Goal: Task Accomplishment & Management: Manage account settings

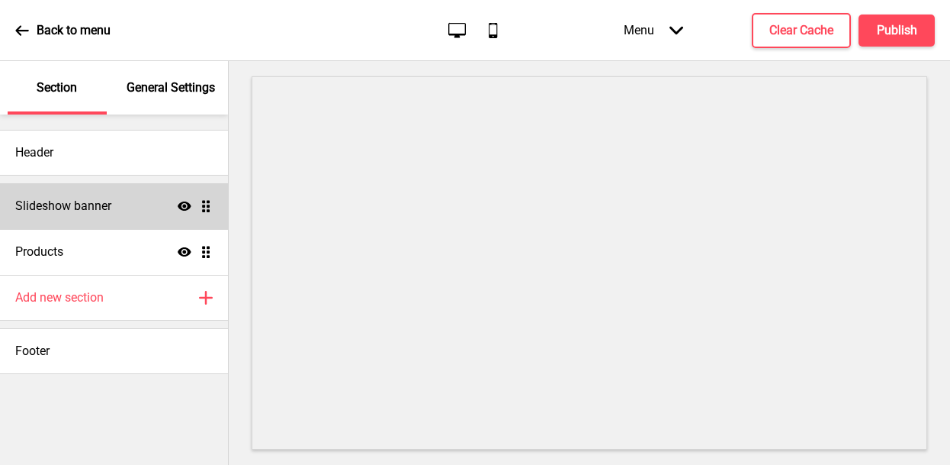
click at [105, 205] on h4 "Slideshow banner" at bounding box center [63, 206] width 96 height 17
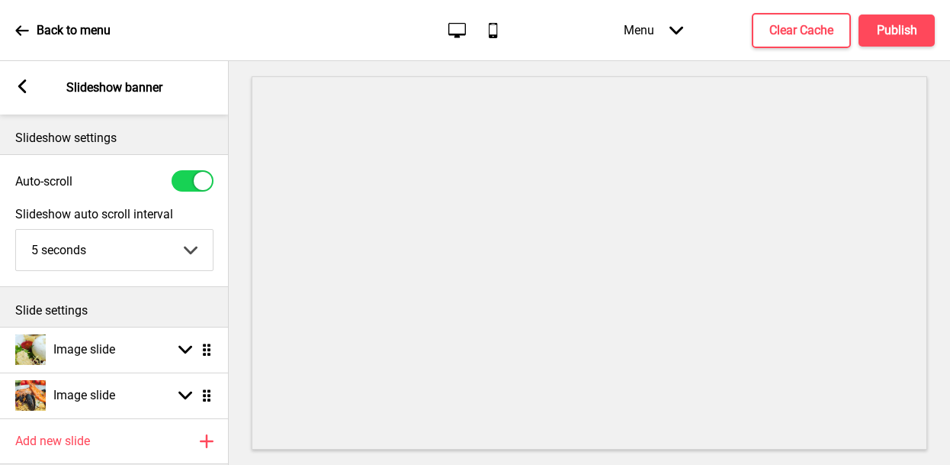
click at [24, 83] on rect at bounding box center [22, 86] width 14 height 14
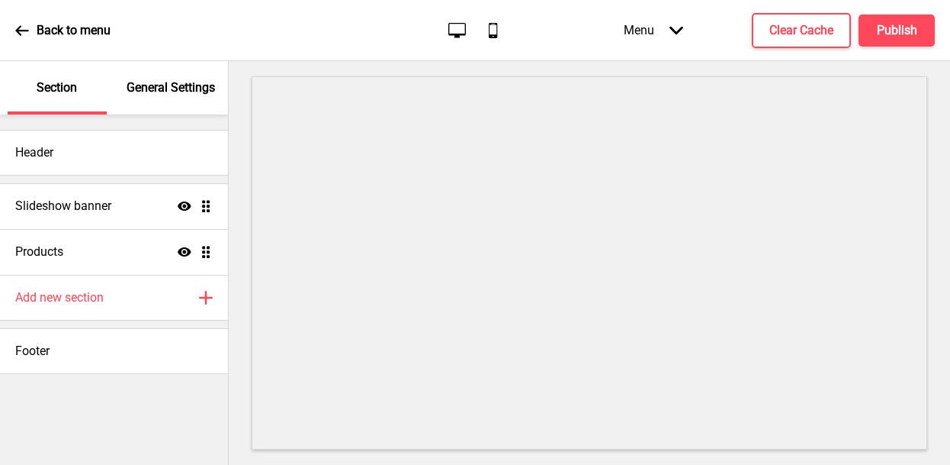
click at [149, 92] on p "General Settings" at bounding box center [171, 87] width 88 height 17
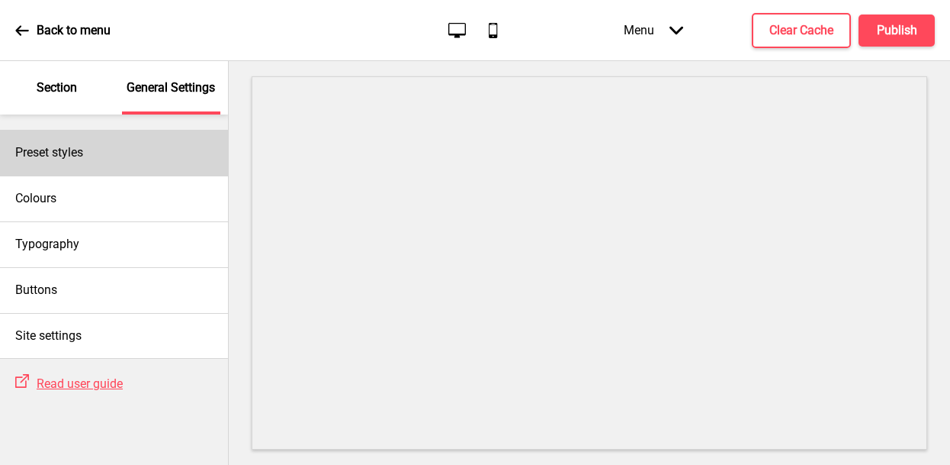
click at [126, 154] on div "Preset styles" at bounding box center [114, 153] width 228 height 46
select select "Custom"
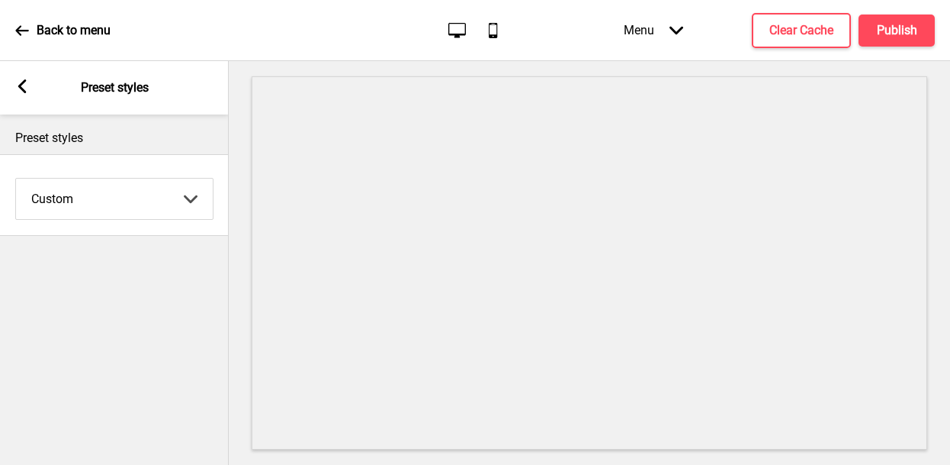
click at [19, 82] on rect at bounding box center [22, 86] width 14 height 14
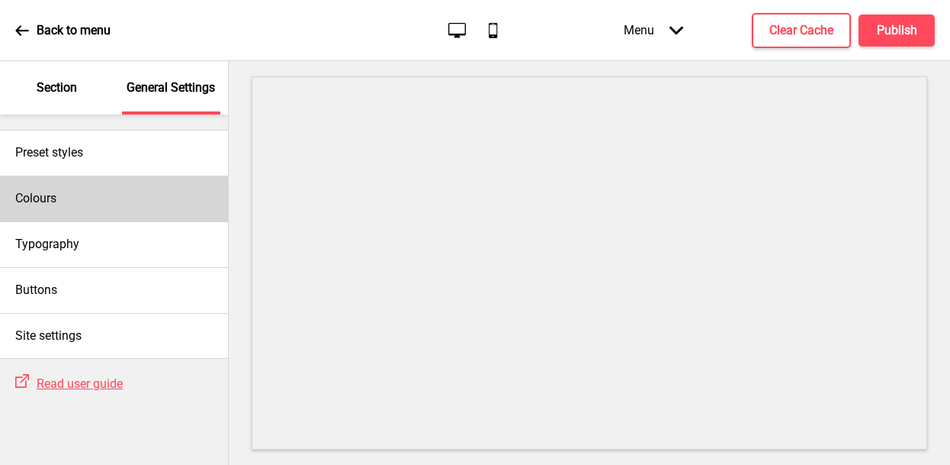
click at [90, 205] on div "Colours" at bounding box center [114, 198] width 228 height 46
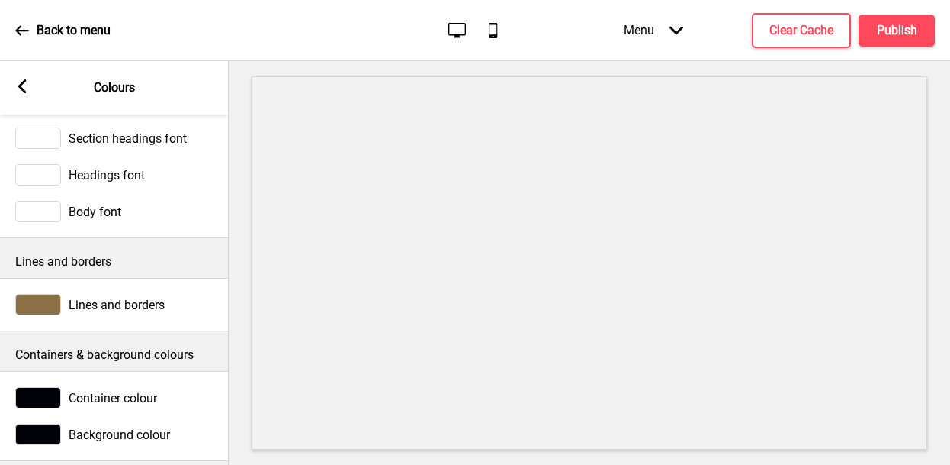
scroll to position [66, 0]
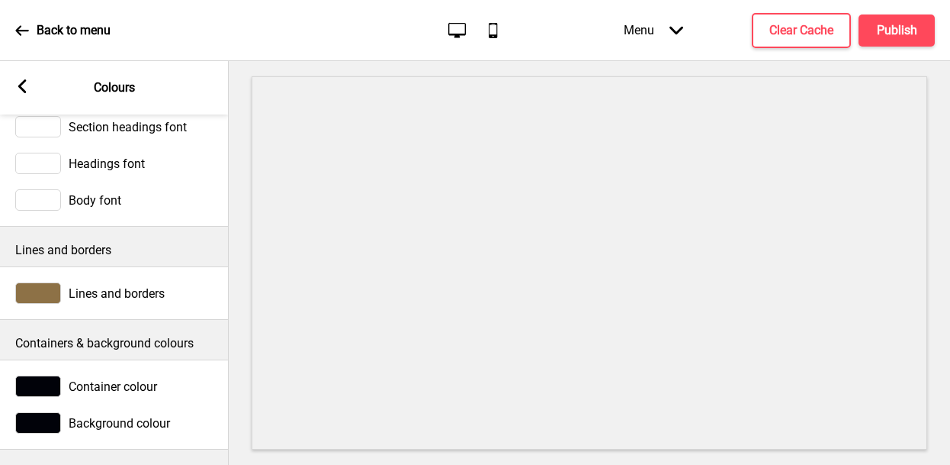
click at [16, 82] on rect at bounding box center [22, 86] width 14 height 14
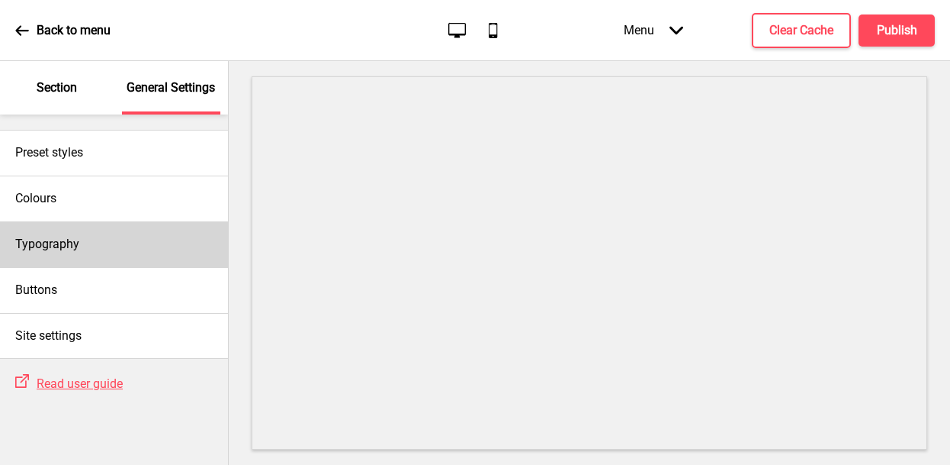
click at [145, 245] on div "Typography" at bounding box center [114, 244] width 228 height 46
select select "Lato"
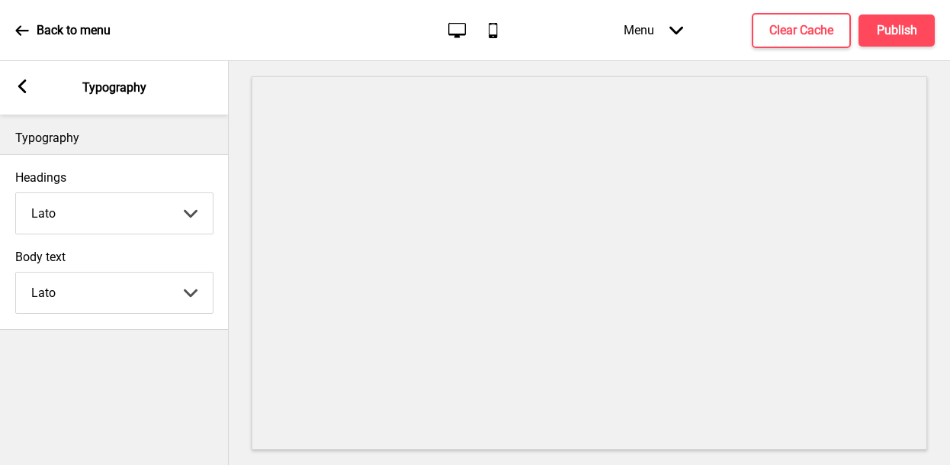
click at [26, 83] on rect at bounding box center [22, 86] width 14 height 14
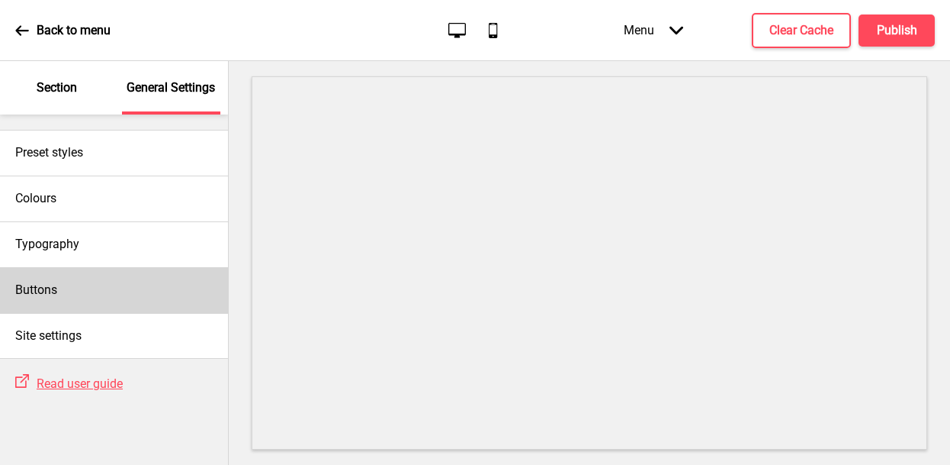
click at [143, 287] on div "Buttons" at bounding box center [114, 290] width 228 height 46
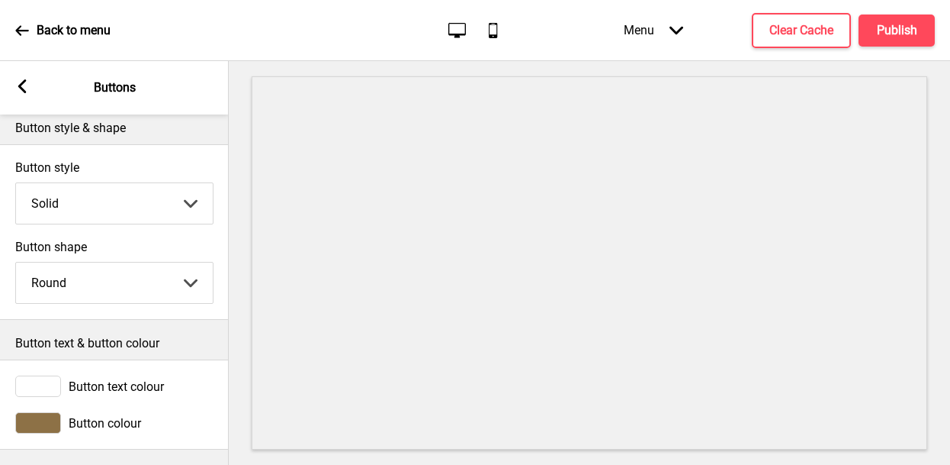
scroll to position [21, 0]
click at [14, 85] on div "Arrow left Buttons" at bounding box center [114, 87] width 229 height 53
click at [24, 87] on rect at bounding box center [22, 86] width 14 height 14
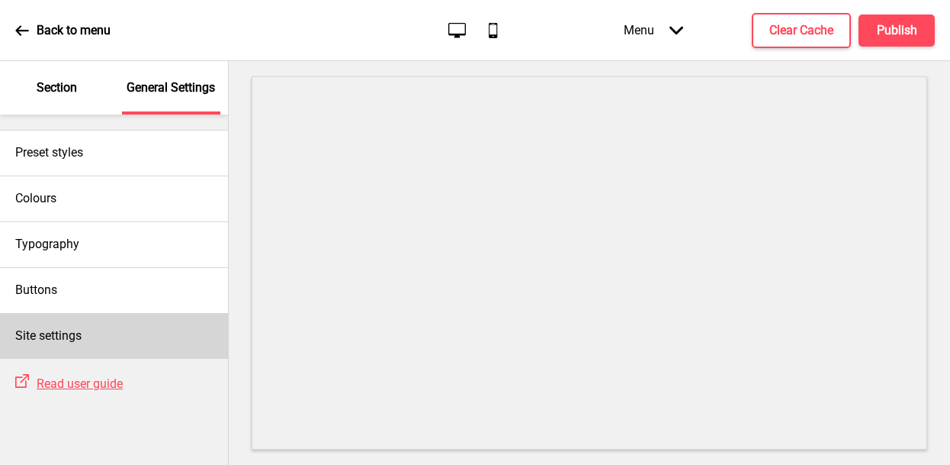
click at [88, 329] on div "Site settings" at bounding box center [114, 336] width 228 height 46
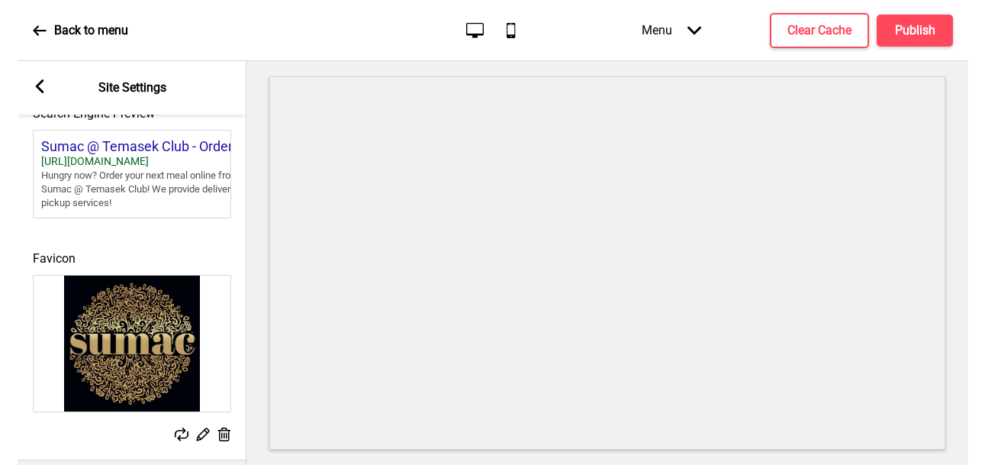
scroll to position [756, 0]
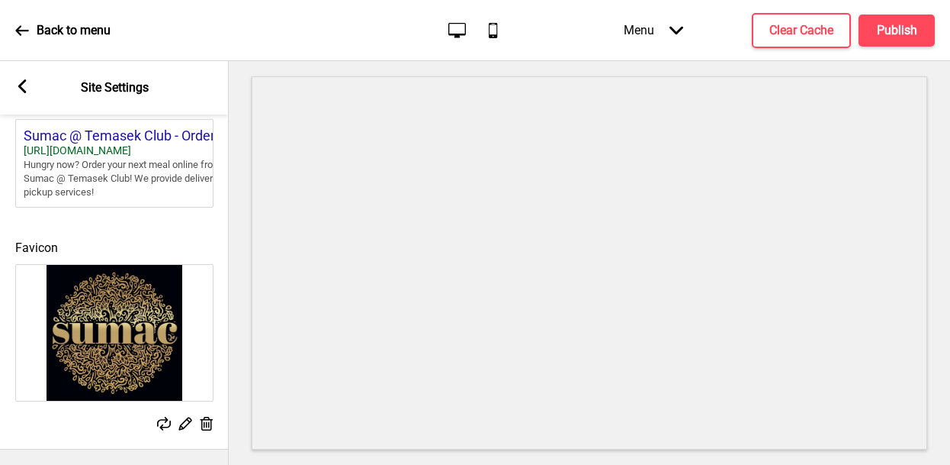
click at [21, 89] on icon at bounding box center [22, 86] width 8 height 14
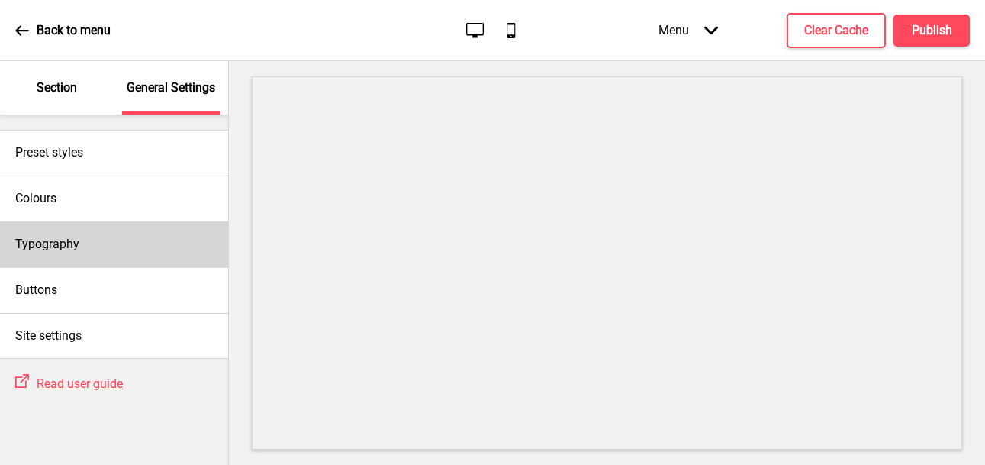
click at [102, 242] on div "Typography" at bounding box center [114, 244] width 228 height 46
select select "Lato"
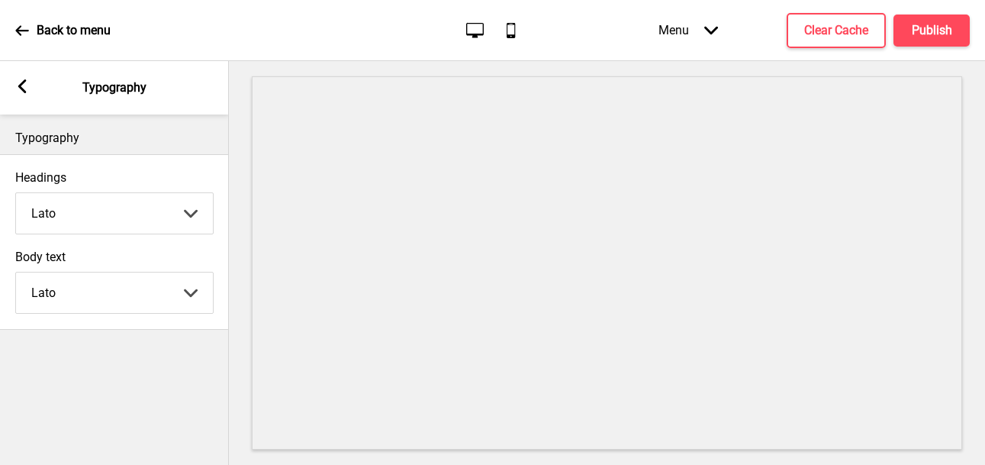
click at [24, 94] on div "Arrow left" at bounding box center [22, 87] width 14 height 17
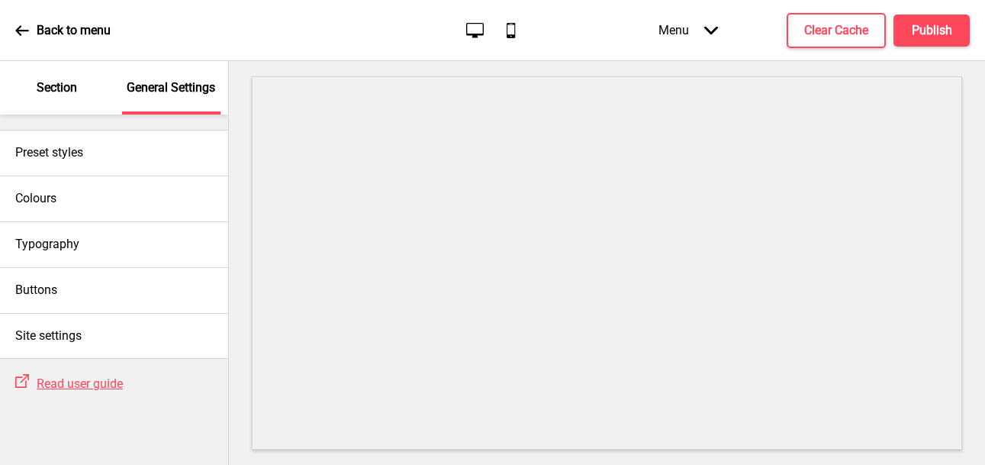
click at [65, 97] on div "Section" at bounding box center [57, 87] width 99 height 53
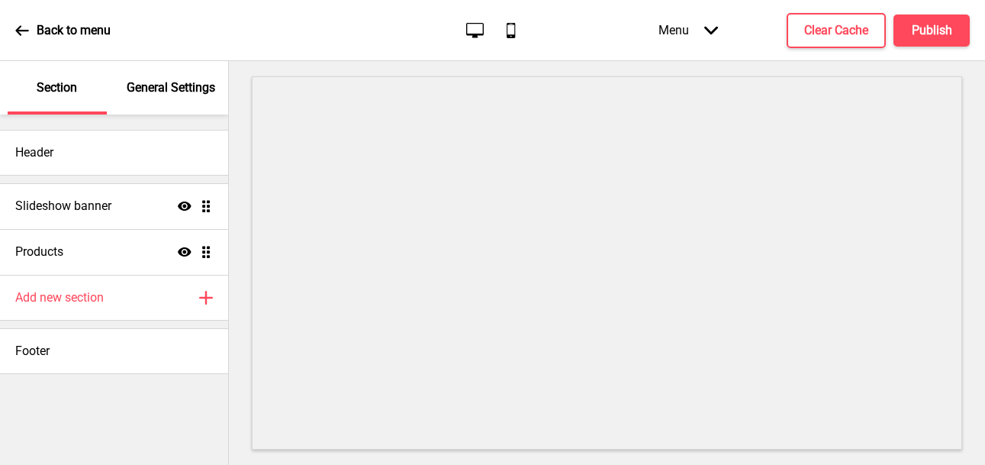
click at [161, 88] on p "General Settings" at bounding box center [171, 87] width 88 height 17
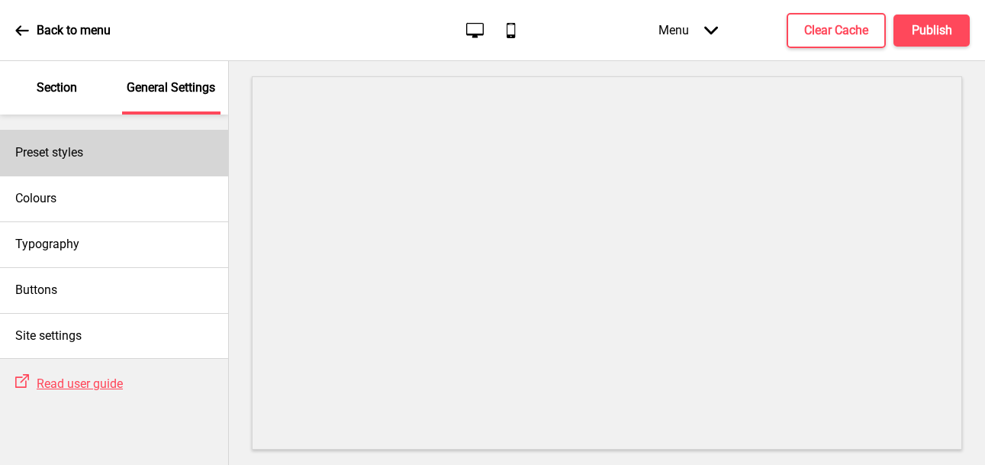
click at [112, 156] on div "Preset styles" at bounding box center [114, 153] width 228 height 46
select select "Custom"
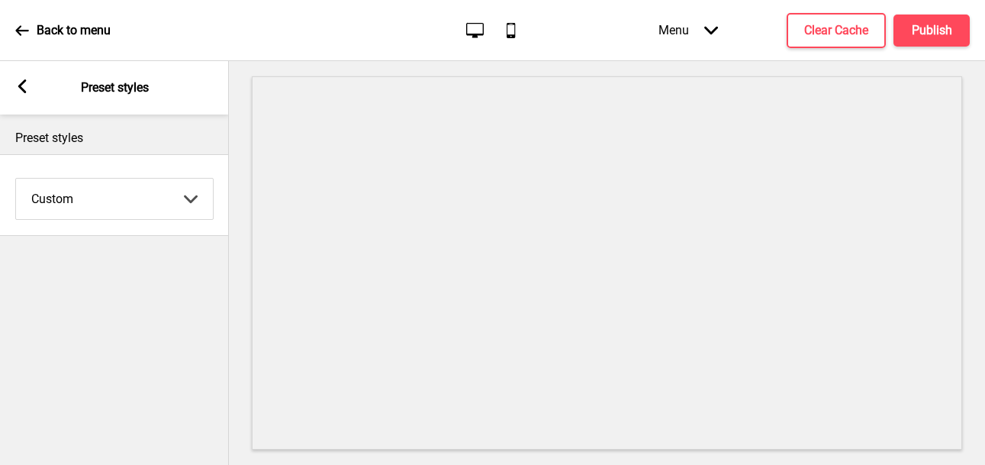
click at [28, 90] on rect at bounding box center [22, 86] width 14 height 14
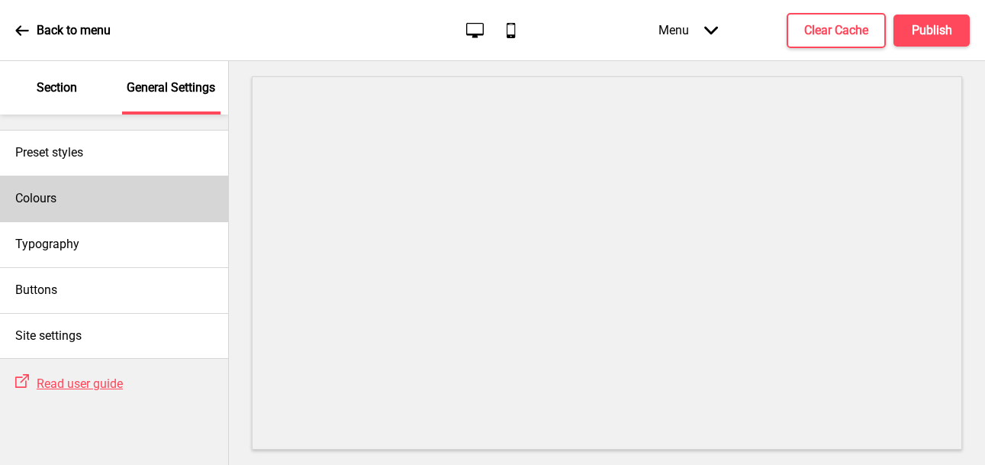
click at [45, 207] on div "Colours" at bounding box center [114, 198] width 228 height 46
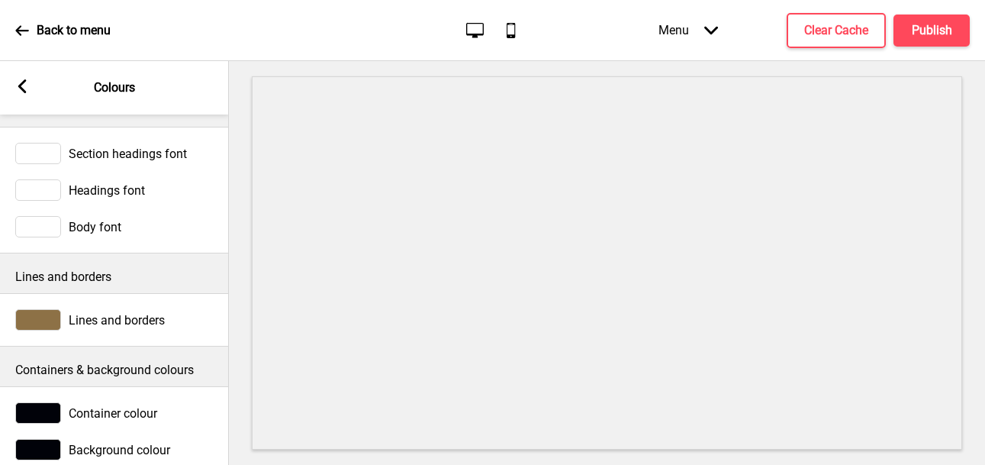
scroll to position [66, 0]
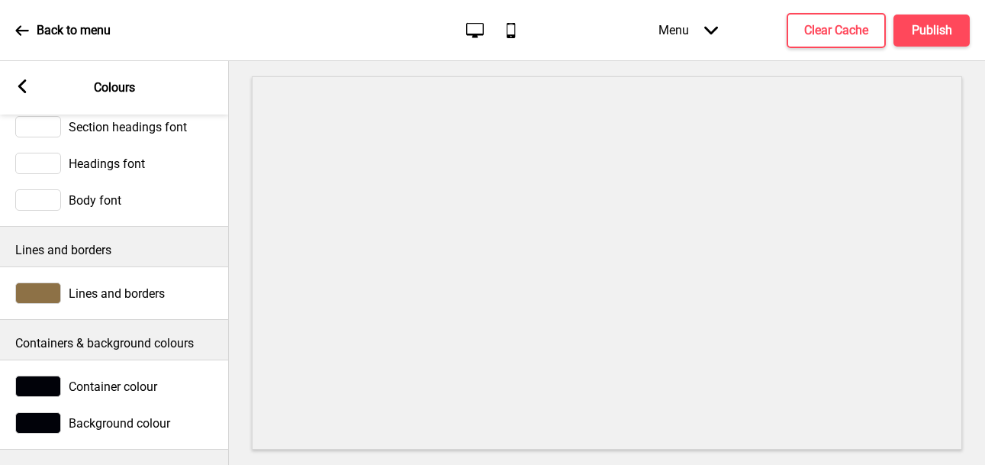
click at [50, 375] on div at bounding box center [38, 385] width 46 height 21
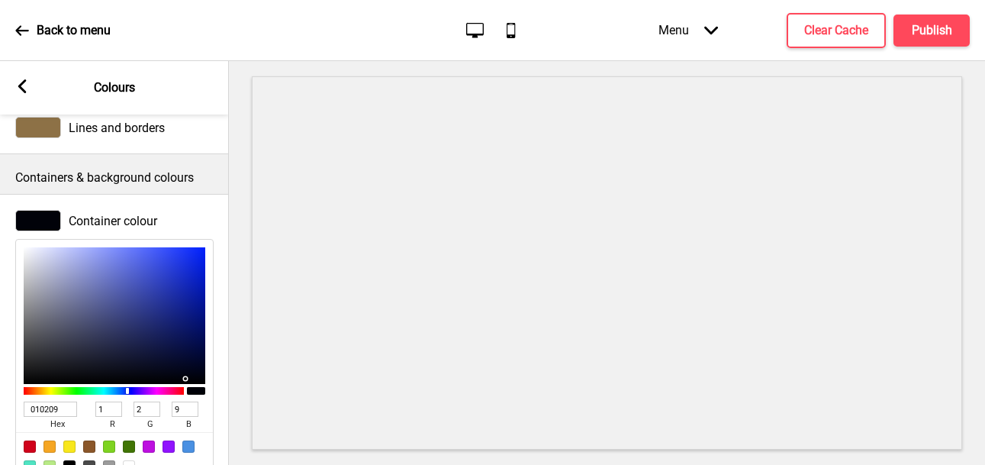
scroll to position [172, 0]
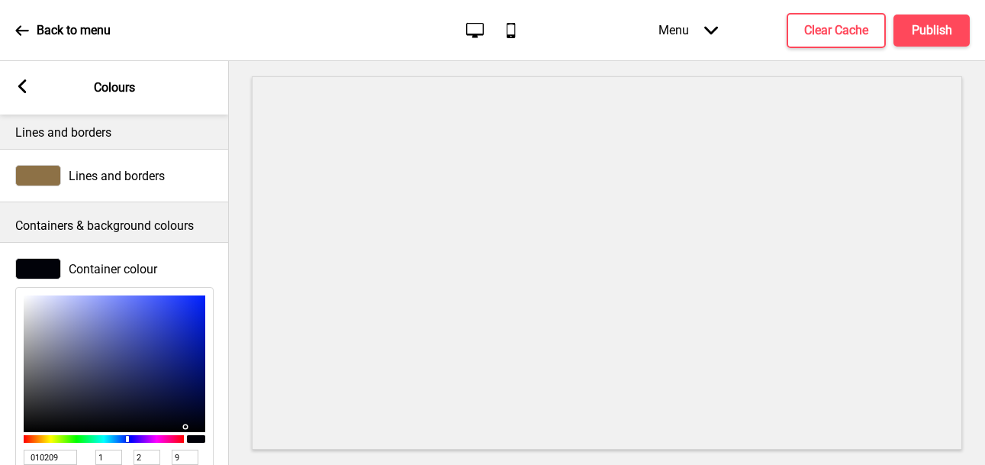
click at [52, 266] on div at bounding box center [38, 268] width 46 height 21
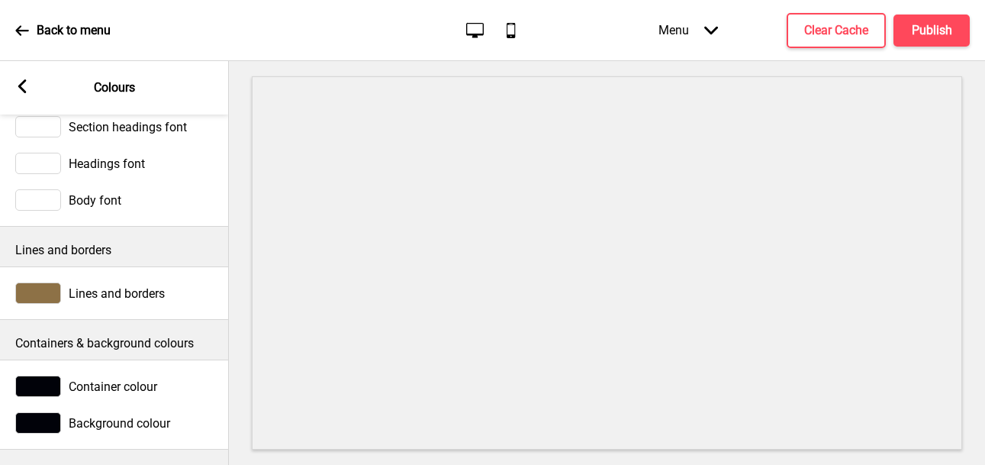
click at [49, 416] on div at bounding box center [38, 422] width 46 height 21
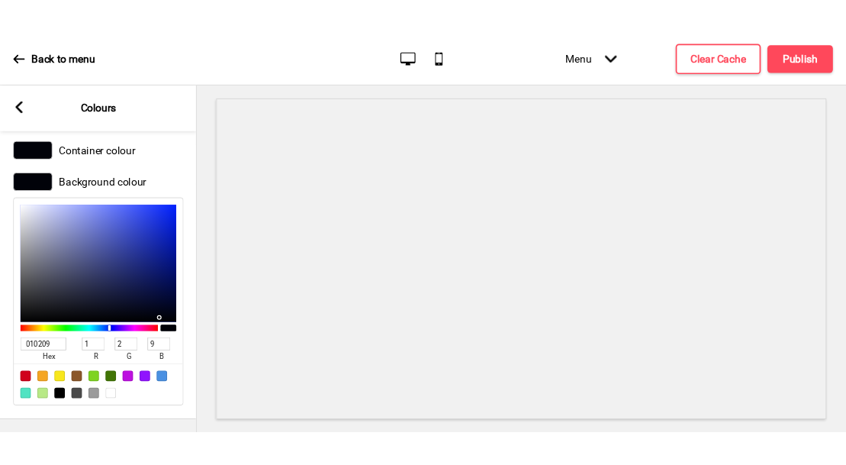
scroll to position [314, 0]
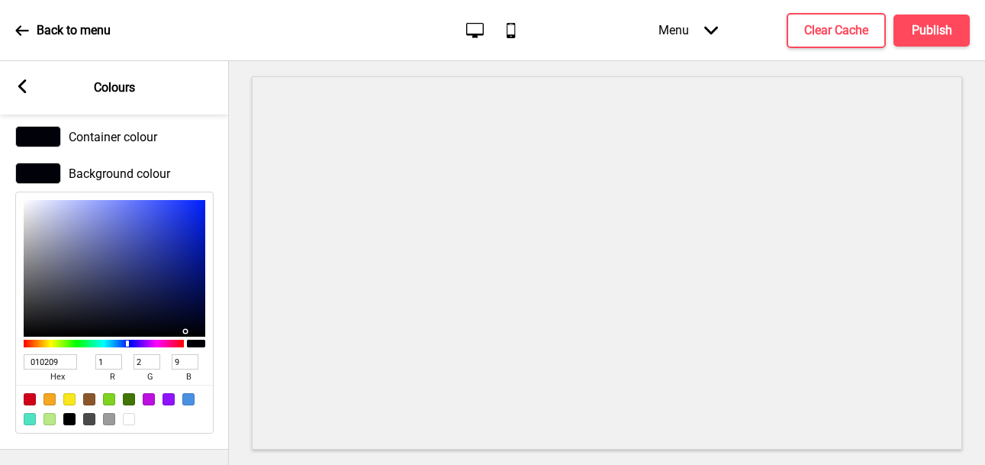
click at [40, 128] on div at bounding box center [38, 136] width 46 height 21
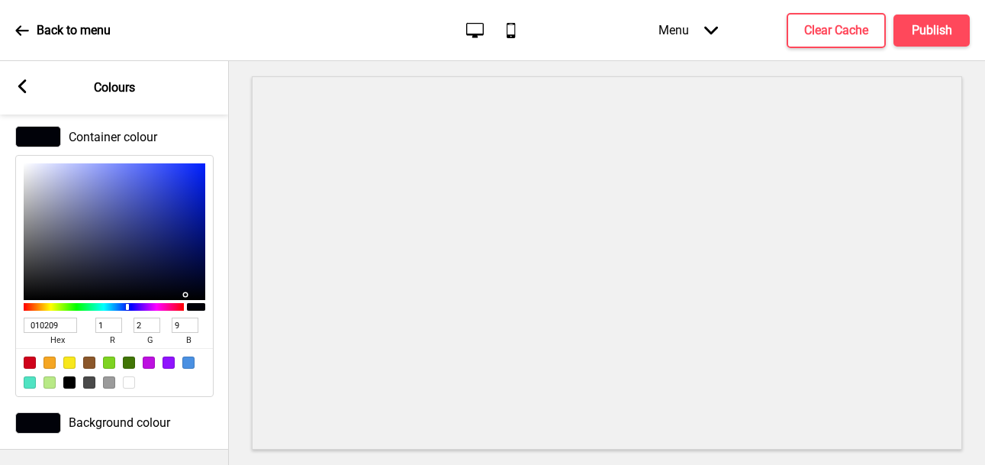
type input "A8ABBE"
type input "168"
type input "171"
type input "190"
click at [44, 187] on div at bounding box center [115, 231] width 182 height 137
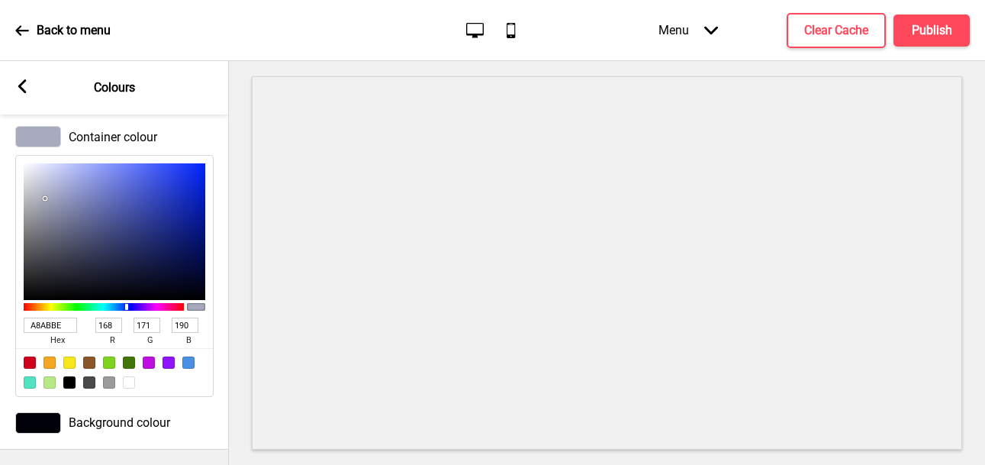
type input "8689A0"
type input "134"
type input "137"
type input "160"
click at [53, 203] on div at bounding box center [115, 231] width 182 height 137
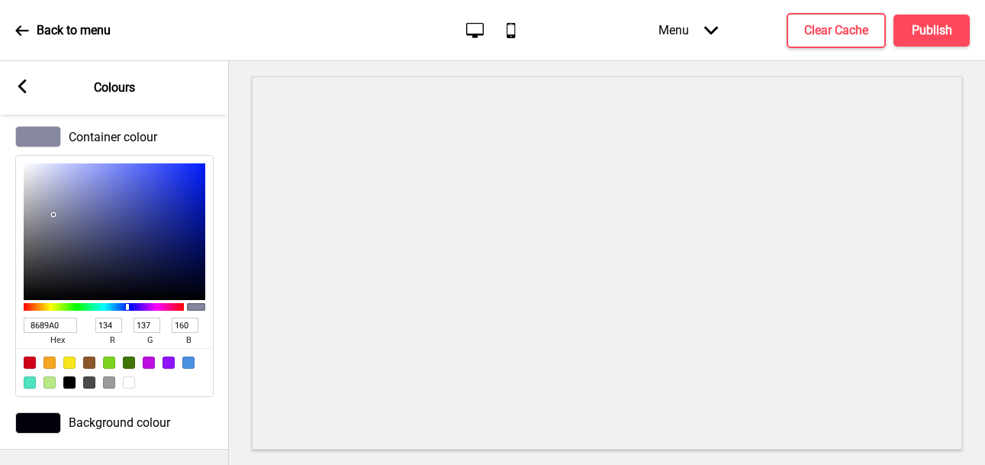
type input "7F8086"
type input "127"
type input "128"
type input "134"
click at [34, 217] on div at bounding box center [115, 231] width 182 height 137
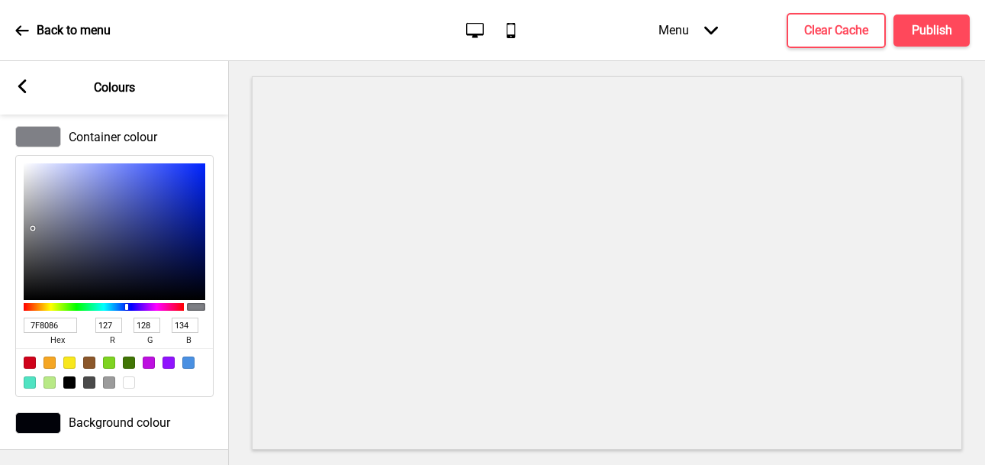
type input "5A5B5E"
type input "90"
type input "91"
type input "94"
click at [32, 238] on div at bounding box center [115, 231] width 182 height 137
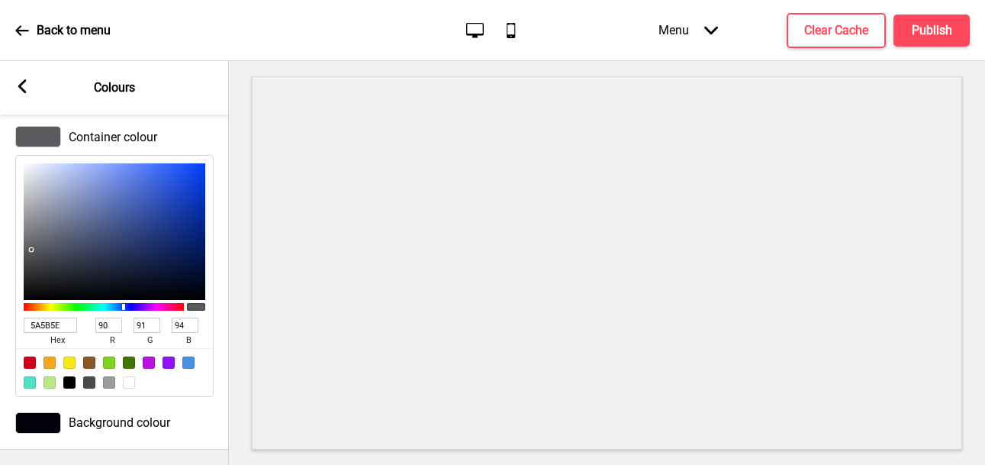
type input "46474C"
type input "70"
type input "71"
type input "76"
click at [38, 248] on div at bounding box center [115, 231] width 182 height 137
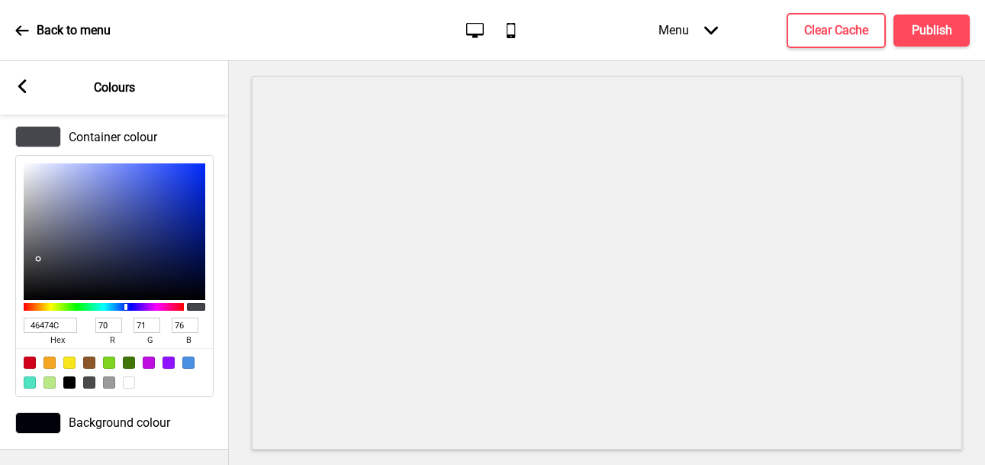
type input "2E2E32"
type input "46"
type input "50"
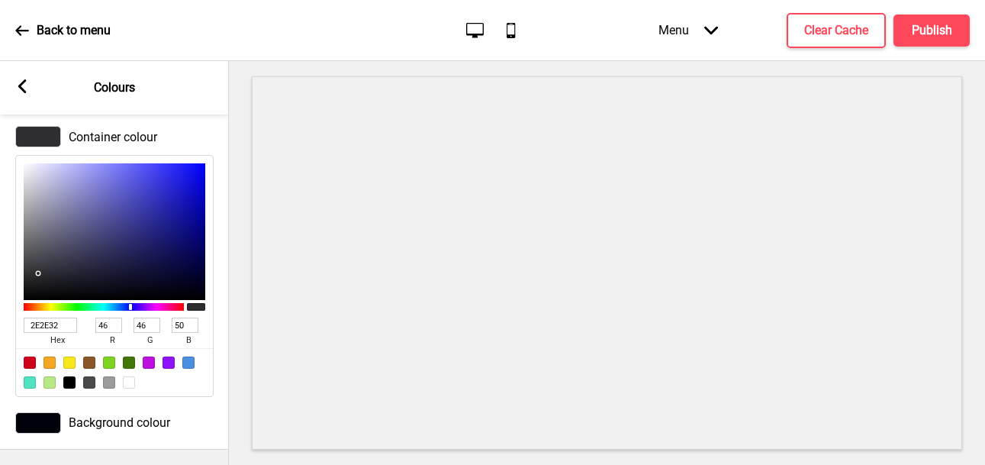
click at [39, 262] on div at bounding box center [115, 231] width 182 height 137
type input "29292F"
type input "41"
type input "47"
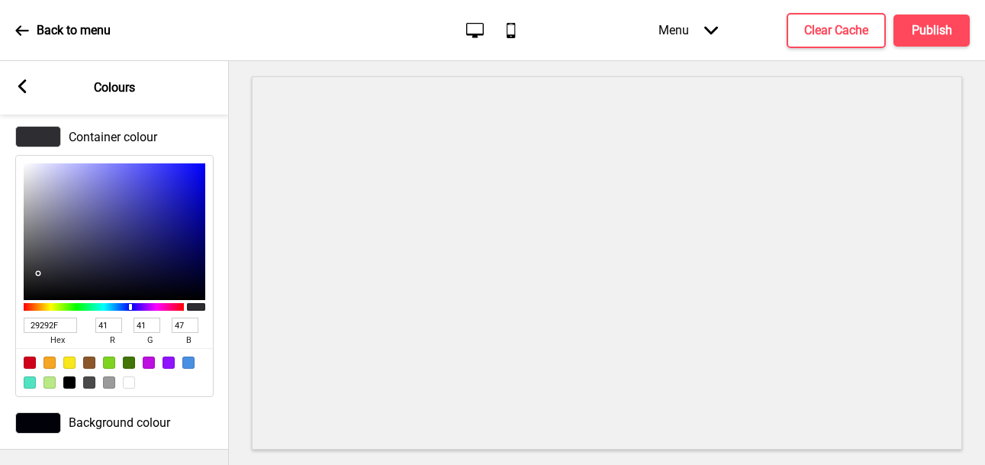
click at [47, 263] on div at bounding box center [115, 231] width 182 height 137
type input "555567"
type input "85"
type input "103"
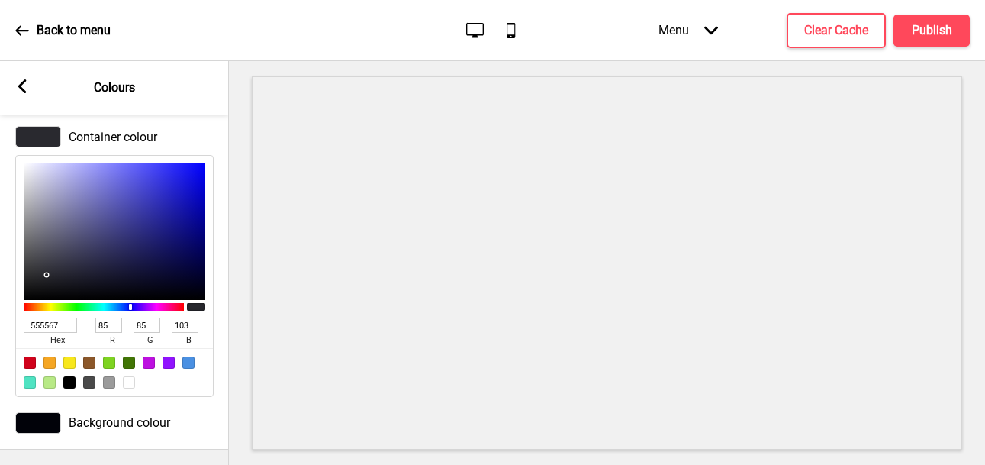
click at [56, 233] on div at bounding box center [115, 231] width 182 height 137
type input "4E4E59"
type input "78"
type input "89"
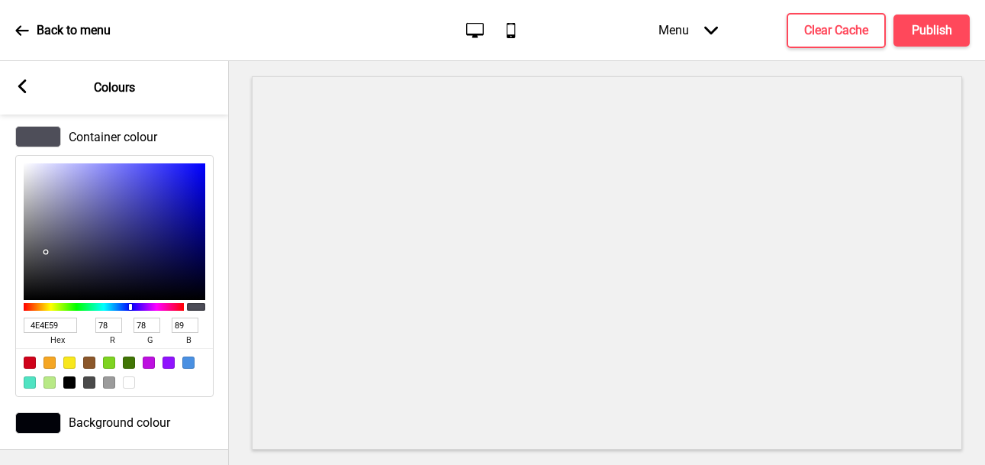
click at [46, 241] on div at bounding box center [115, 231] width 182 height 137
type input "3D3D45"
type input "61"
type input "69"
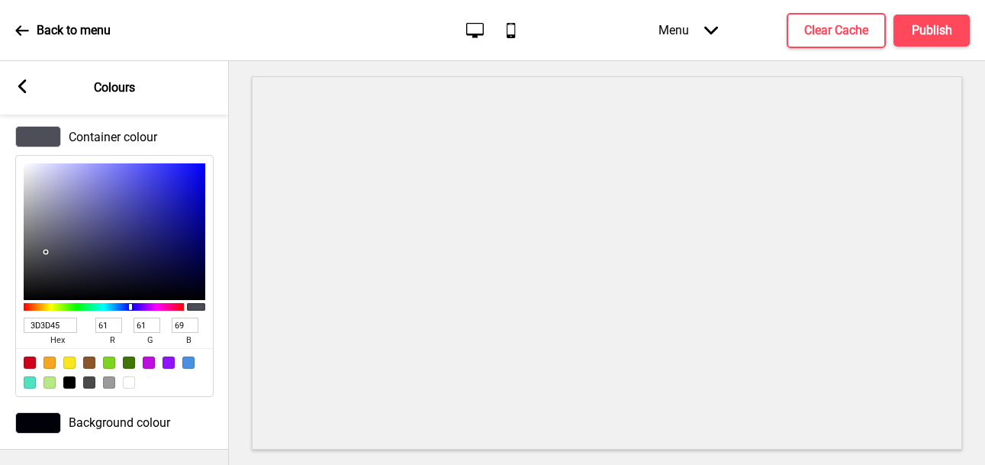
click at [44, 252] on div at bounding box center [115, 231] width 182 height 137
click at [928, 30] on h4 "Publish" at bounding box center [932, 30] width 40 height 17
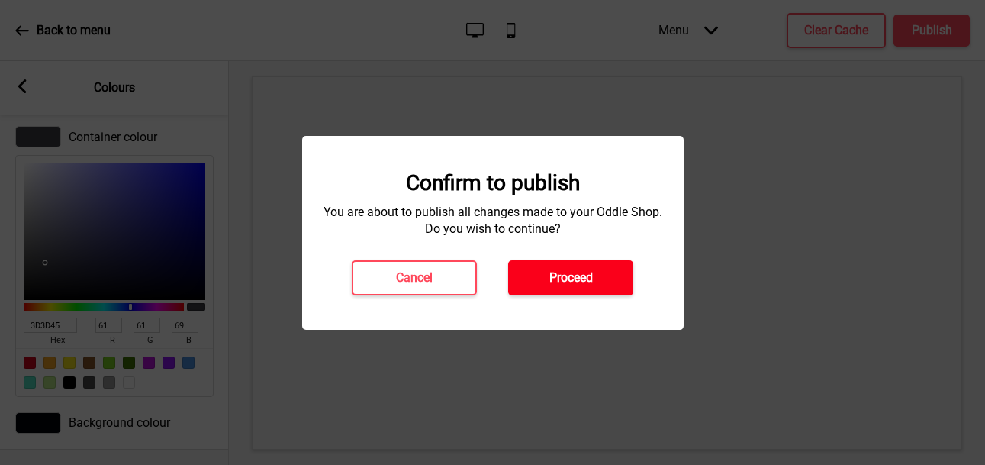
click at [587, 286] on button "Proceed" at bounding box center [570, 277] width 125 height 35
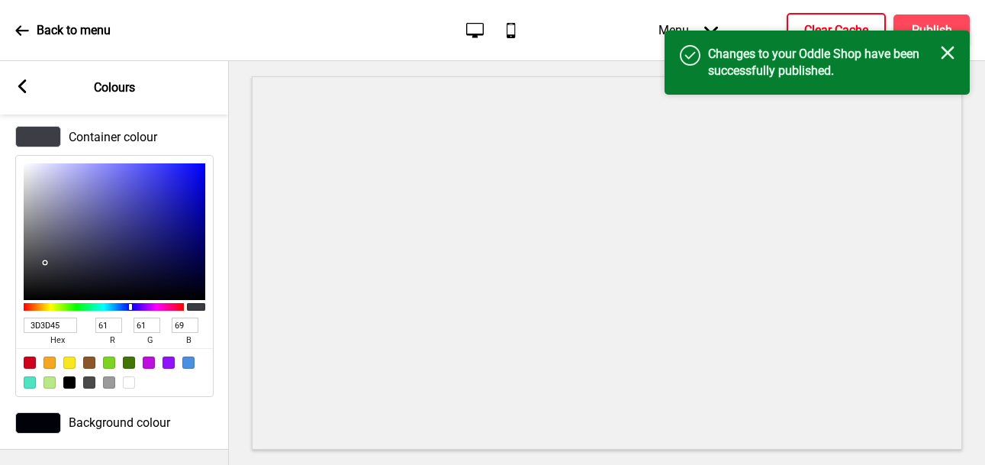
click at [839, 24] on h4 "Clear Cache" at bounding box center [836, 30] width 64 height 17
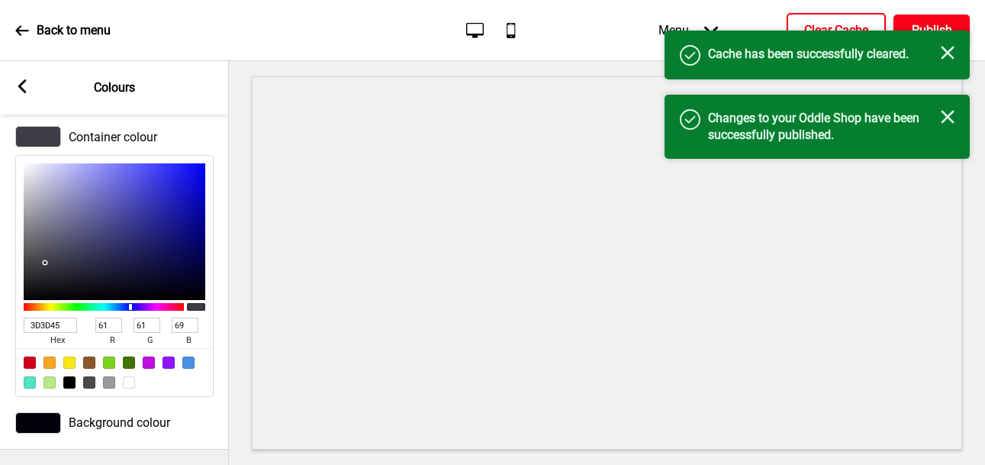
click at [937, 21] on button "Publish" at bounding box center [931, 30] width 76 height 32
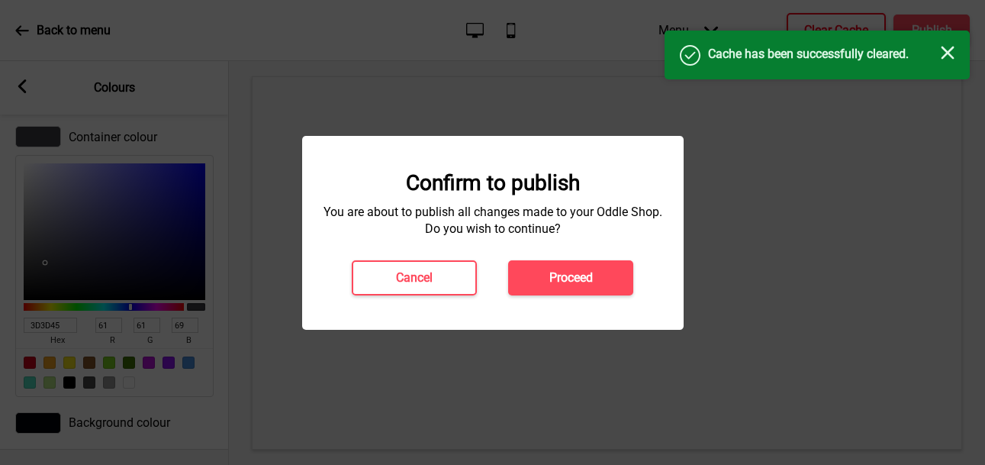
drag, startPoint x: 582, startPoint y: 280, endPoint x: 587, endPoint y: 272, distance: 9.3
click at [582, 280] on h4 "Proceed" at bounding box center [570, 277] width 43 height 17
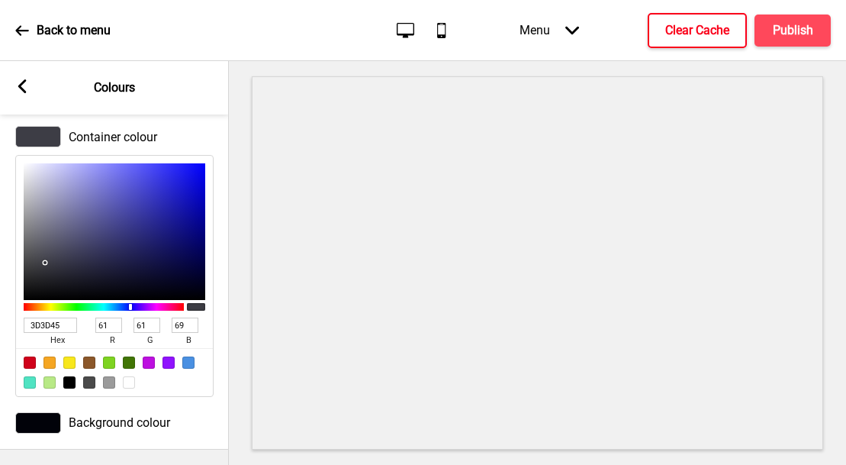
click at [21, 79] on rect at bounding box center [22, 86] width 14 height 14
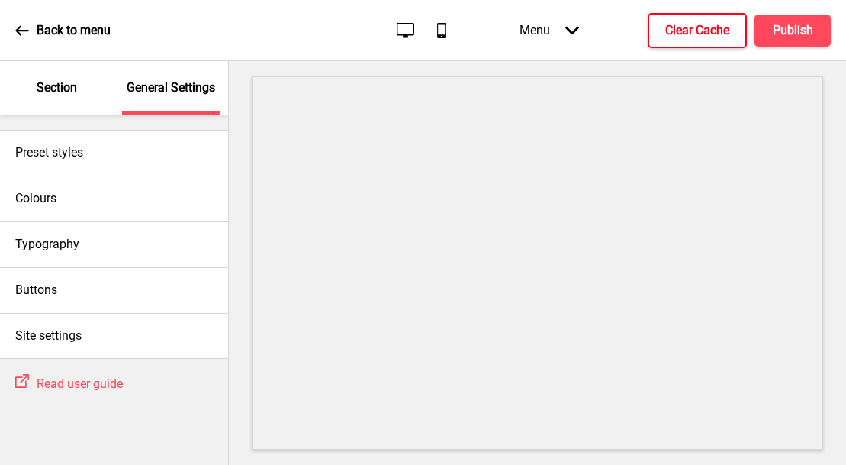
click at [24, 41] on div "Back to menu" at bounding box center [62, 30] width 95 height 41
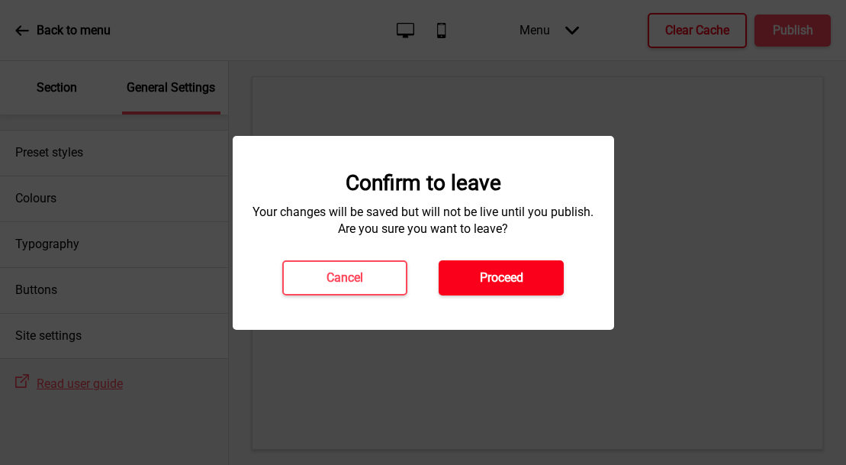
click at [484, 272] on h4 "Proceed" at bounding box center [501, 277] width 43 height 17
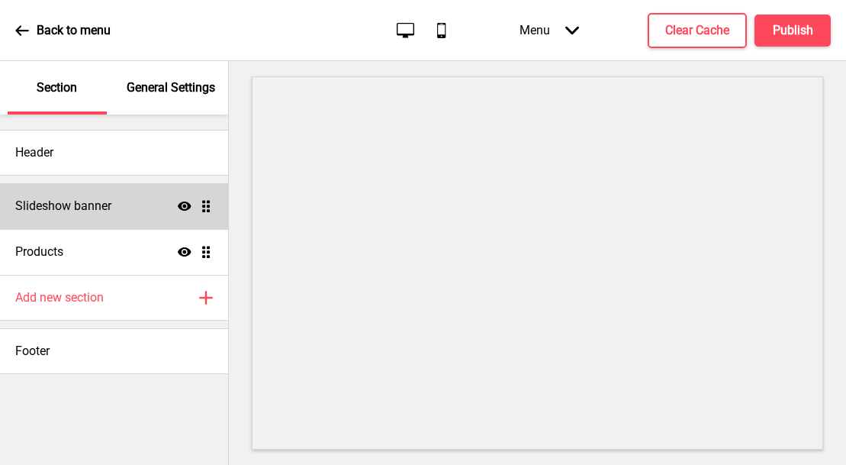
click at [124, 201] on div "Slideshow banner Show Drag" at bounding box center [114, 206] width 228 height 46
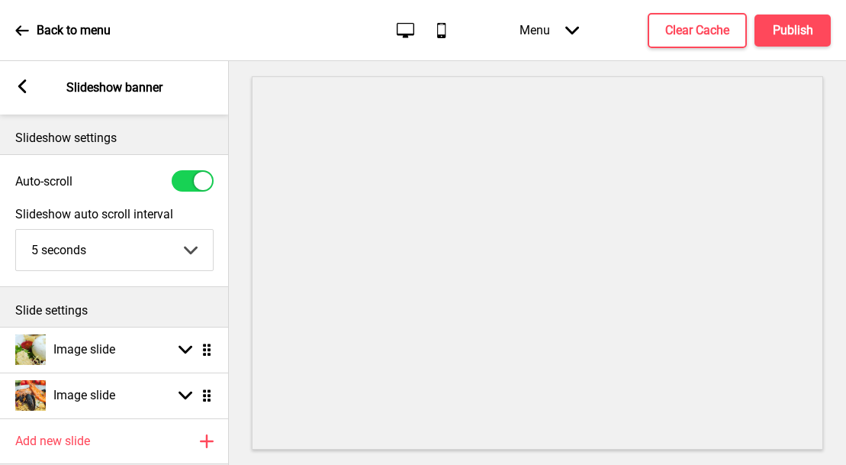
click at [26, 86] on rect at bounding box center [22, 86] width 14 height 14
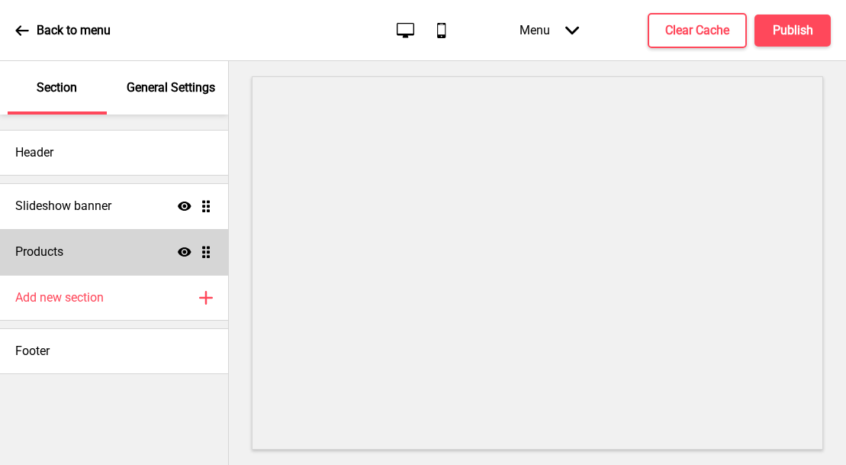
click at [104, 261] on div "Products Show Drag" at bounding box center [114, 252] width 228 height 46
select select "list"
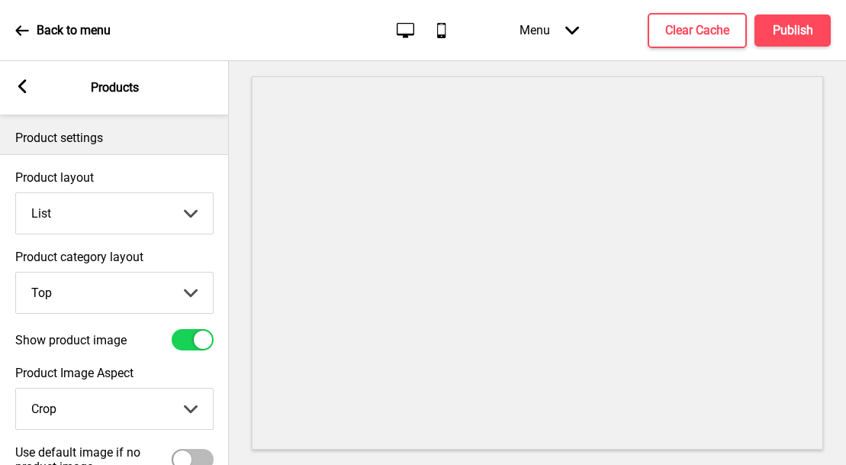
click at [24, 78] on div "Arrow left Products" at bounding box center [114, 87] width 229 height 53
click at [30, 96] on div "Arrow left Products" at bounding box center [114, 87] width 229 height 53
click at [27, 87] on rect at bounding box center [22, 86] width 14 height 14
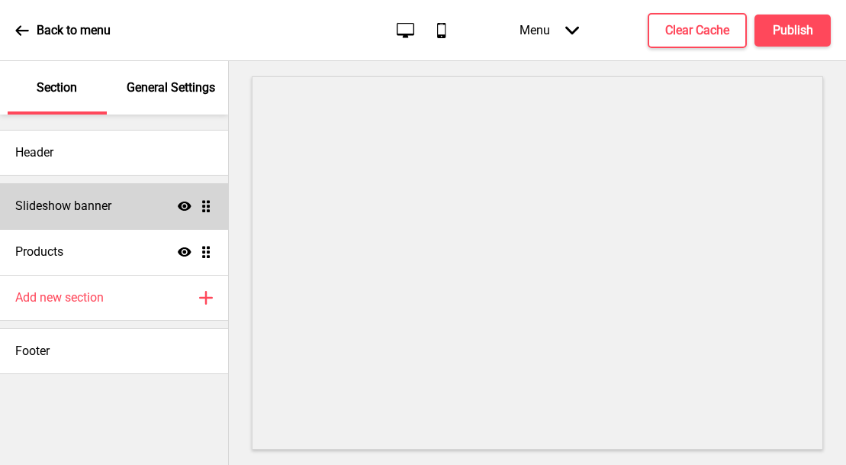
click at [109, 216] on div "Slideshow banner Show Drag" at bounding box center [114, 206] width 228 height 46
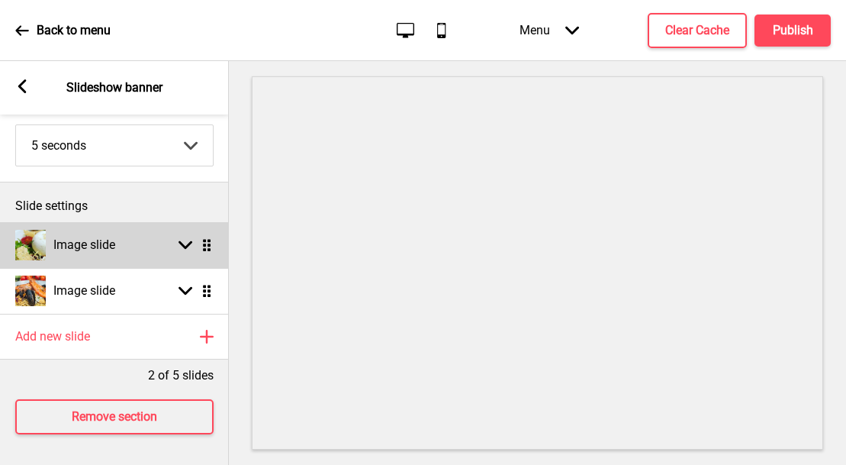
scroll to position [116, 0]
click at [100, 236] on h4 "Image slide" at bounding box center [84, 244] width 62 height 17
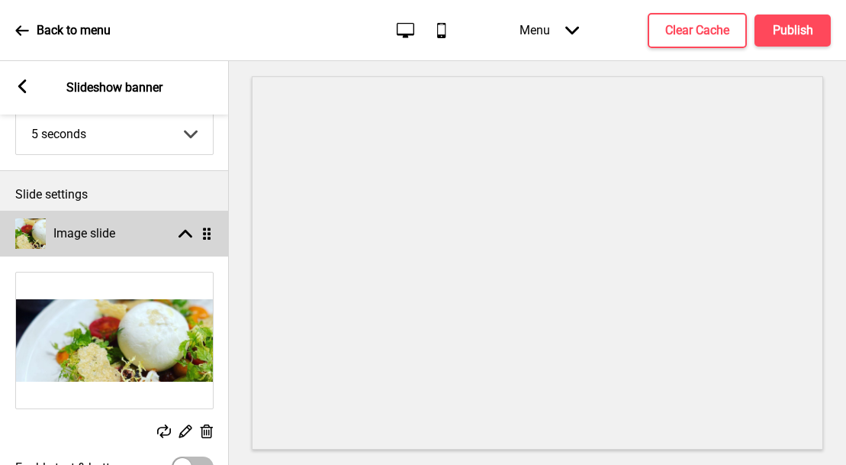
click at [151, 243] on div "Image slide Arrow up Drag" at bounding box center [114, 234] width 229 height 46
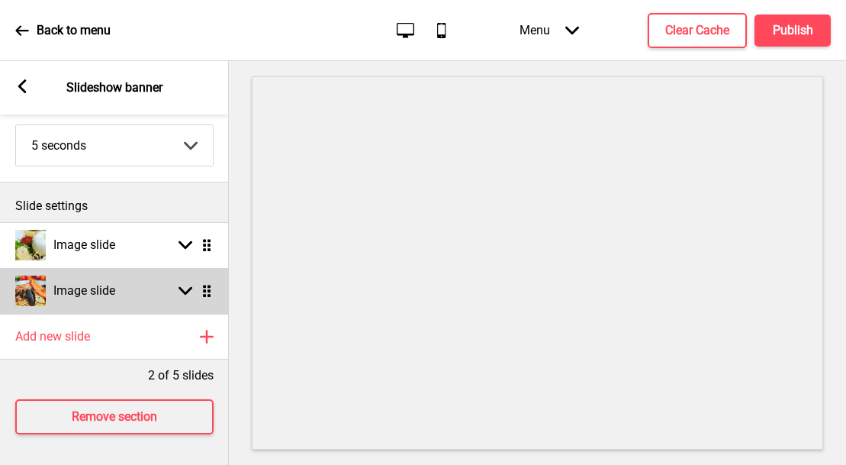
click at [150, 273] on div "Image slide Arrow down Drag" at bounding box center [114, 291] width 229 height 46
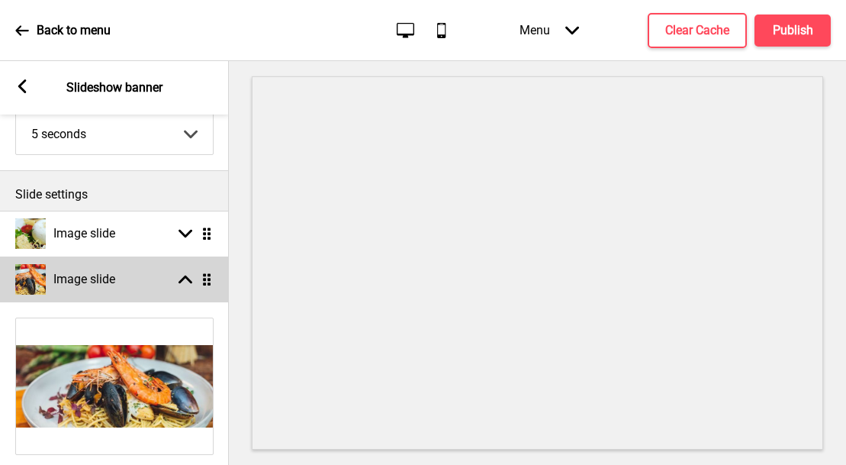
click at [150, 273] on div "Image slide Arrow up Drag" at bounding box center [114, 279] width 229 height 46
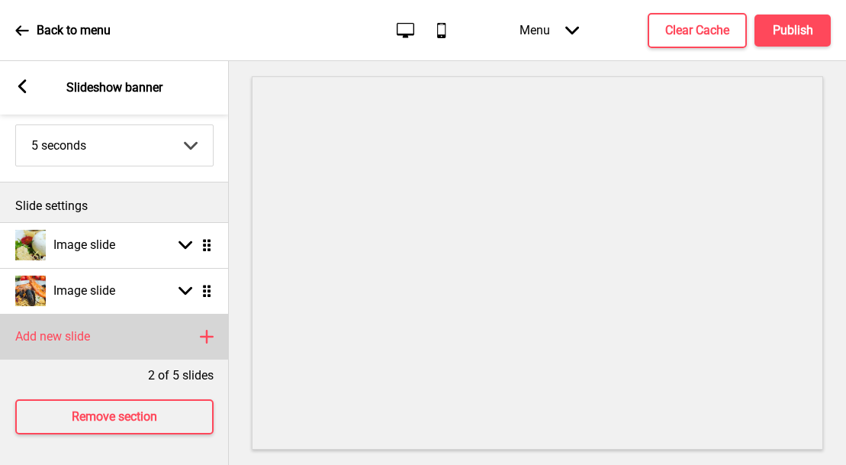
click at [206, 330] on icon at bounding box center [207, 336] width 12 height 12
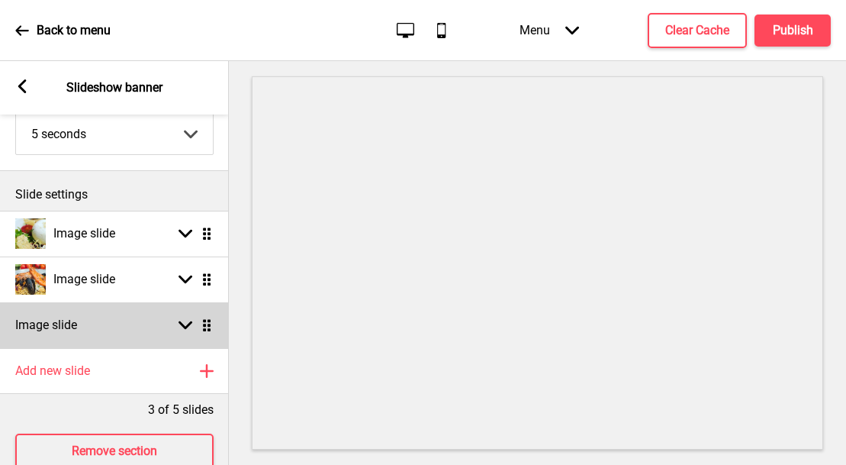
click at [133, 330] on div "Image slide Arrow down Drag" at bounding box center [114, 325] width 229 height 46
select select "right"
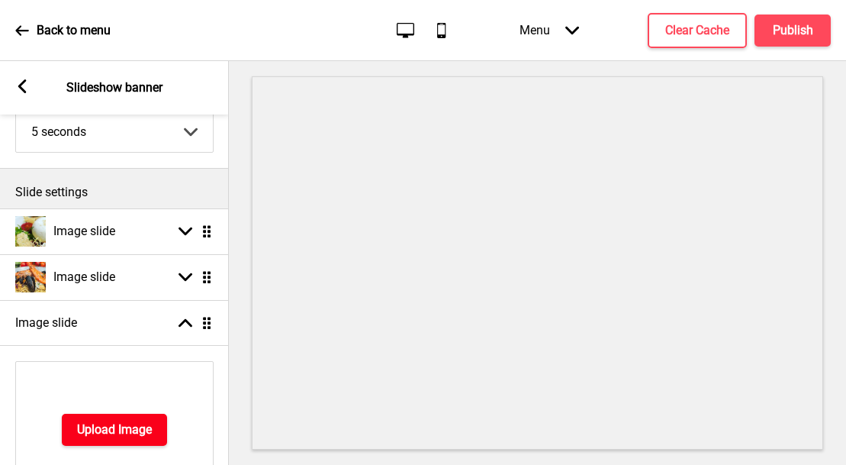
scroll to position [119, 0]
click at [117, 417] on button "Upload Image" at bounding box center [114, 429] width 105 height 32
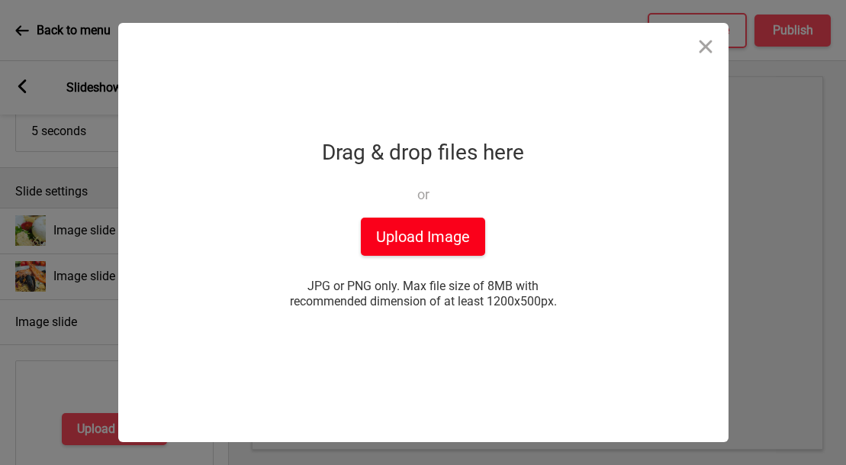
click at [410, 228] on button "Upload Image" at bounding box center [423, 236] width 124 height 38
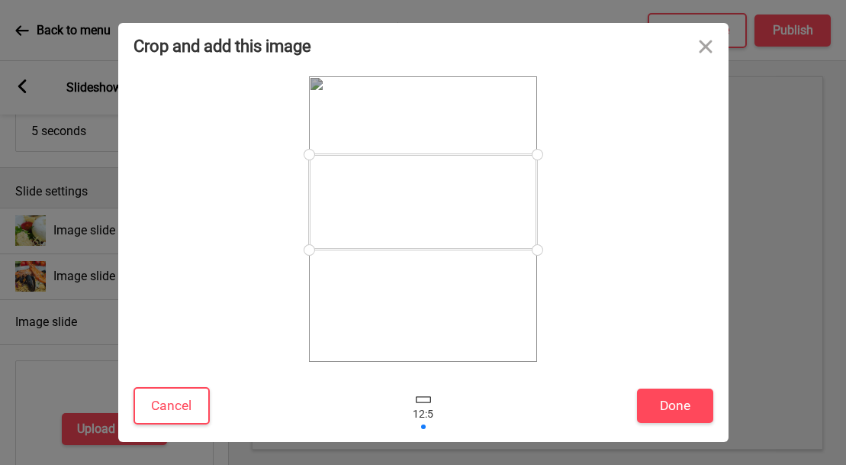
drag, startPoint x: 523, startPoint y: 236, endPoint x: 523, endPoint y: 218, distance: 17.6
click at [523, 218] on div at bounding box center [423, 201] width 228 height 95
drag, startPoint x: 534, startPoint y: 252, endPoint x: 540, endPoint y: 275, distance: 24.4
click at [540, 275] on div at bounding box center [423, 218] width 580 height 285
drag, startPoint x: 497, startPoint y: 221, endPoint x: 500, endPoint y: 240, distance: 19.3
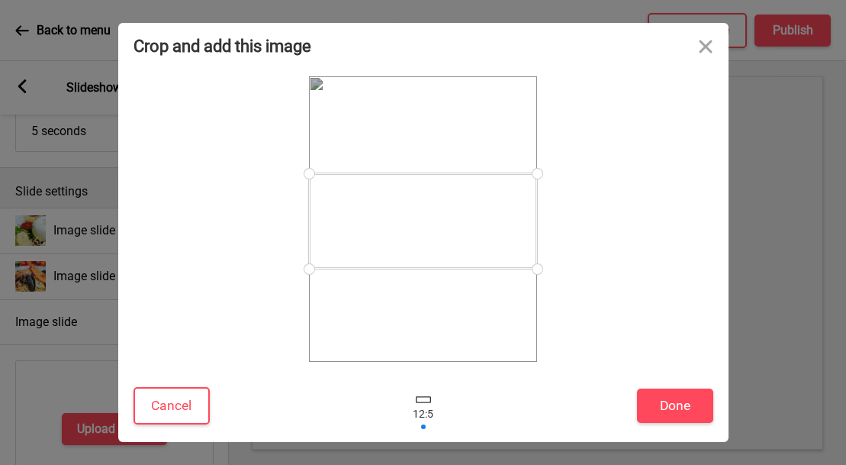
click at [500, 240] on div at bounding box center [423, 220] width 228 height 95
click at [163, 406] on button "Cancel" at bounding box center [171, 405] width 76 height 37
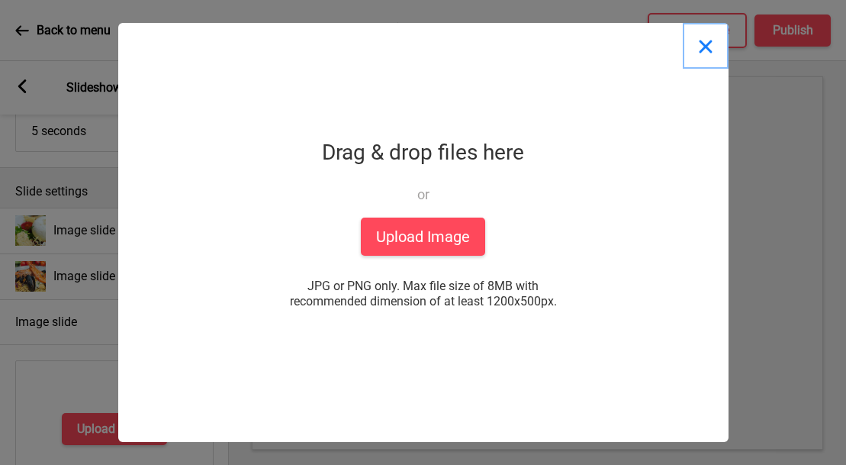
click at [702, 51] on button "Close" at bounding box center [706, 46] width 46 height 46
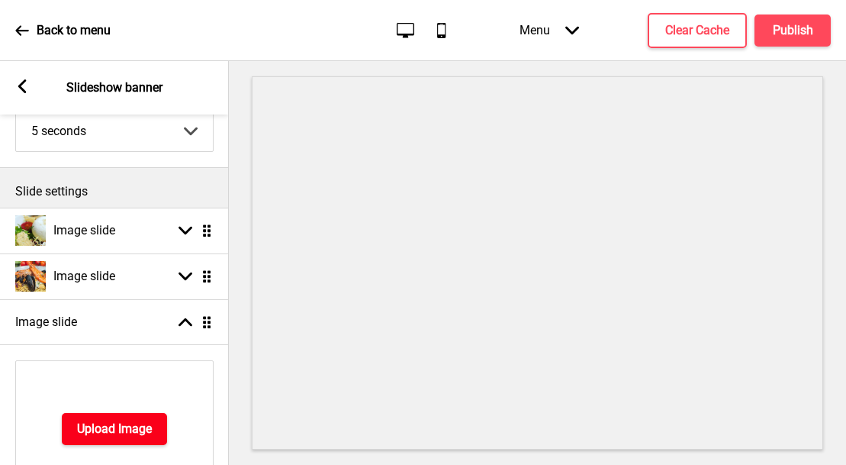
click at [114, 430] on h4 "Upload Image" at bounding box center [114, 428] width 75 height 17
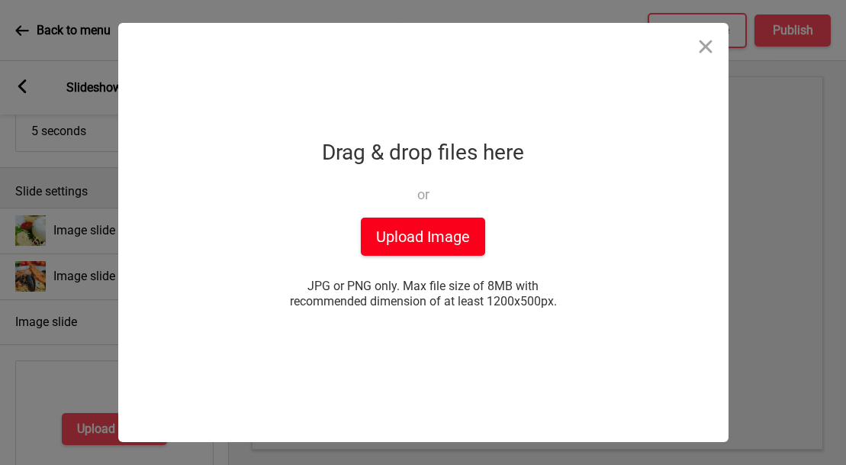
click at [419, 244] on button "Upload Image" at bounding box center [423, 236] width 124 height 38
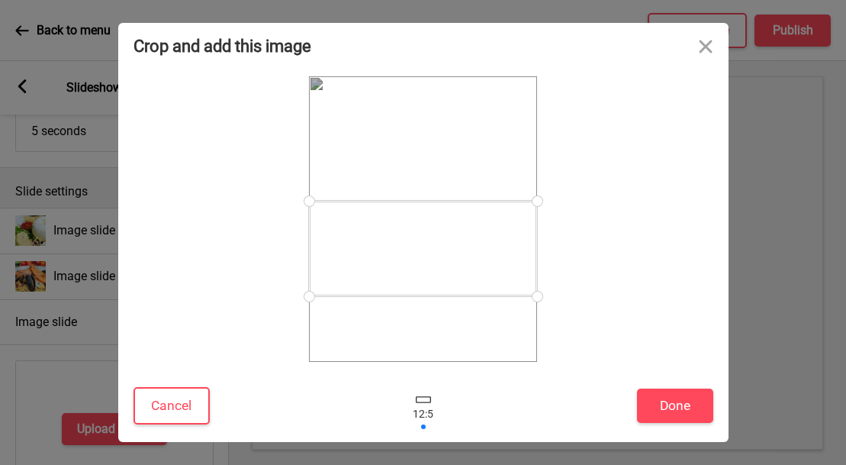
drag, startPoint x: 442, startPoint y: 252, endPoint x: 440, endPoint y: 281, distance: 29.0
click at [440, 281] on div at bounding box center [423, 248] width 228 height 95
click at [654, 401] on button "Done" at bounding box center [675, 405] width 76 height 34
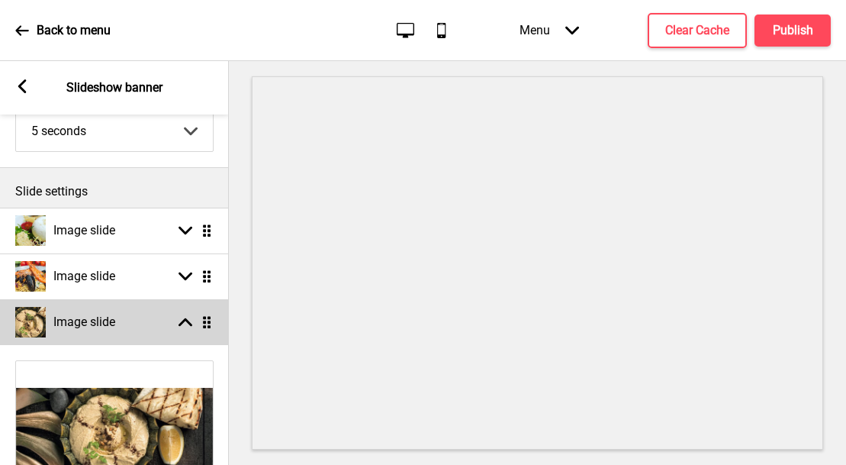
select select "right"
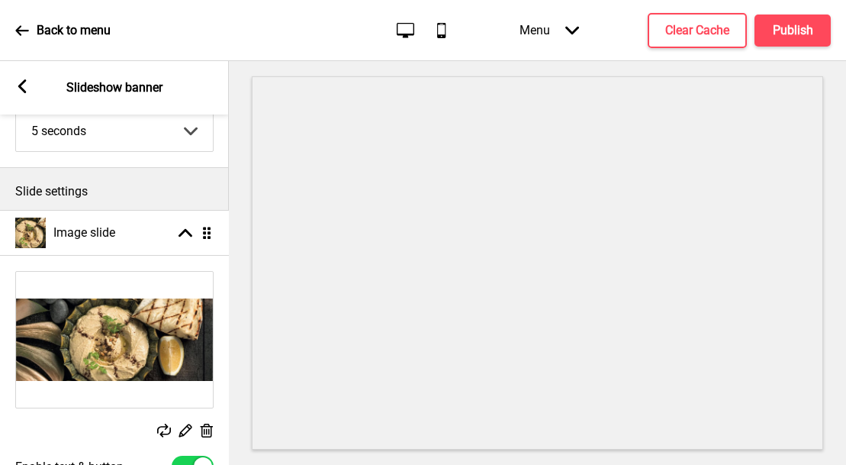
drag, startPoint x: 206, startPoint y: 319, endPoint x: 213, endPoint y: 230, distance: 89.5
select select "right"
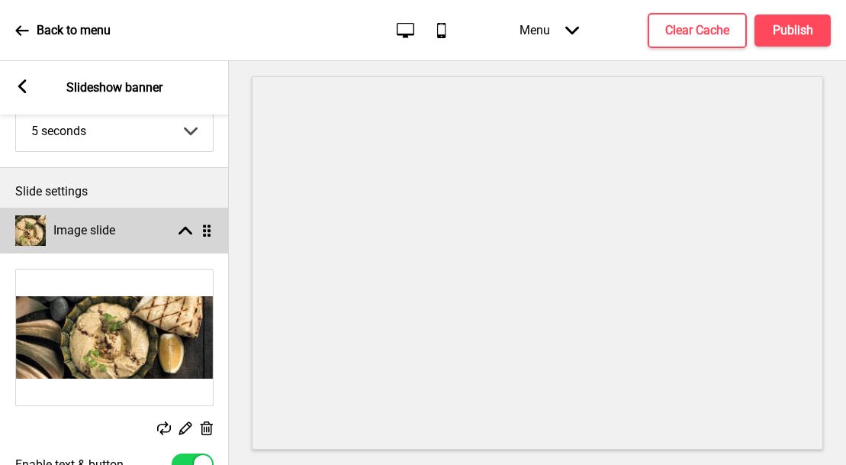
click at [185, 230] on rect at bounding box center [185, 230] width 14 height 14
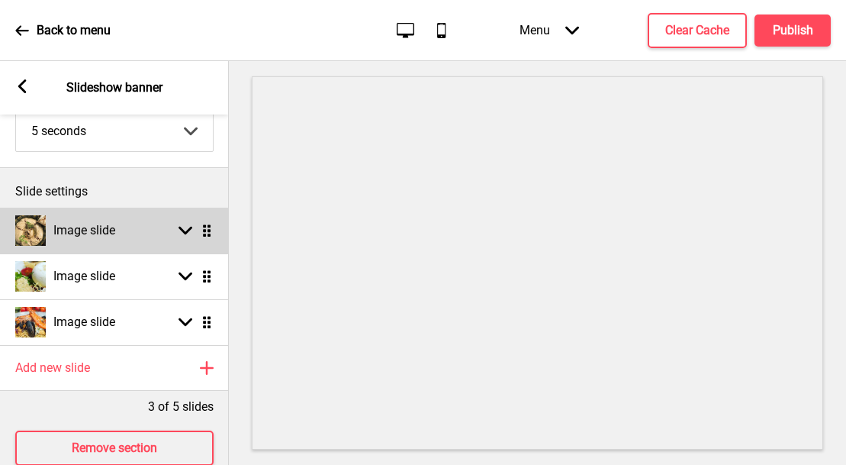
click at [180, 233] on rect at bounding box center [185, 230] width 14 height 14
select select "right"
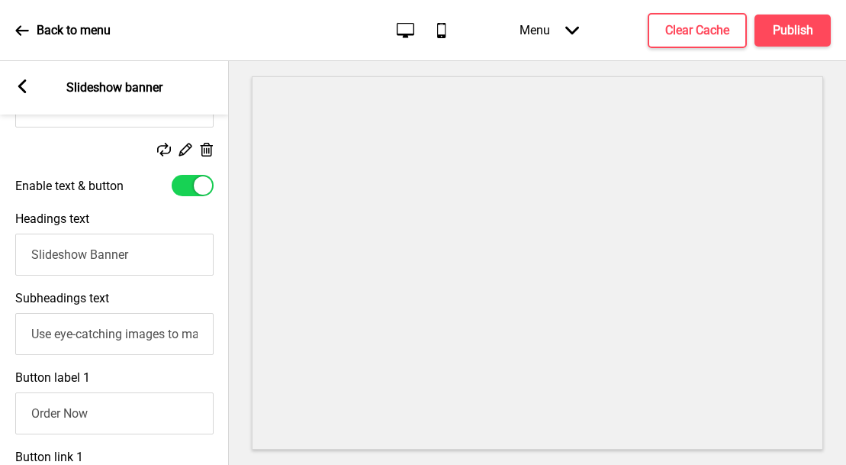
scroll to position [399, 0]
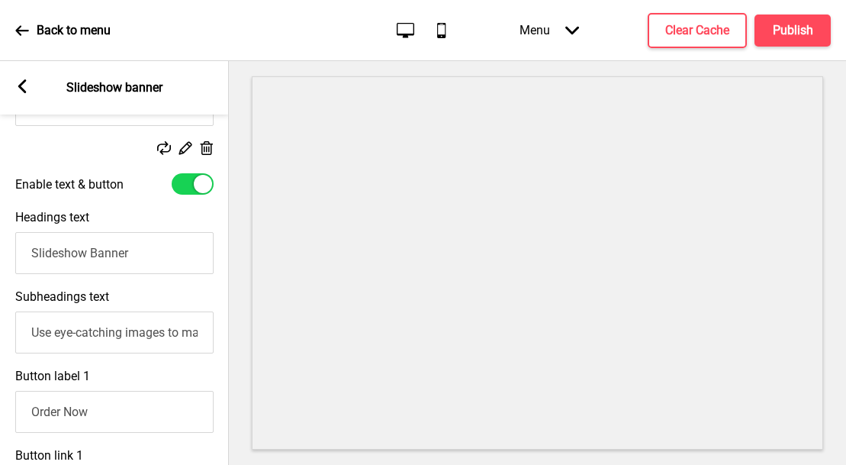
click at [64, 256] on input "Slideshow Banner" at bounding box center [114, 253] width 198 height 42
drag, startPoint x: 150, startPoint y: 252, endPoint x: -18, endPoint y: 234, distance: 168.7
click at [0, 234] on html "Back to menu Desktop Mobile Menu Arrow down Product Page Store Information Chec…" at bounding box center [423, 232] width 846 height 465
type input "Hummus"
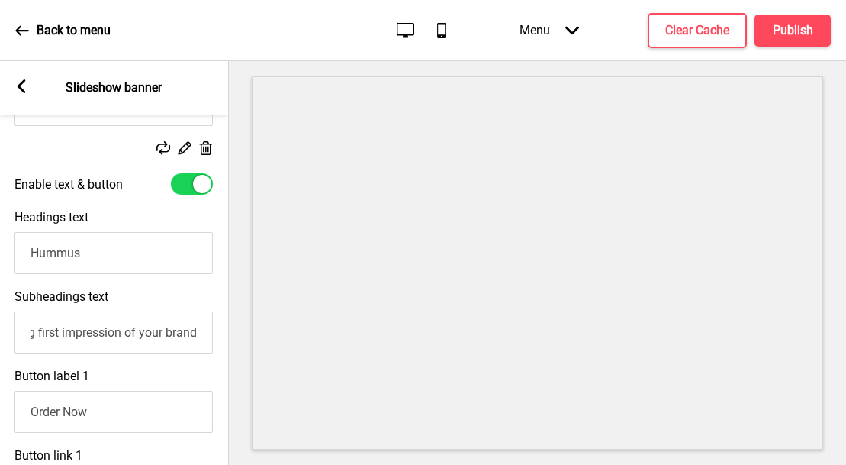
drag, startPoint x: 31, startPoint y: 333, endPoint x: 242, endPoint y: 339, distance: 211.4
click at [242, 339] on div "Section General Settings Header Slideshow banner Show Drag Products Show Drag A…" at bounding box center [423, 263] width 846 height 404
paste input "he aspect to hummus that most people don’t think about—using it as an aphrodisi…"
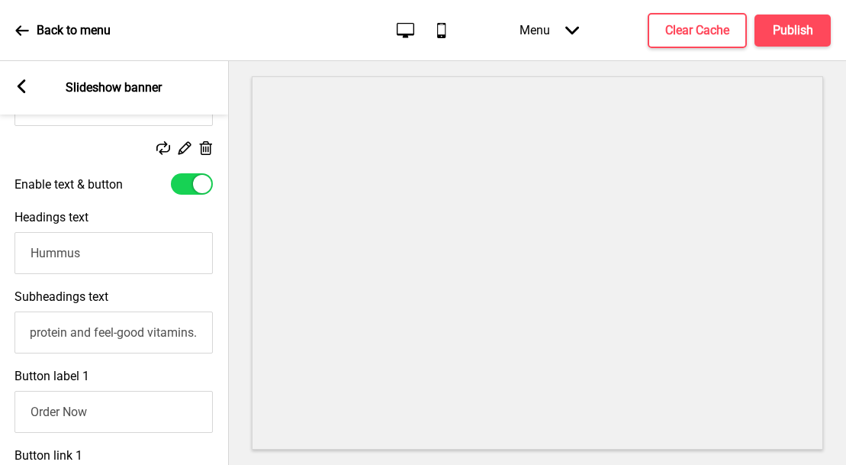
click at [190, 370] on div "Button label 1 Order Now" at bounding box center [113, 400] width 229 height 79
click at [88, 331] on input "he aspect to hummus that most people don’t think about—using it as an aphrodisi…" at bounding box center [113, 332] width 198 height 42
type input "The aspect to hummus that most people don’t think about—using it as an aphrodis…"
click at [149, 371] on div "Button label 1 Order Now" at bounding box center [113, 400] width 229 height 79
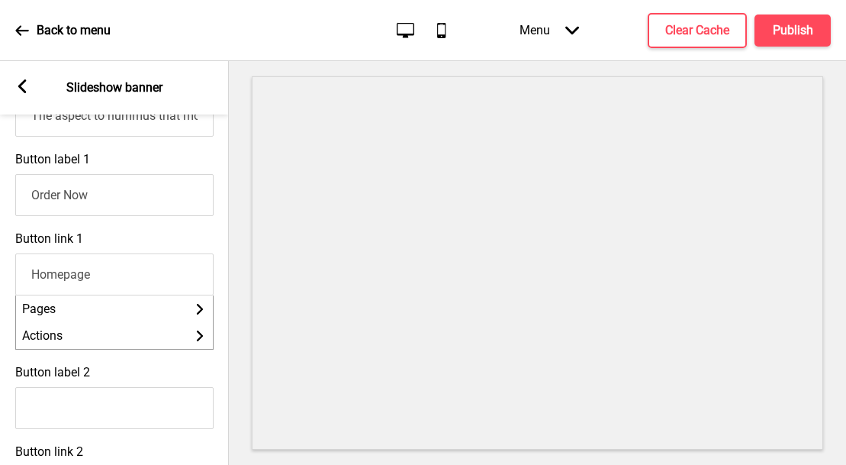
drag, startPoint x: 114, startPoint y: 277, endPoint x: -8, endPoint y: 259, distance: 122.5
click at [0, 259] on html "Back to menu Desktop Mobile Menu Arrow down Product Page Store Information Chec…" at bounding box center [423, 232] width 846 height 465
paste input "[URL][DOMAIN_NAME]"
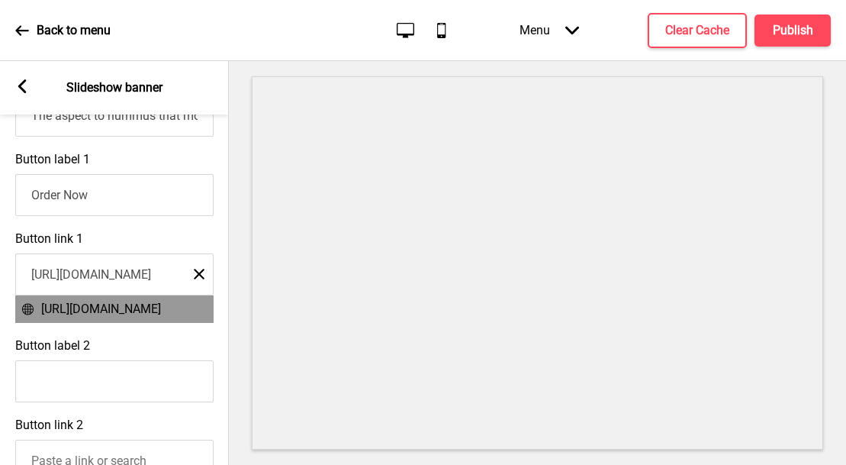
type input "[URL][DOMAIN_NAME]"
click at [134, 313] on span "[URL][DOMAIN_NAME]" at bounding box center [101, 308] width 120 height 14
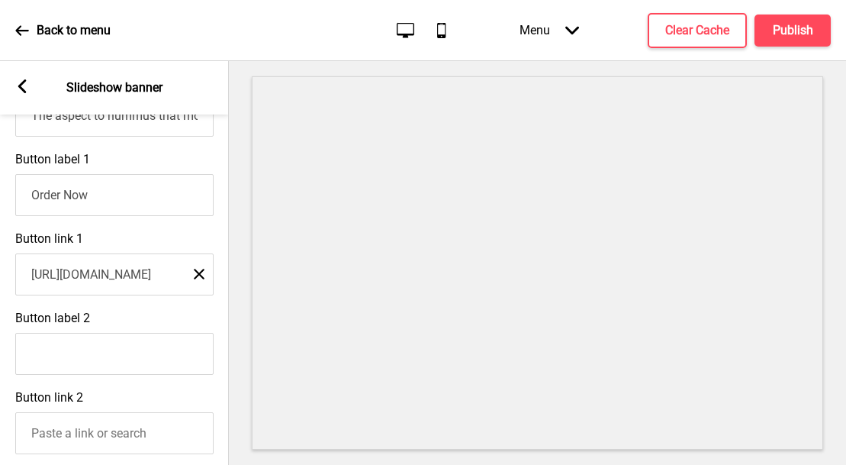
click at [19, 89] on rect at bounding box center [22, 86] width 14 height 14
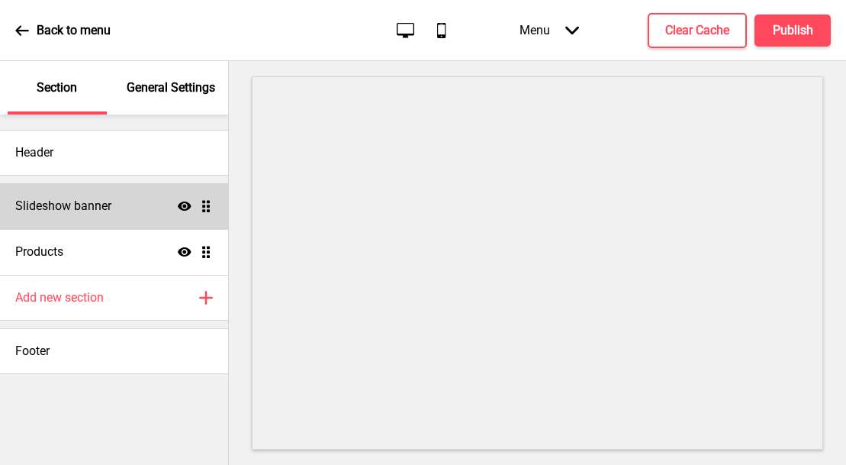
click at [102, 211] on h4 "Slideshow banner" at bounding box center [63, 206] width 96 height 17
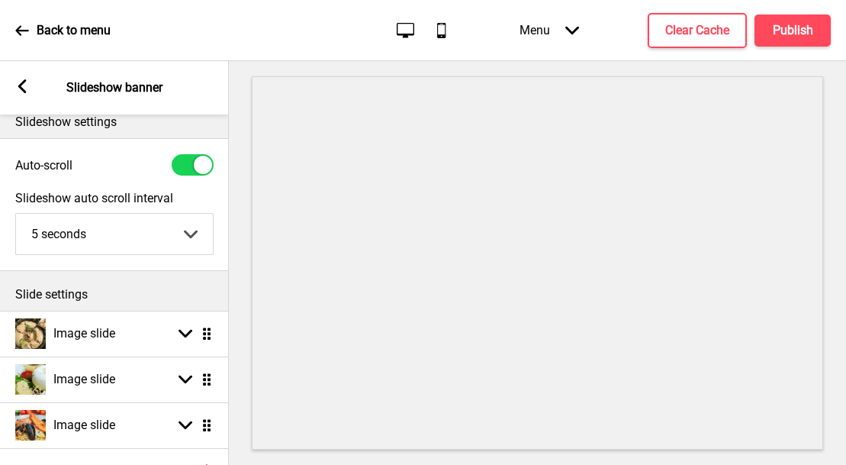
scroll to position [162, 0]
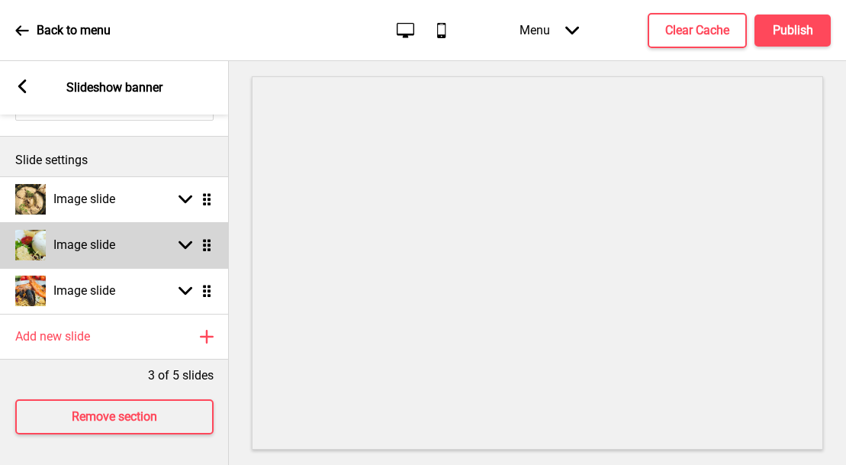
click at [127, 246] on div "Image slide Arrow down Drag" at bounding box center [114, 245] width 229 height 46
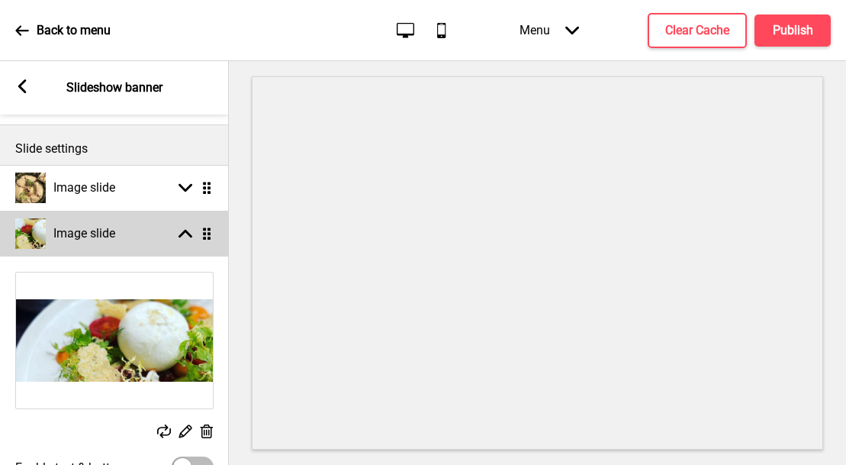
click at [127, 246] on div "Image slide Arrow up Drag" at bounding box center [114, 234] width 229 height 46
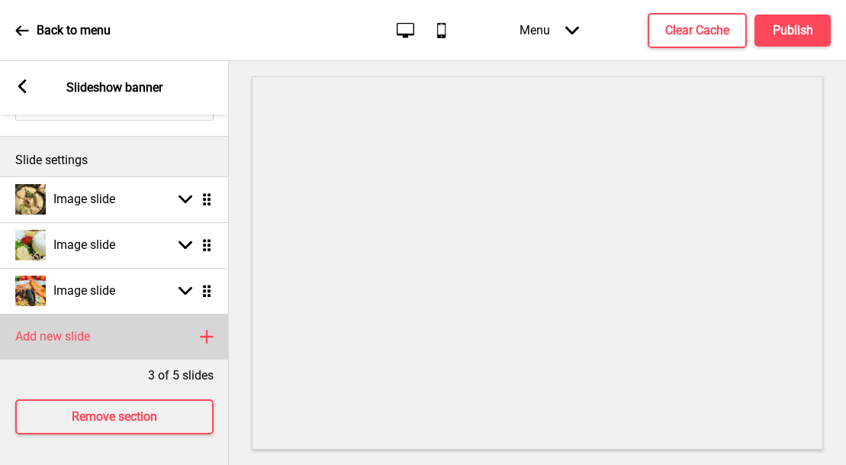
click at [128, 319] on div "Add new slide Plus" at bounding box center [114, 337] width 229 height 46
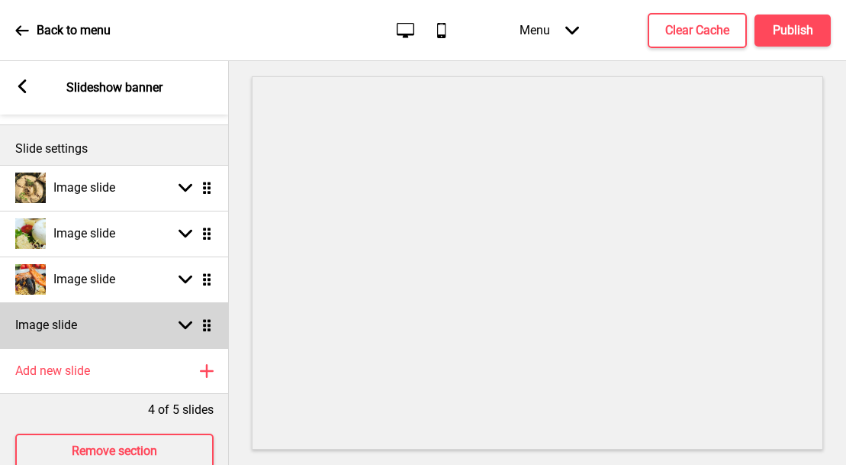
click at [188, 324] on icon at bounding box center [185, 325] width 14 height 8
select select "right"
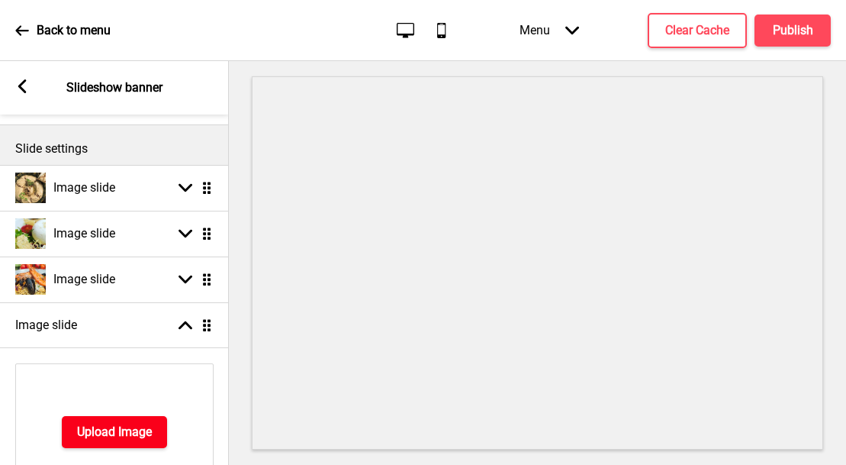
click at [133, 421] on button "Upload Image" at bounding box center [114, 432] width 105 height 32
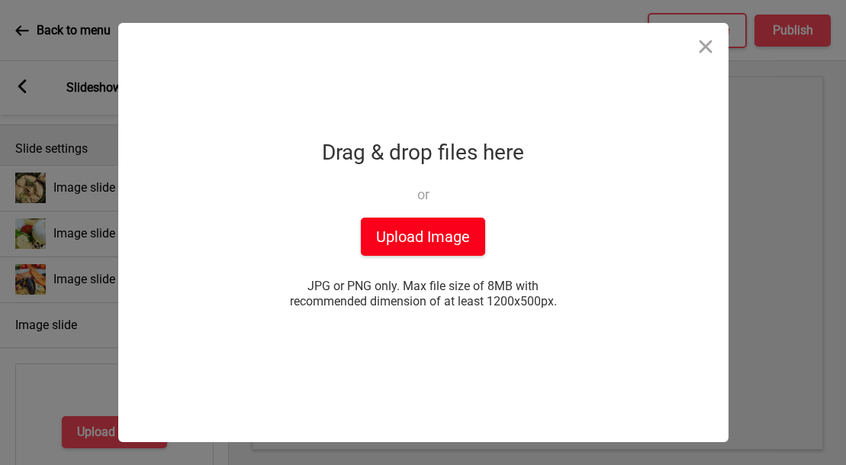
click at [386, 244] on button "Upload Image" at bounding box center [423, 236] width 124 height 38
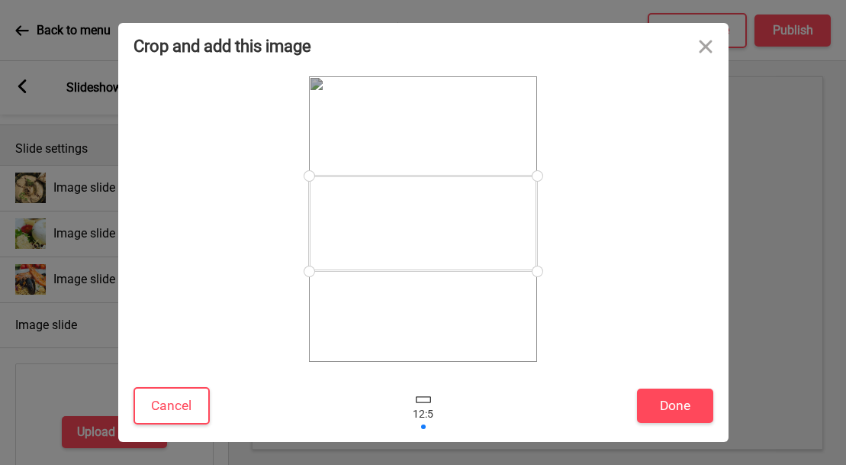
click at [459, 244] on div at bounding box center [423, 222] width 228 height 95
click at [676, 406] on button "Done" at bounding box center [675, 405] width 76 height 34
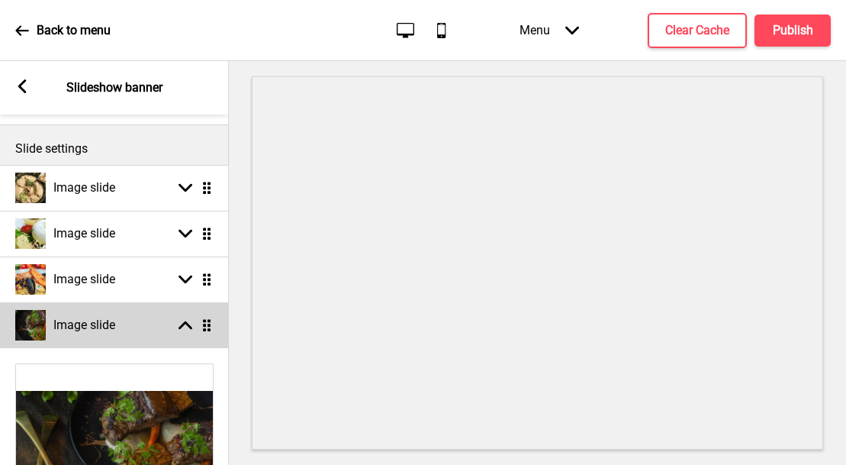
click at [26, 331] on img at bounding box center [30, 325] width 31 height 31
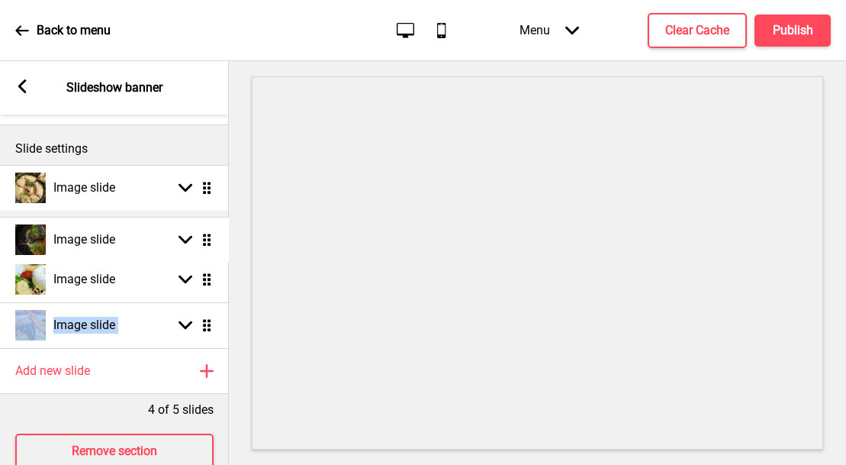
drag, startPoint x: 207, startPoint y: 323, endPoint x: 215, endPoint y: 233, distance: 89.6
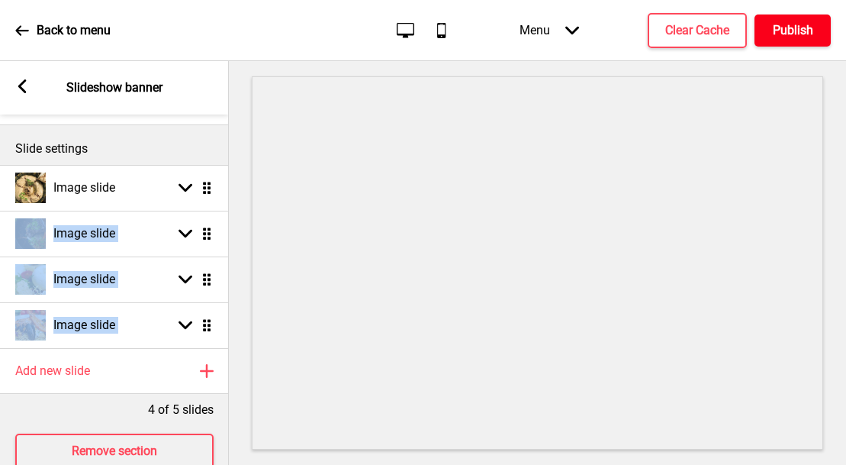
click at [784, 30] on h4 "Publish" at bounding box center [793, 30] width 40 height 17
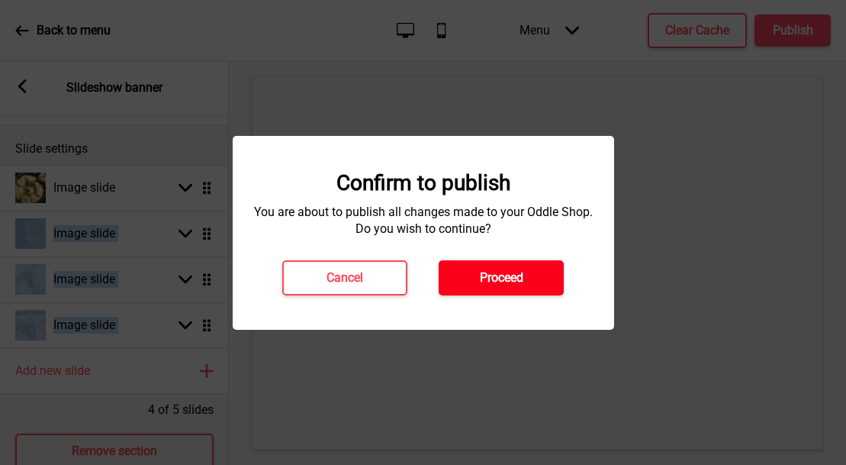
click at [498, 285] on button "Proceed" at bounding box center [501, 277] width 125 height 35
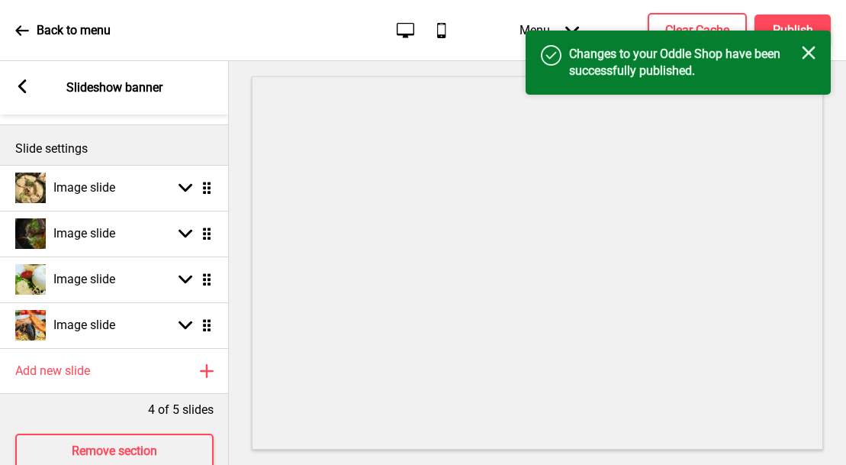
click at [807, 53] on rect at bounding box center [809, 53] width 14 height 14
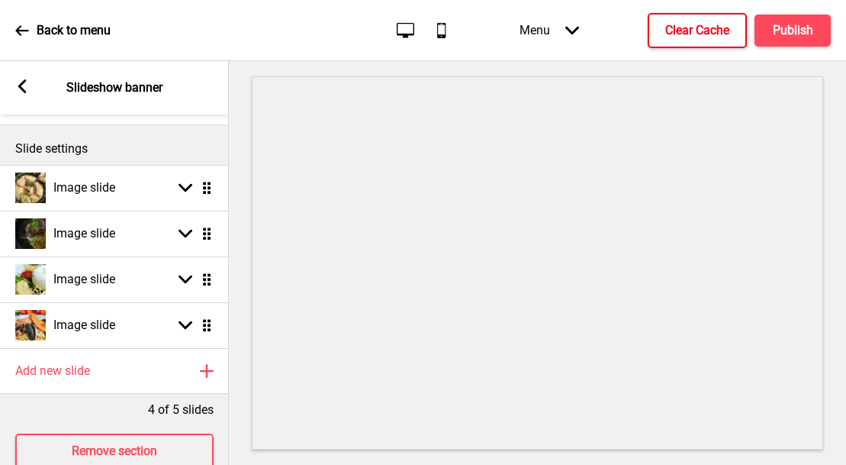
click at [716, 27] on h4 "Clear Cache" at bounding box center [697, 30] width 64 height 17
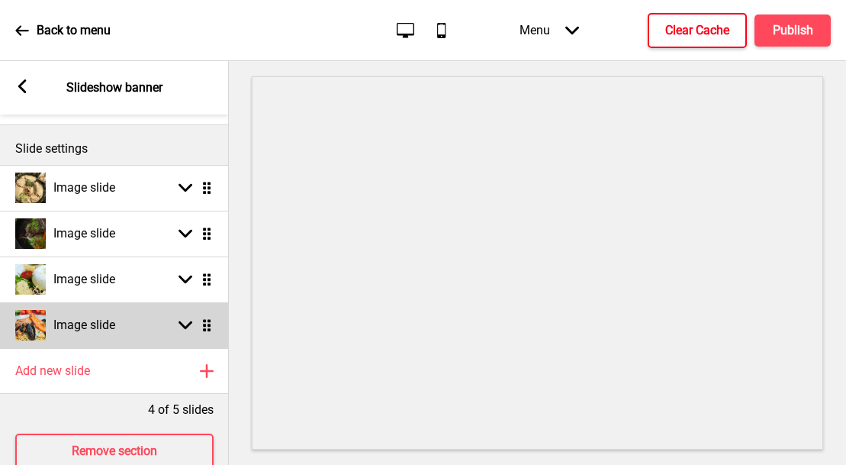
click at [184, 336] on div "Image slide Arrow down Drag" at bounding box center [114, 325] width 229 height 46
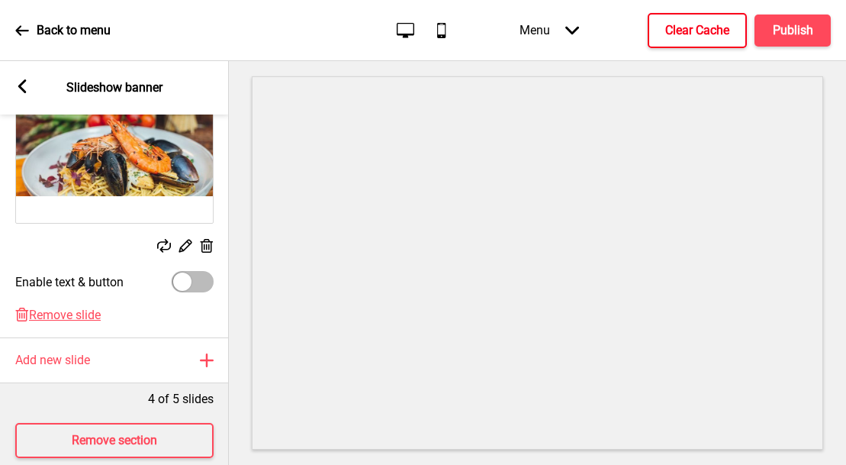
scroll to position [291, 0]
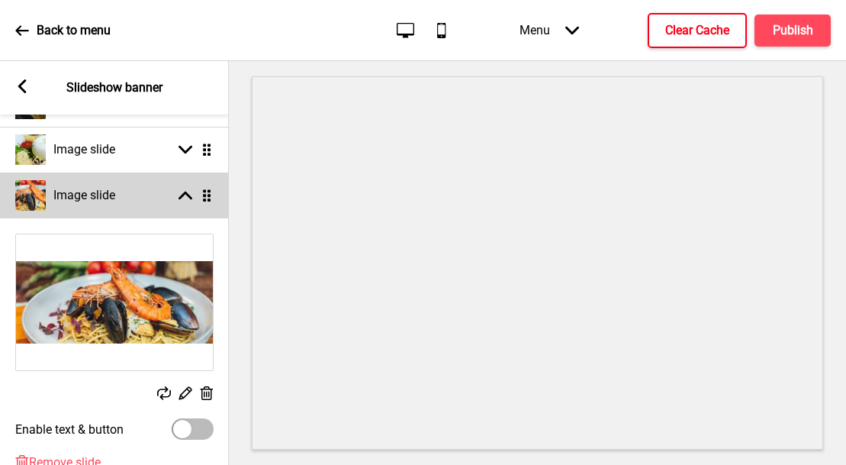
click at [191, 195] on rect at bounding box center [185, 195] width 14 height 14
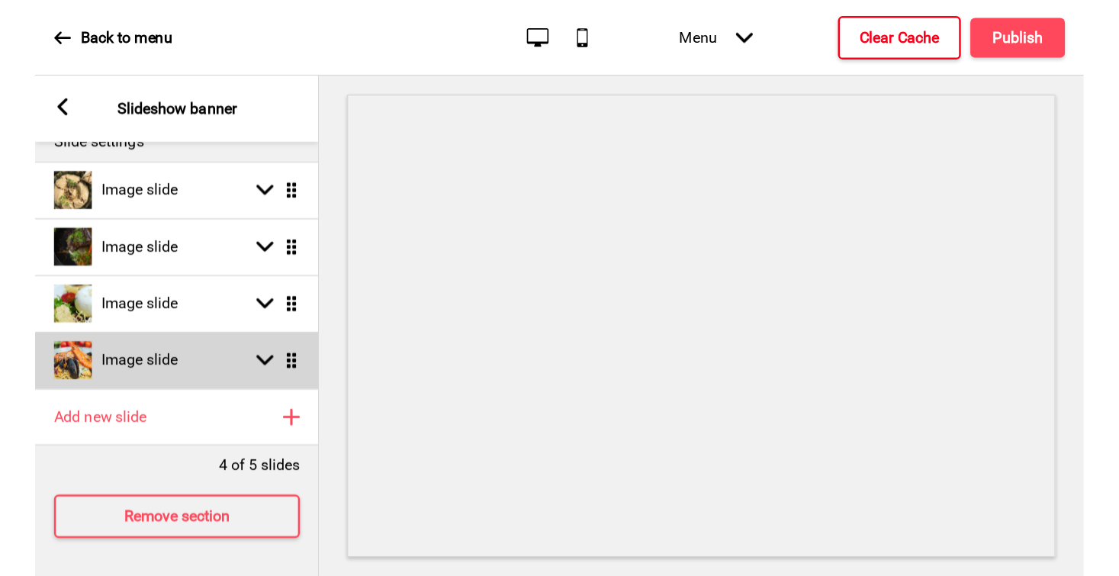
scroll to position [198, 0]
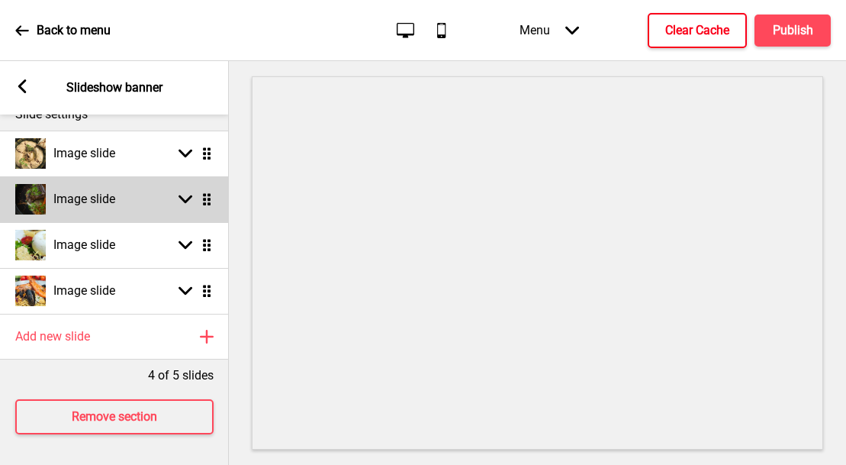
click at [190, 199] on rect at bounding box center [185, 199] width 14 height 14
select select "right"
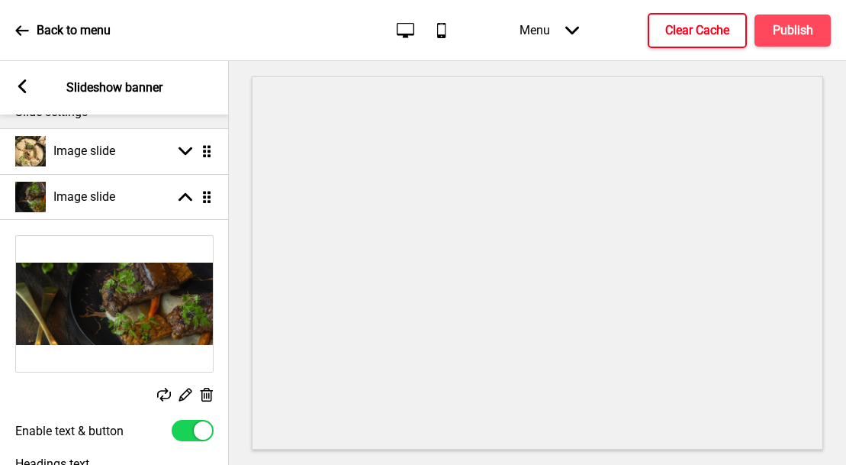
click at [185, 422] on div at bounding box center [193, 430] width 42 height 21
checkbox input "false"
click at [795, 26] on h4 "Publish" at bounding box center [793, 30] width 40 height 17
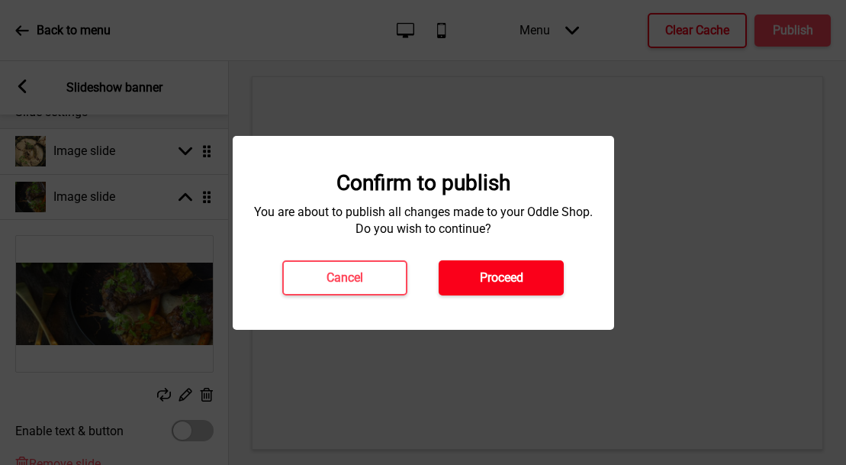
click at [547, 275] on button "Proceed" at bounding box center [501, 277] width 125 height 35
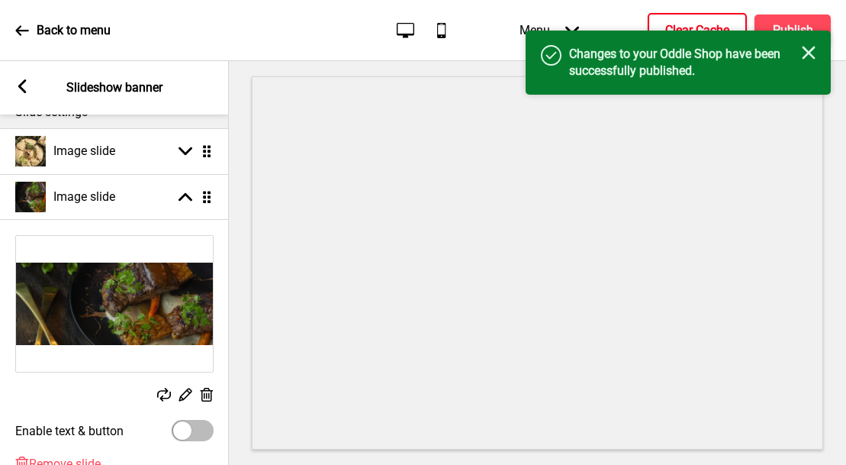
click at [705, 24] on h4 "Clear Cache" at bounding box center [697, 30] width 64 height 17
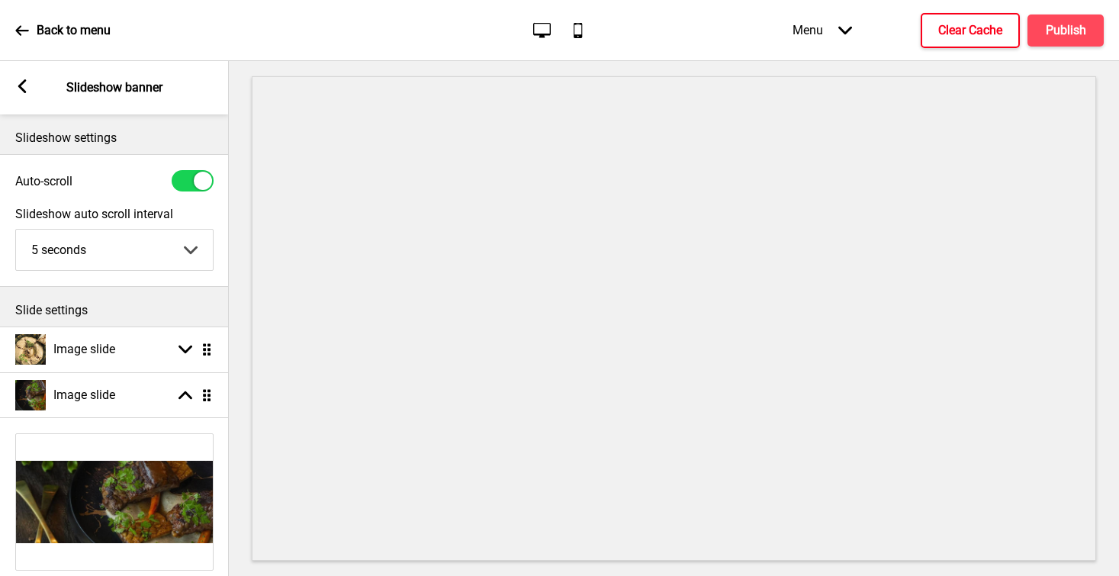
scroll to position [362, 0]
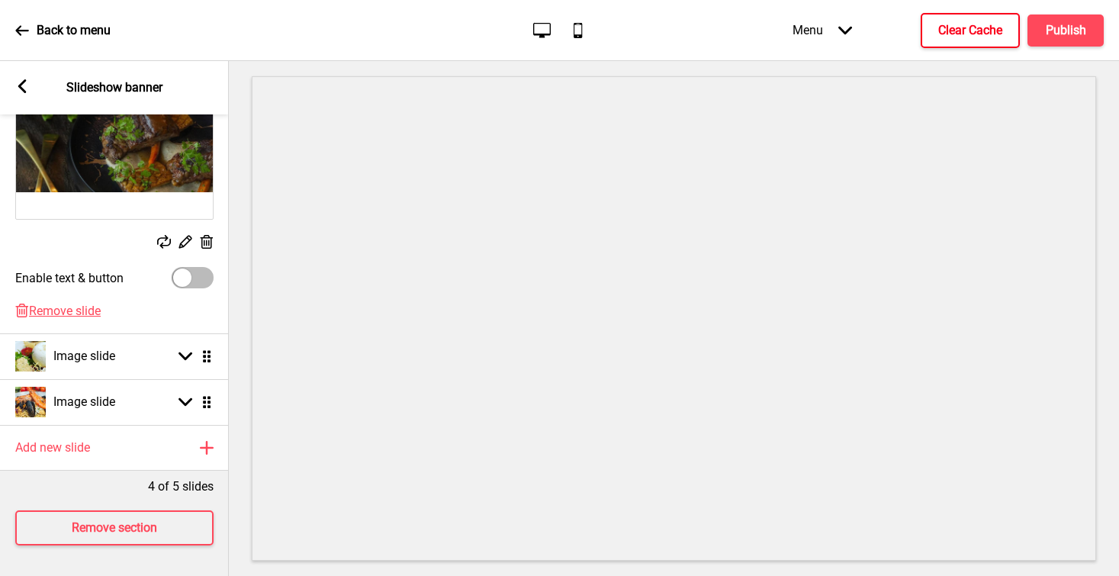
click at [21, 82] on icon at bounding box center [22, 86] width 8 height 14
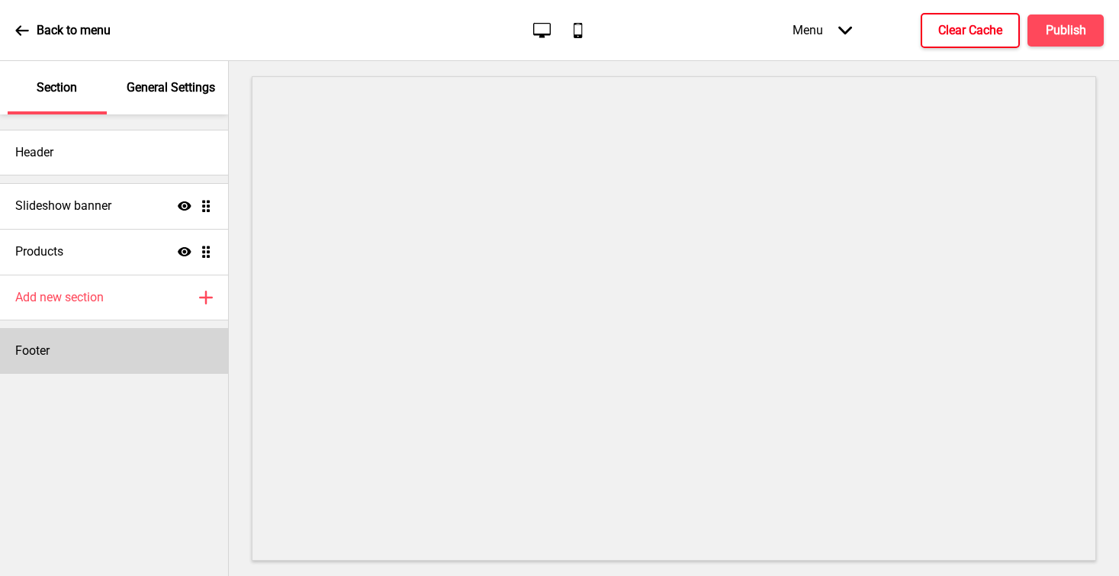
click at [101, 342] on div "Footer" at bounding box center [114, 351] width 228 height 46
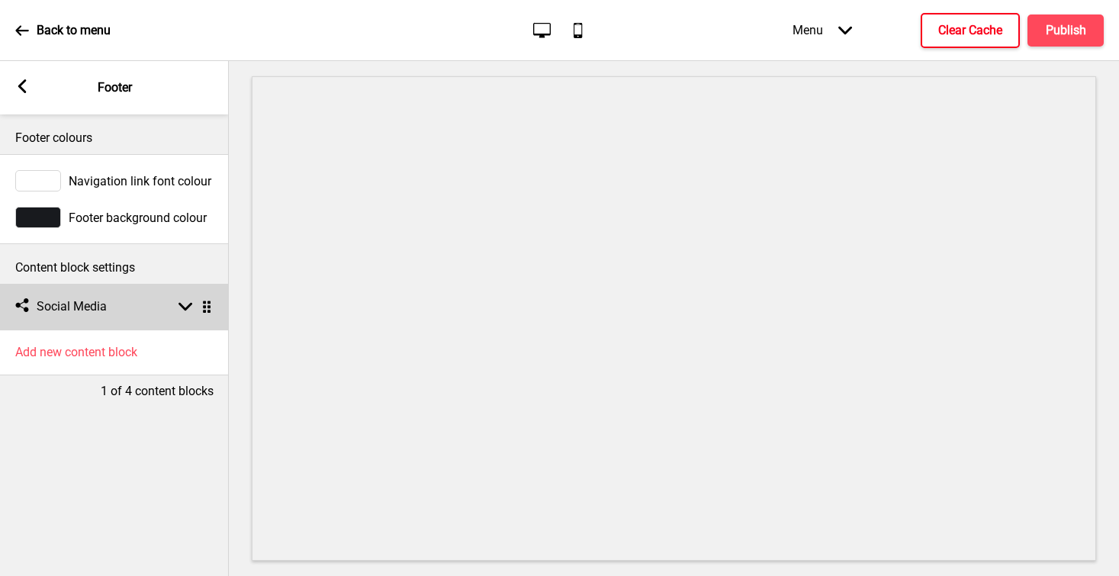
click at [151, 310] on div "Social media Social Media Arrow down Drag" at bounding box center [114, 307] width 229 height 46
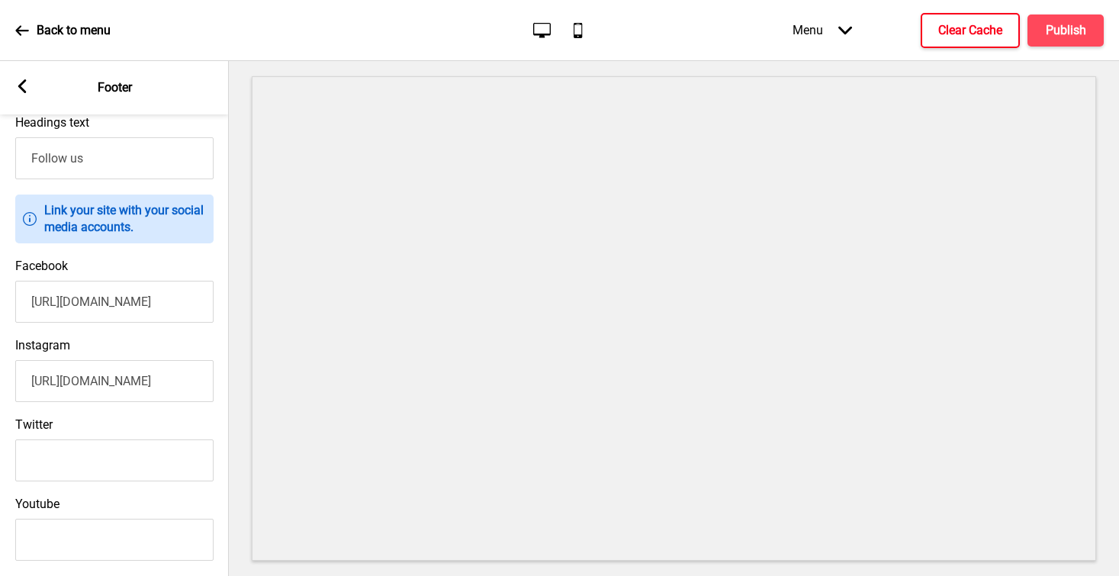
scroll to position [0, 1]
paste input "umac"
type input "[URL][DOMAIN_NAME]"
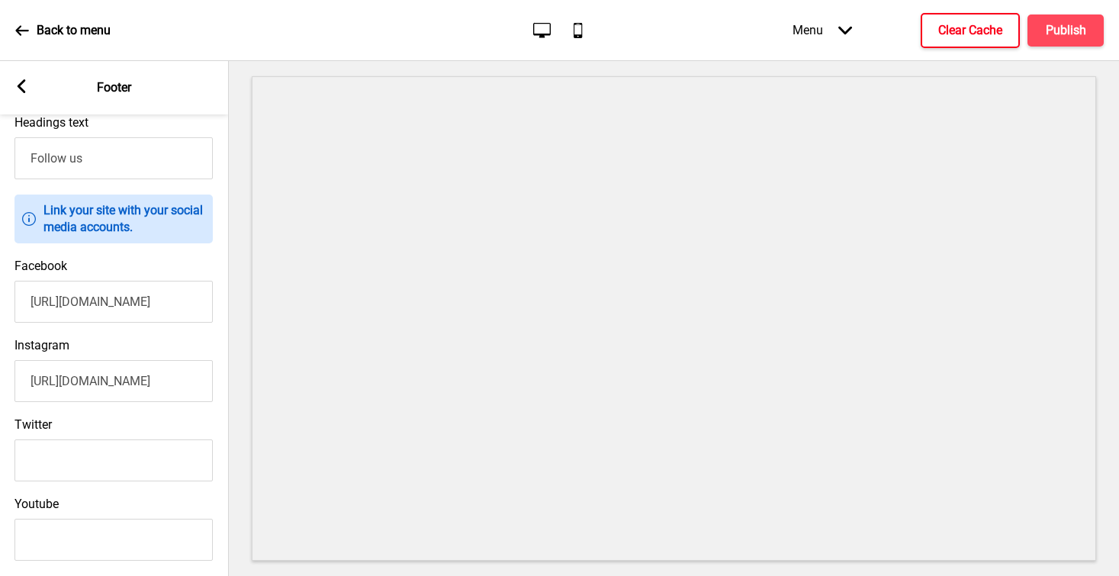
click at [216, 411] on div "Twitter" at bounding box center [113, 449] width 229 height 79
click at [98, 304] on input "[URL][DOMAIN_NAME]" at bounding box center [113, 302] width 198 height 42
click at [36, 307] on input "[URL][DOMAIN_NAME]" at bounding box center [113, 302] width 198 height 42
paste input "[URL][DOMAIN_NAME]"
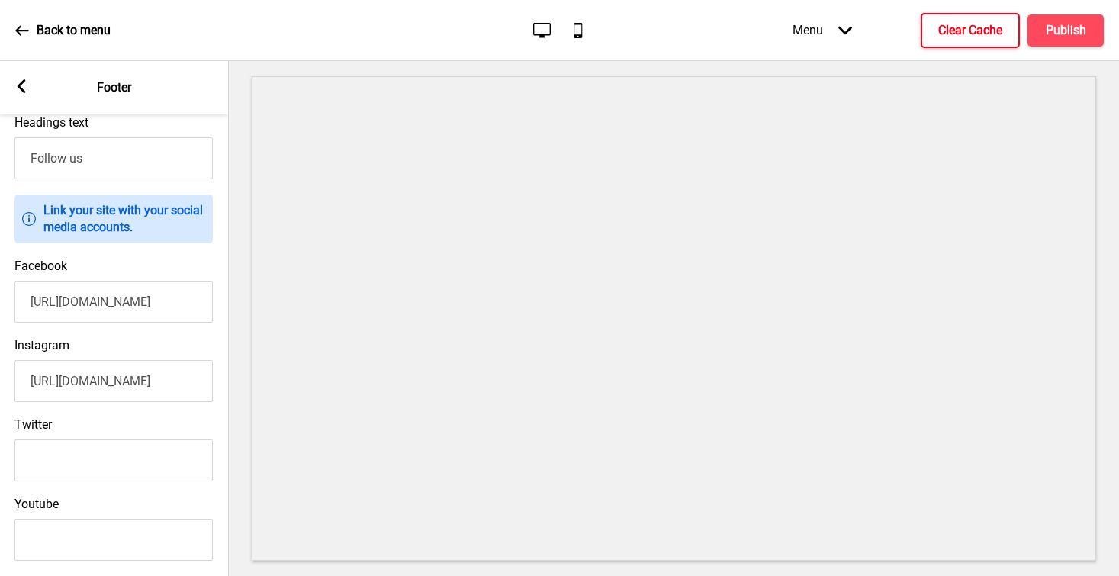
type input "[URL][DOMAIN_NAME]"
click at [192, 342] on div "Instagram [URL][DOMAIN_NAME]" at bounding box center [113, 369] width 229 height 79
click at [845, 35] on h4 "Publish" at bounding box center [1066, 30] width 40 height 17
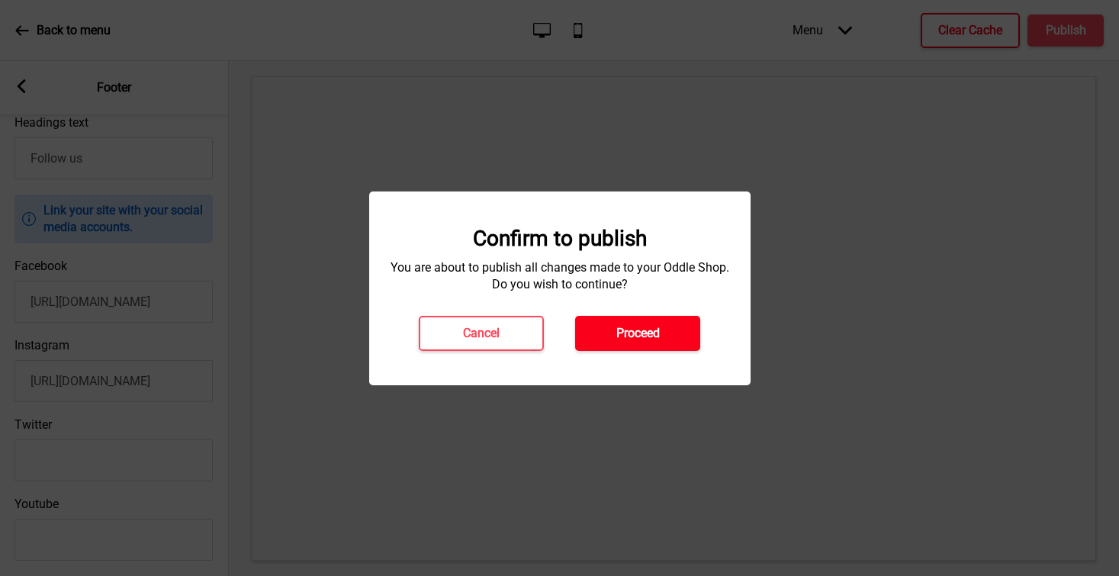
click at [644, 336] on h4 "Proceed" at bounding box center [637, 333] width 43 height 17
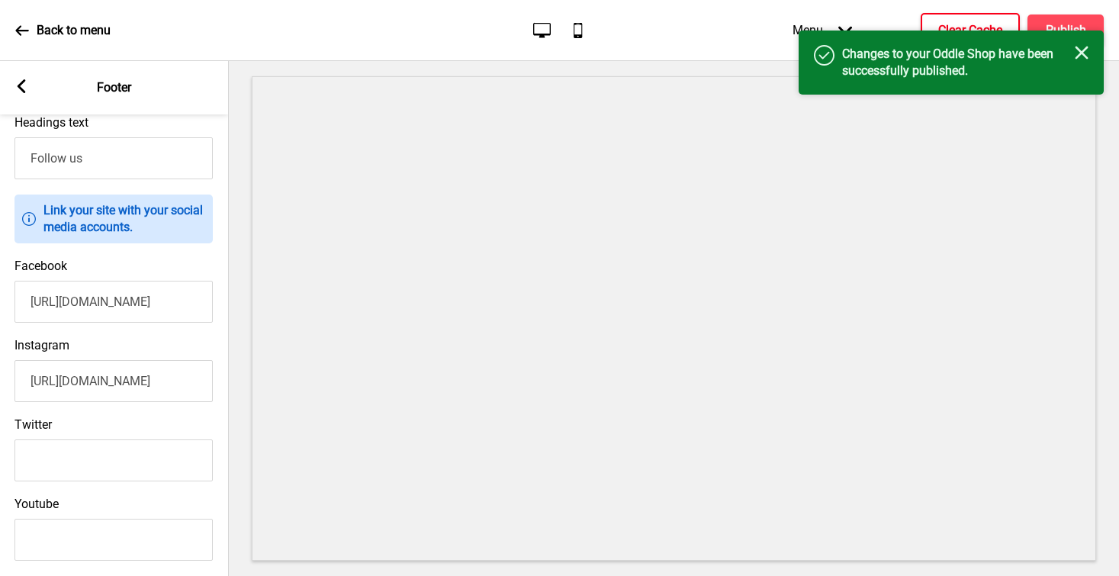
click at [845, 26] on h4 "Clear Cache" at bounding box center [970, 30] width 64 height 17
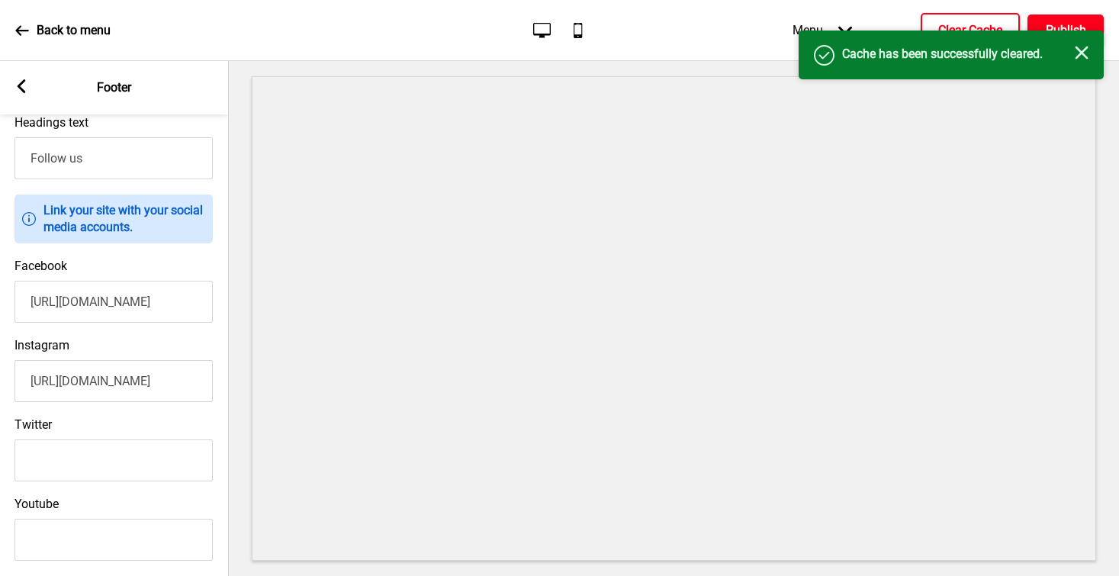
click at [845, 27] on h4 "Publish" at bounding box center [1066, 30] width 40 height 17
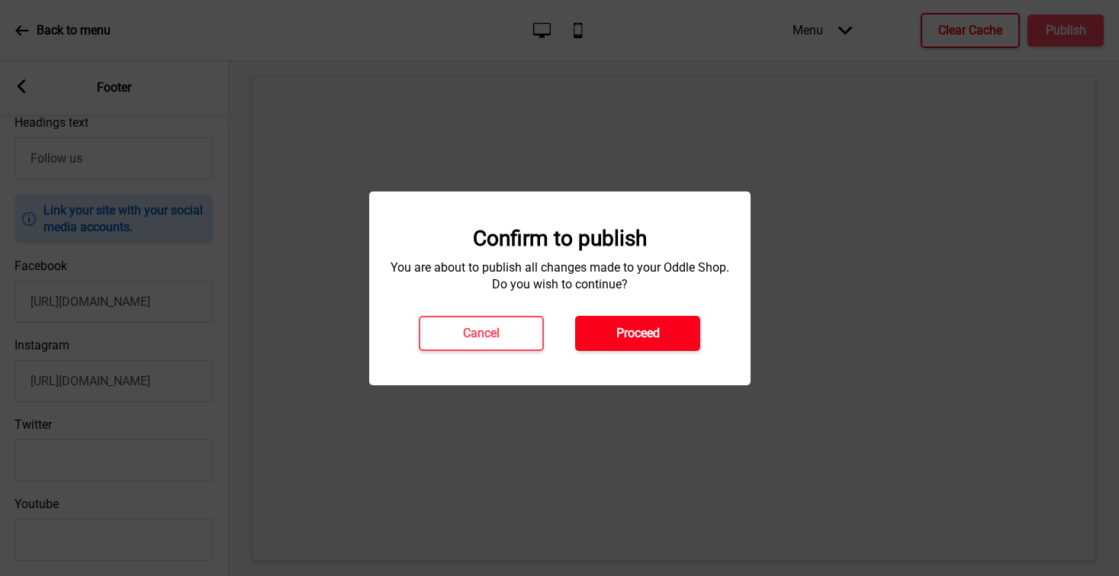
click at [664, 333] on button "Proceed" at bounding box center [637, 333] width 125 height 35
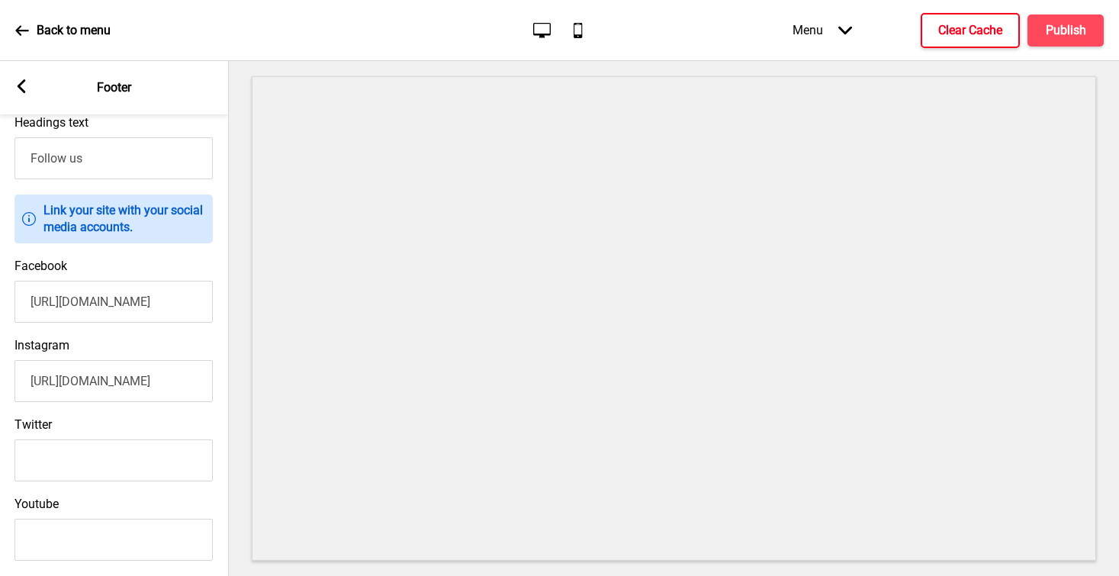
click at [18, 88] on rect at bounding box center [21, 86] width 14 height 14
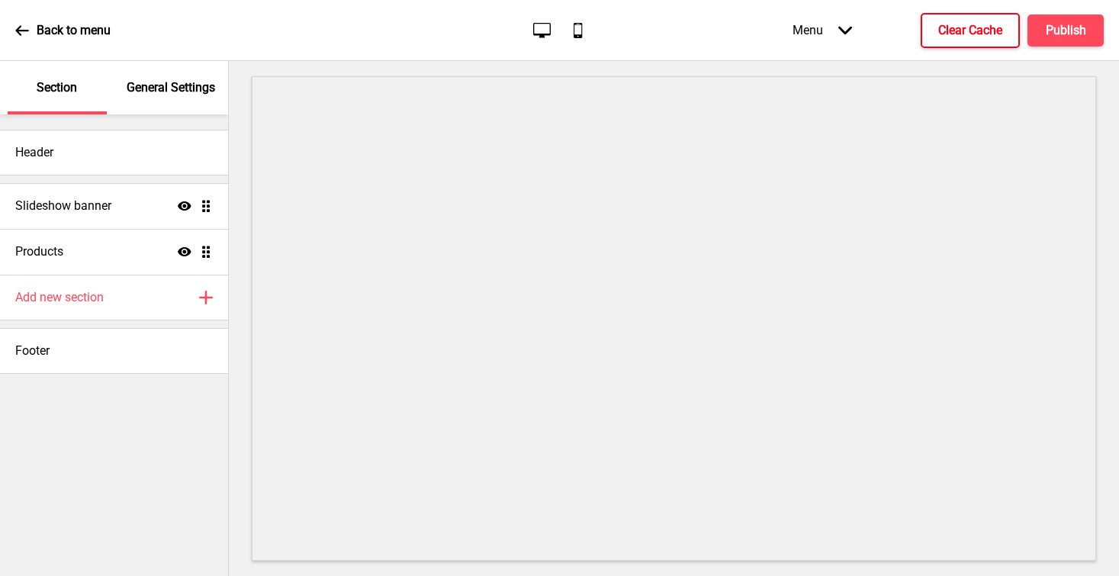
click at [140, 99] on div "General Settings" at bounding box center [171, 87] width 99 height 53
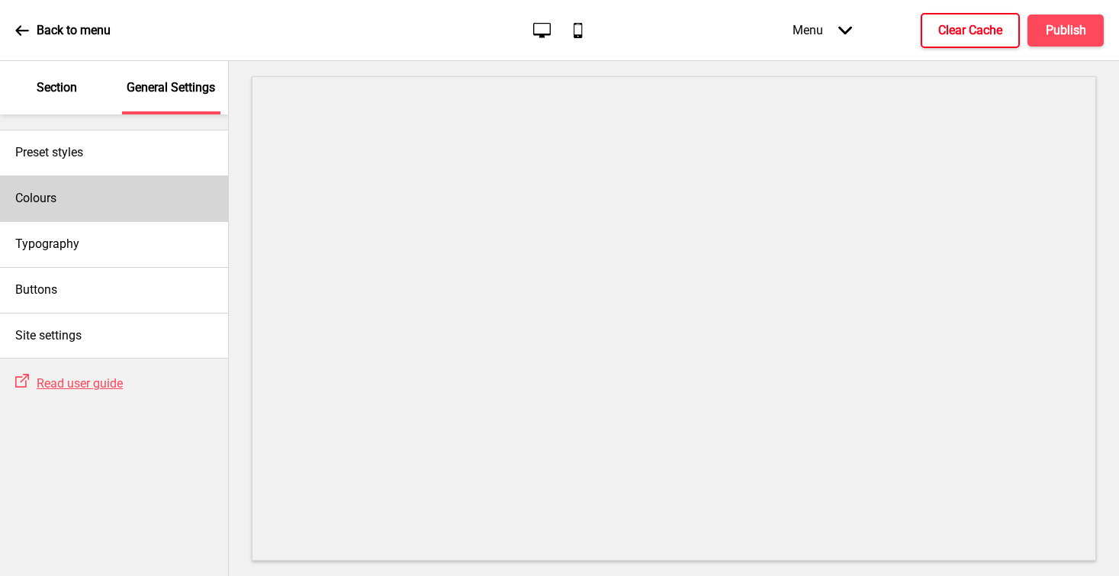
click at [85, 199] on div "Colours" at bounding box center [114, 198] width 228 height 46
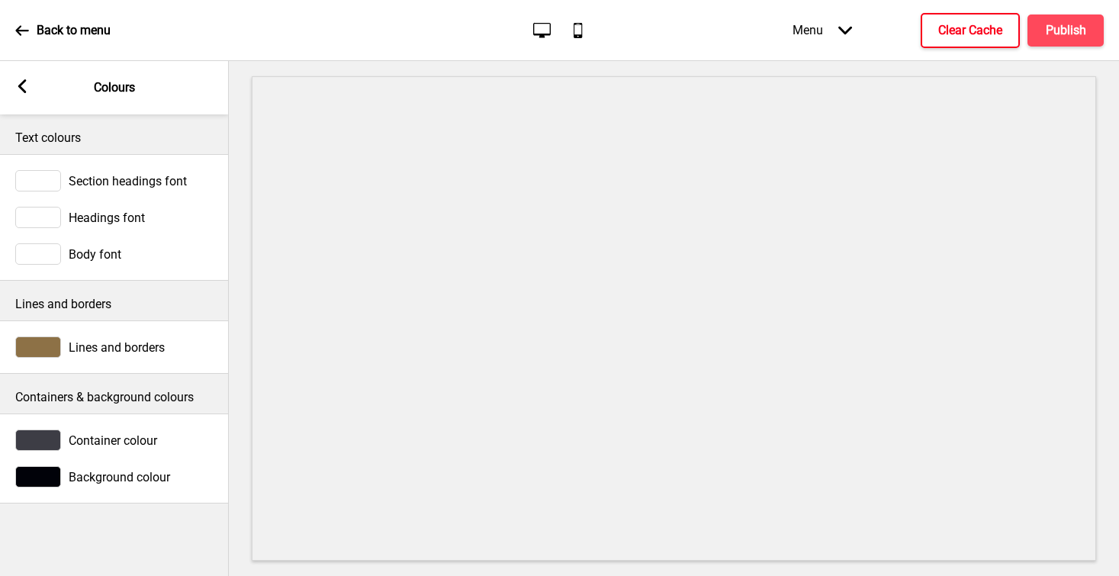
click at [45, 464] on div at bounding box center [38, 476] width 46 height 21
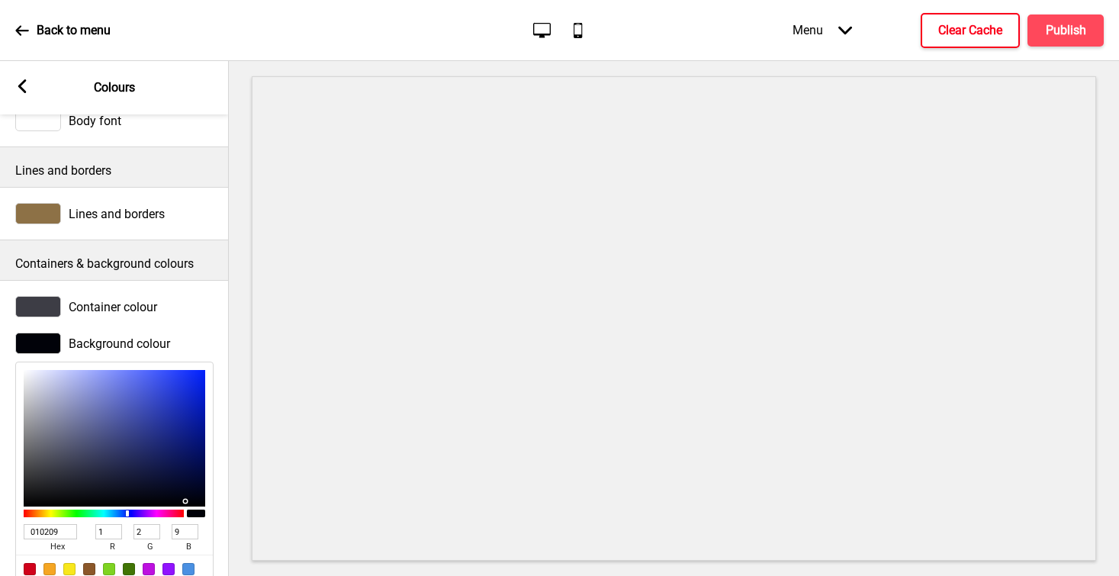
scroll to position [134, 0]
click at [49, 307] on div at bounding box center [38, 305] width 46 height 21
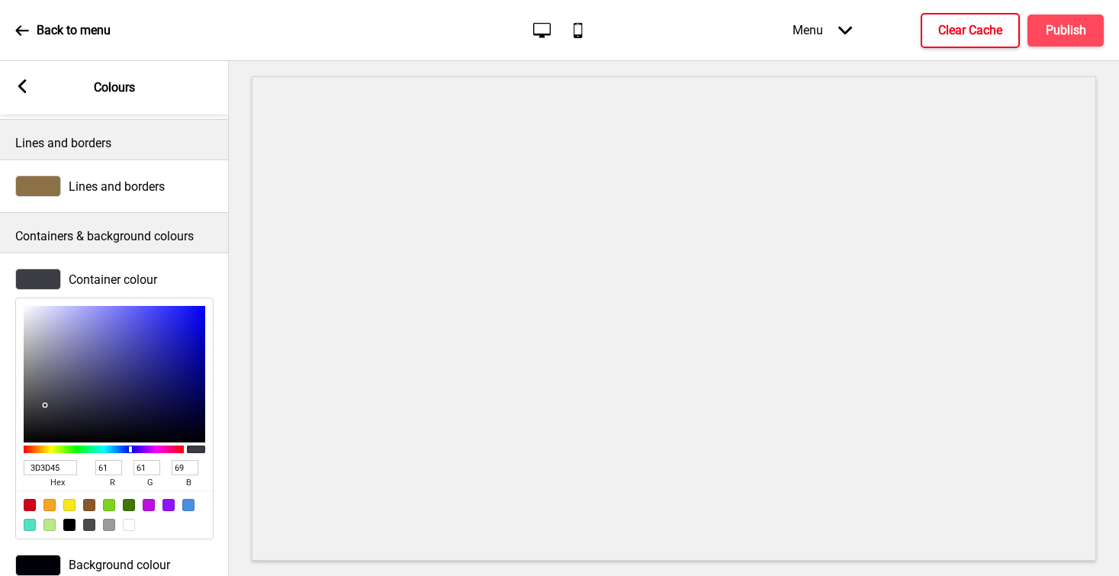
scroll to position [192, 0]
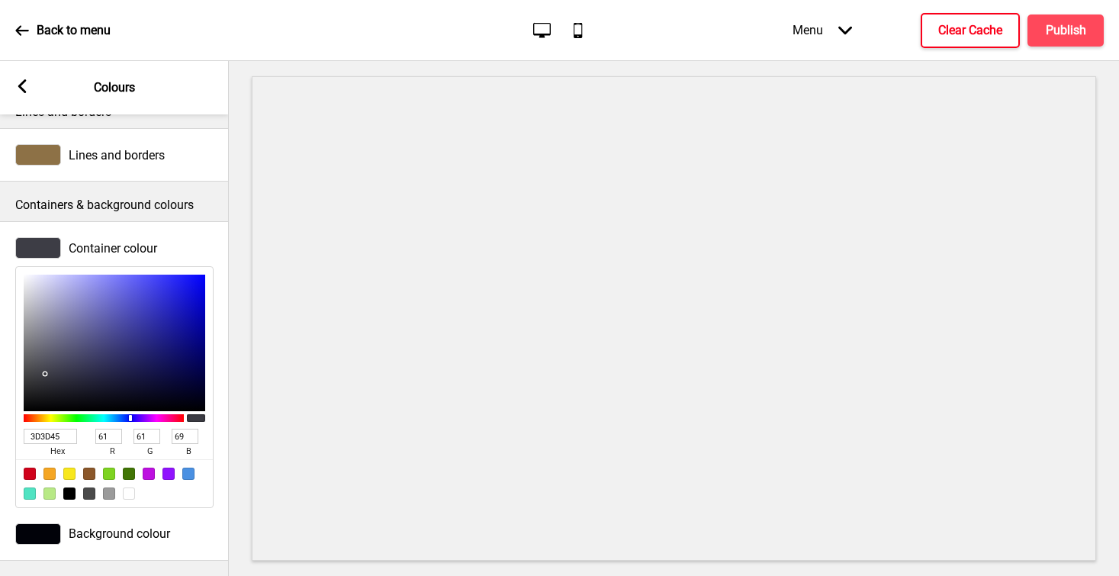
drag, startPoint x: 67, startPoint y: 439, endPoint x: 11, endPoint y: 429, distance: 57.2
click at [11, 429] on div "Container colour 3D3D45 hex 61 r 61 g 69 b 100 a" at bounding box center [114, 373] width 229 height 286
click at [34, 464] on div at bounding box center [38, 533] width 46 height 21
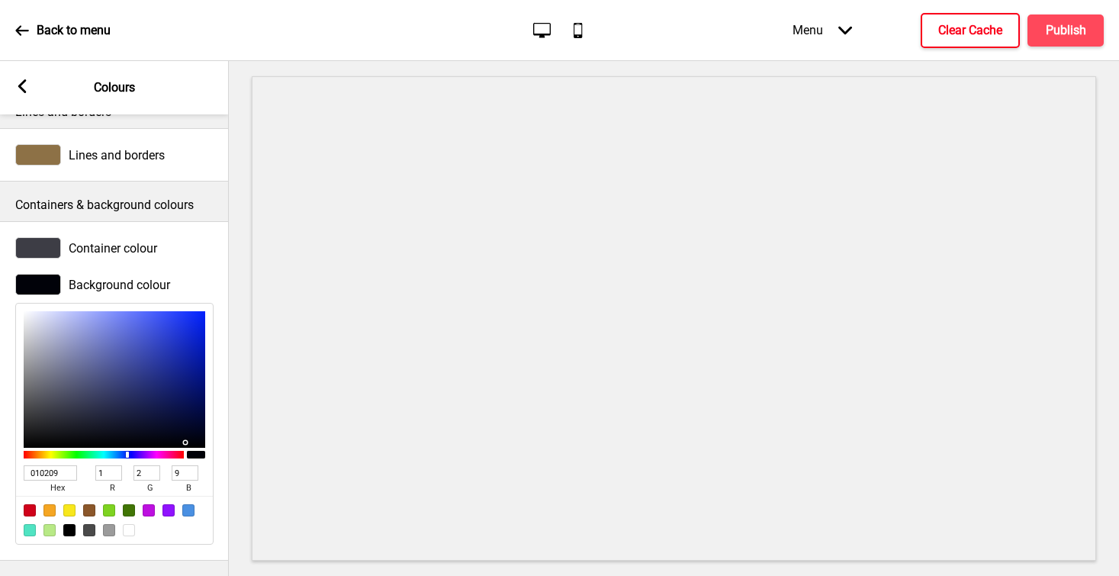
drag, startPoint x: 66, startPoint y: 464, endPoint x: 12, endPoint y: 458, distance: 53.7
click at [12, 458] on div "Background colour 010209 hex 1 r 2 g 9 b 100 a" at bounding box center [114, 409] width 229 height 286
click at [75, 464] on input "010209" at bounding box center [50, 472] width 53 height 15
drag, startPoint x: 72, startPoint y: 462, endPoint x: 0, endPoint y: 451, distance: 73.4
click at [0, 451] on div "Background colour 010209 hex 1 r 2 g 9 b 100 a" at bounding box center [114, 409] width 229 height 286
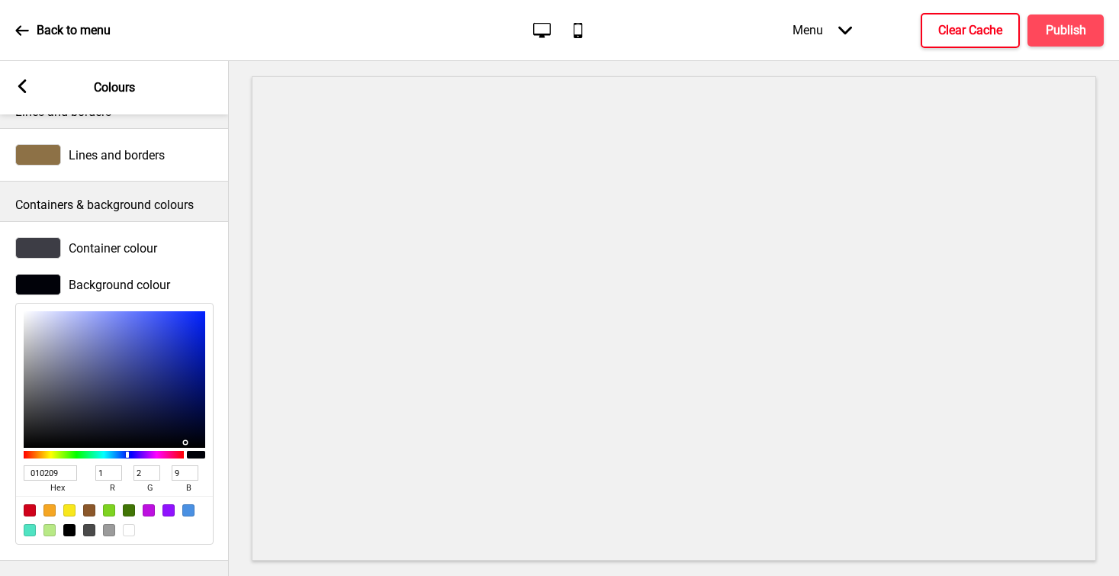
click at [103, 278] on span "Background colour" at bounding box center [119, 285] width 101 height 14
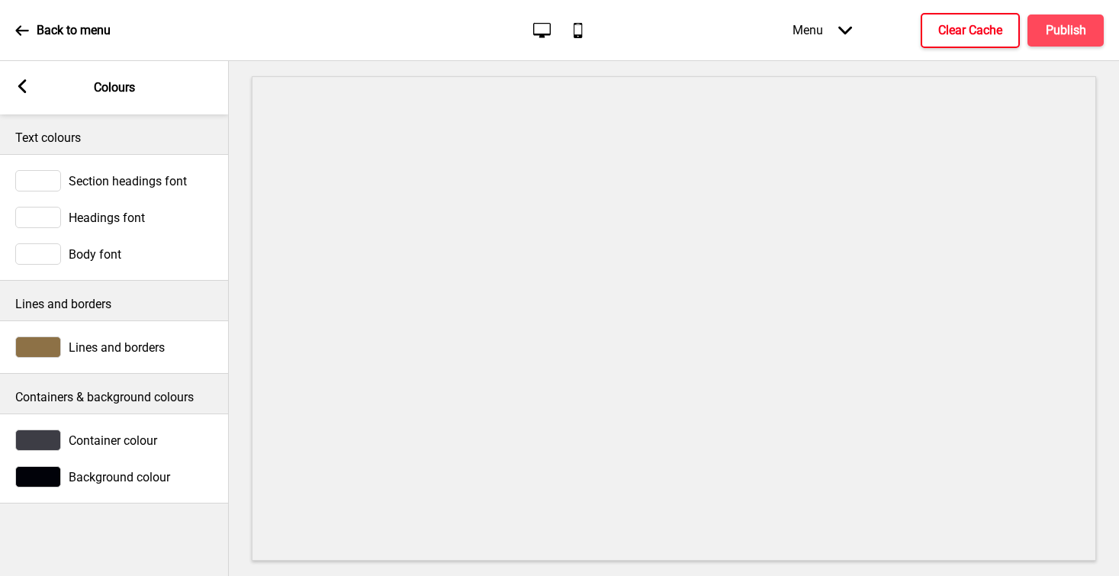
scroll to position [0, 0]
click at [85, 441] on span "Container colour" at bounding box center [113, 440] width 88 height 14
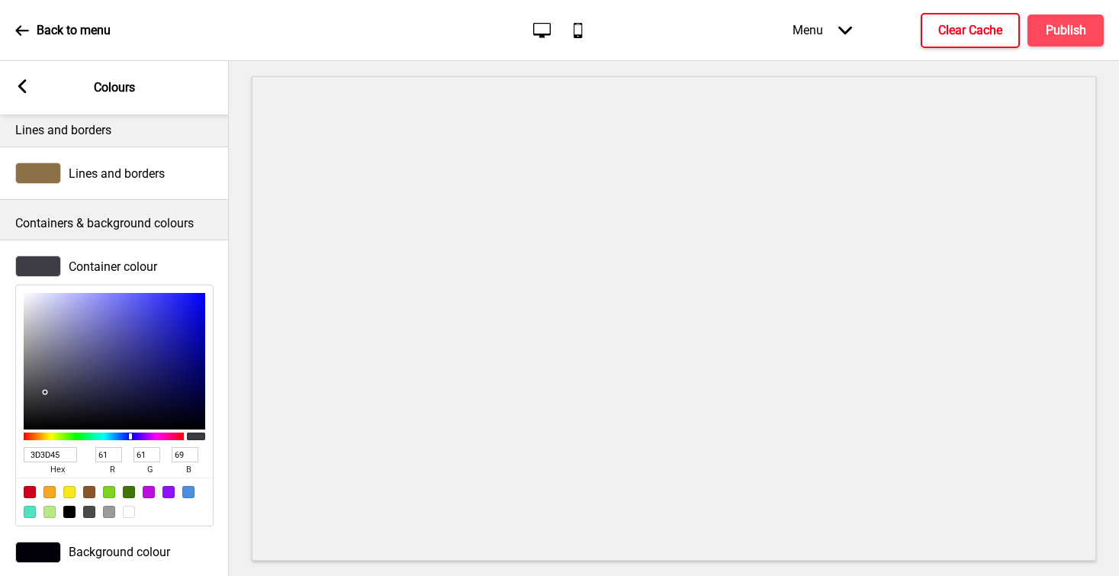
scroll to position [198, 0]
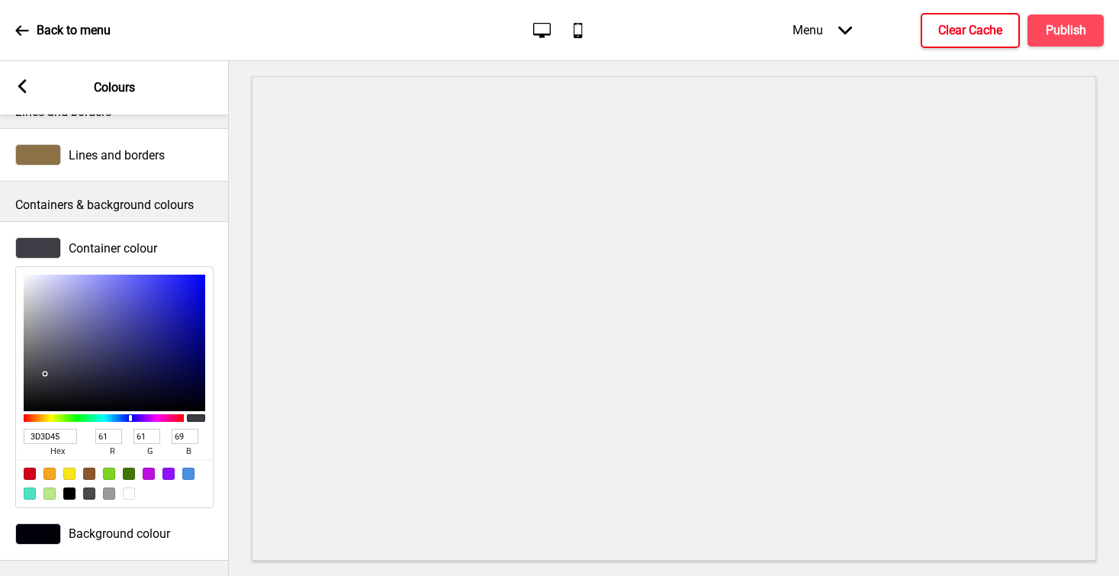
drag, startPoint x: 66, startPoint y: 429, endPoint x: 11, endPoint y: 423, distance: 55.3
click at [11, 423] on div "Container colour 3D3D45 hex 61 r 61 g 69 b 100 a" at bounding box center [114, 373] width 229 height 286
click at [46, 464] on div at bounding box center [38, 533] width 46 height 21
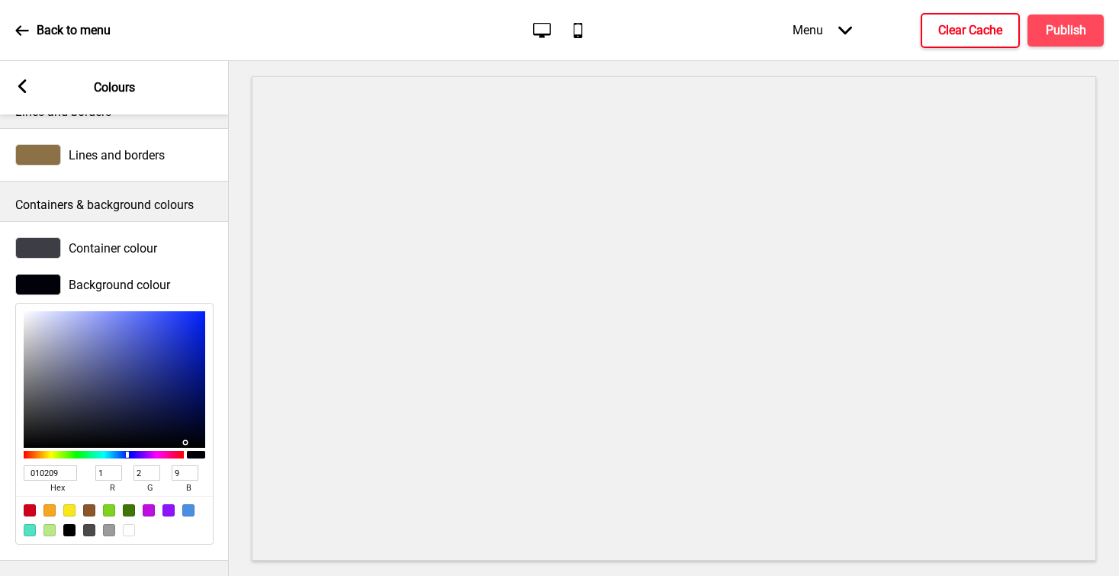
drag, startPoint x: 66, startPoint y: 457, endPoint x: 0, endPoint y: 455, distance: 66.4
click at [0, 455] on div "Background colour 010209 hex 1 r 2 g 9 b 100 a" at bounding box center [114, 409] width 229 height 286
paste input "3D3D45"
type input "3D3D45"
type input "61"
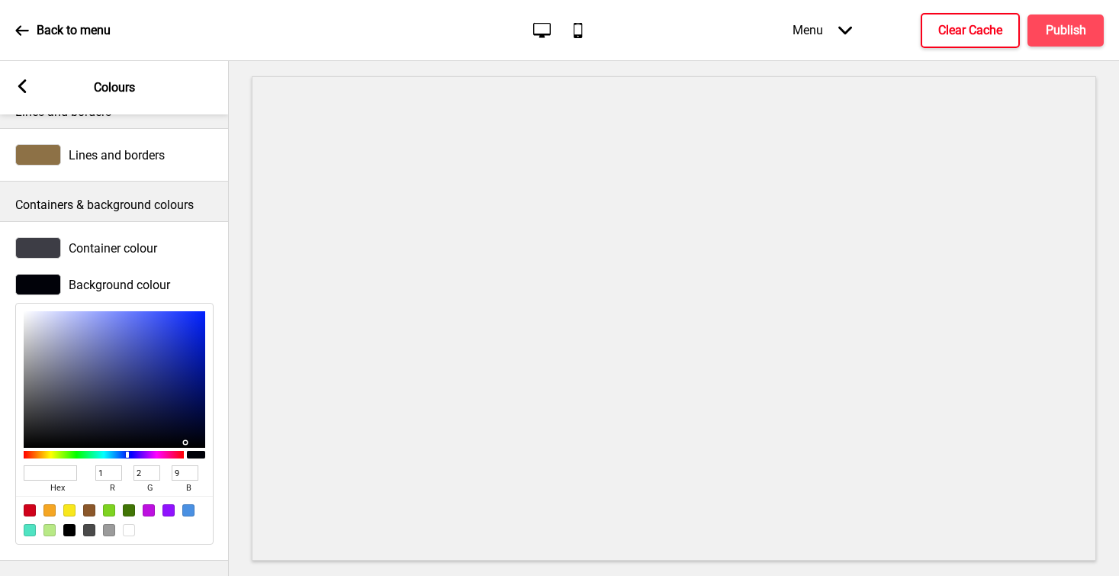
type input "61"
type input "69"
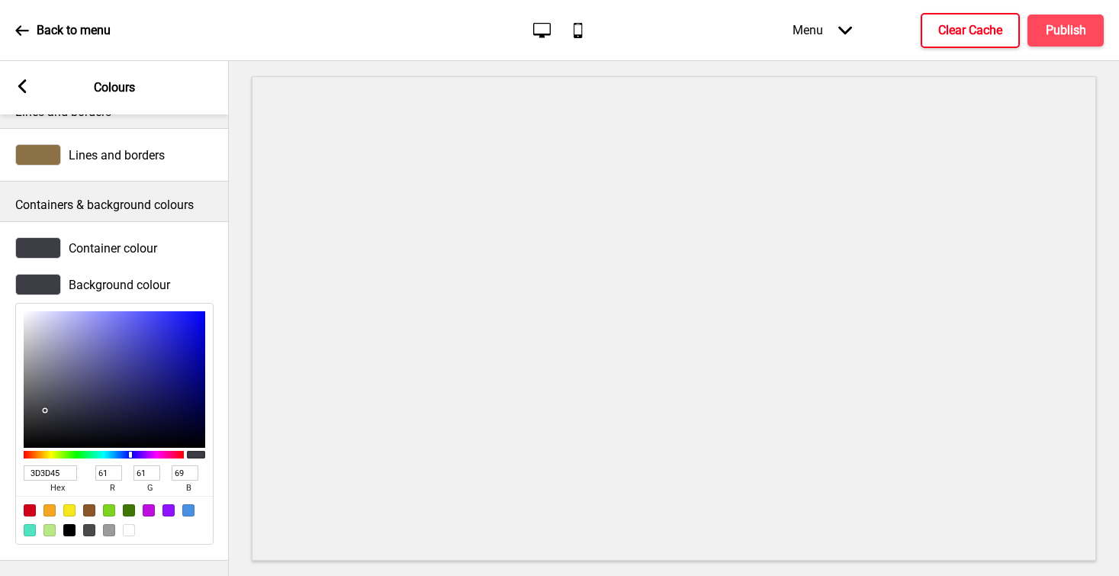
type input "3D3D45"
click at [35, 239] on div at bounding box center [38, 247] width 46 height 21
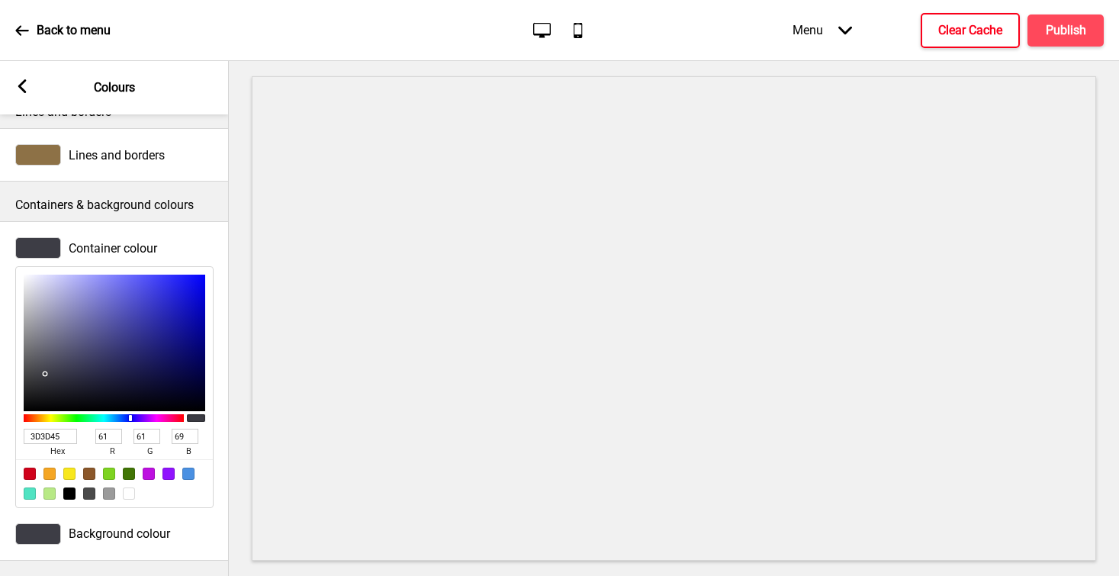
type input "9191A0"
type input "145"
type input "160"
click at [41, 314] on div at bounding box center [115, 343] width 182 height 137
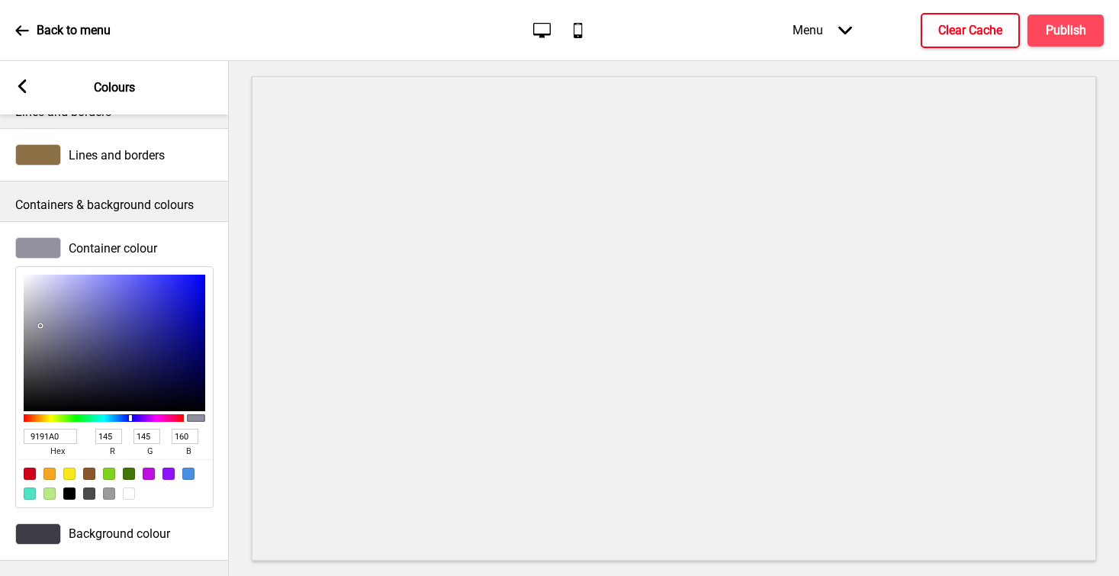
type input "6B6B74"
type input "107"
type input "116"
click at [37, 338] on div at bounding box center [115, 343] width 182 height 137
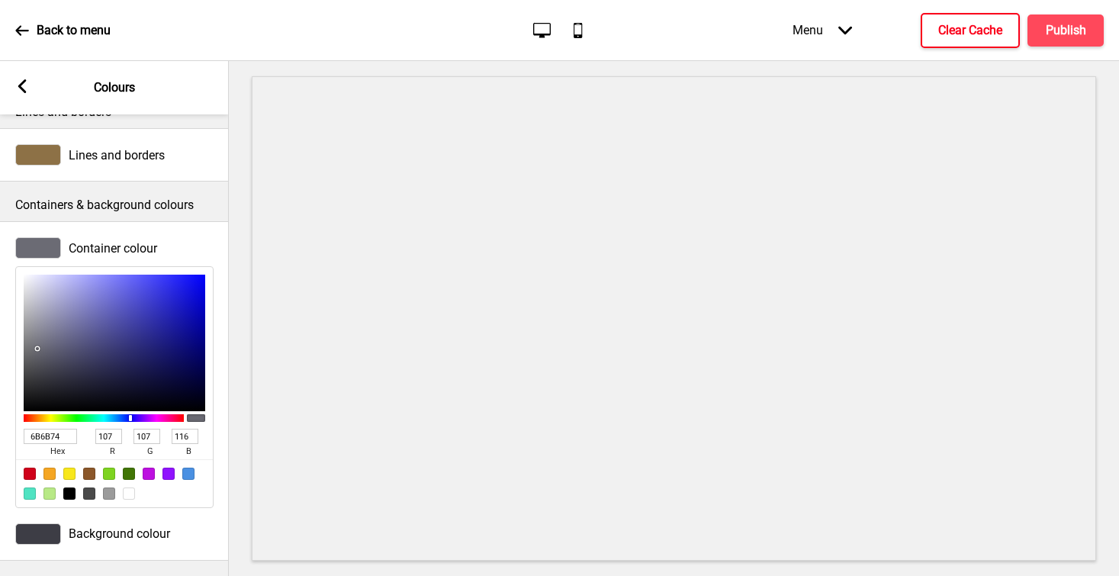
type input "505057"
type input "80"
type input "87"
click at [38, 353] on div at bounding box center [115, 343] width 182 height 137
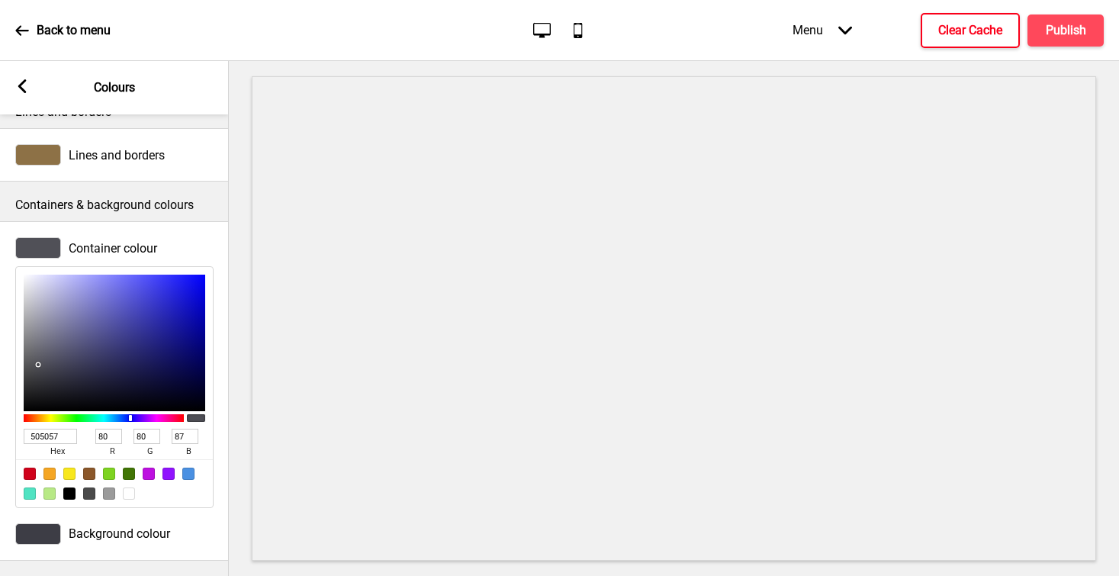
click at [33, 464] on div at bounding box center [38, 533] width 46 height 21
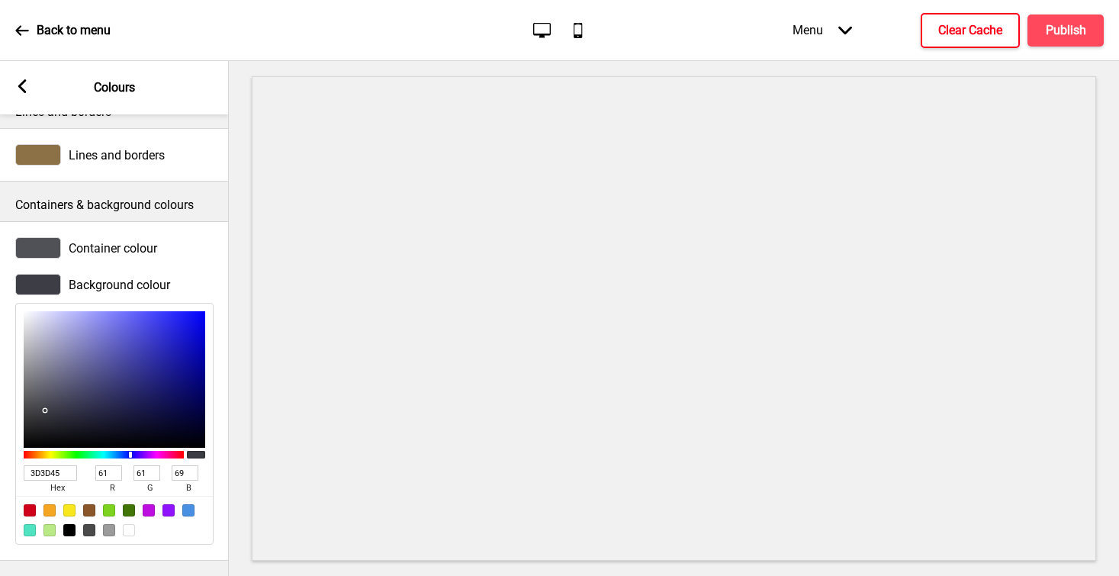
type input "2A2A2E"
type input "42"
type input "46"
click at [39, 412] on div at bounding box center [115, 379] width 182 height 137
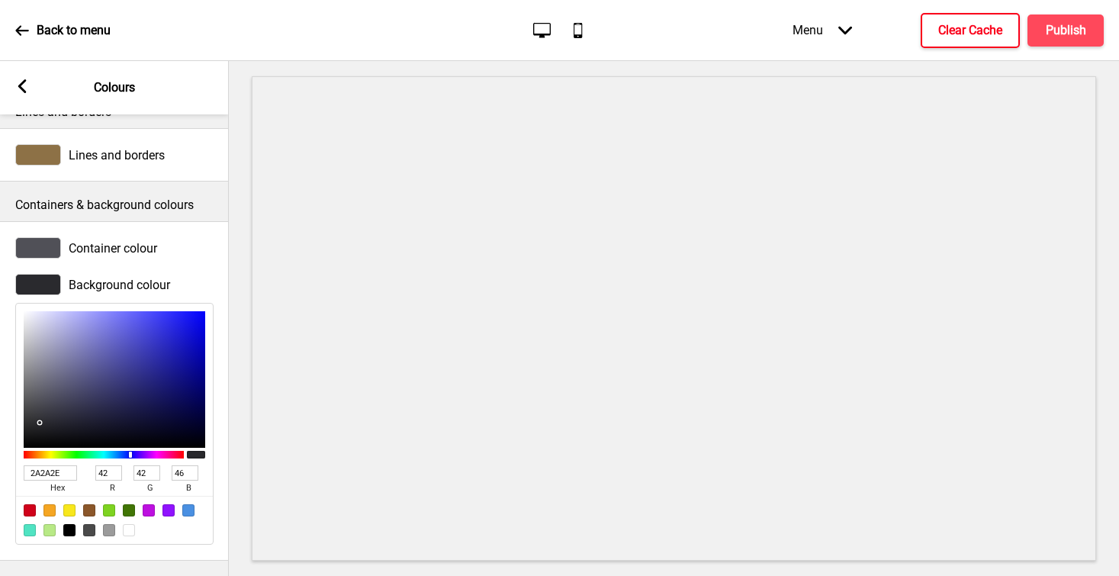
type input "363638"
type input "54"
type input "56"
click at [31, 407] on div at bounding box center [115, 379] width 182 height 137
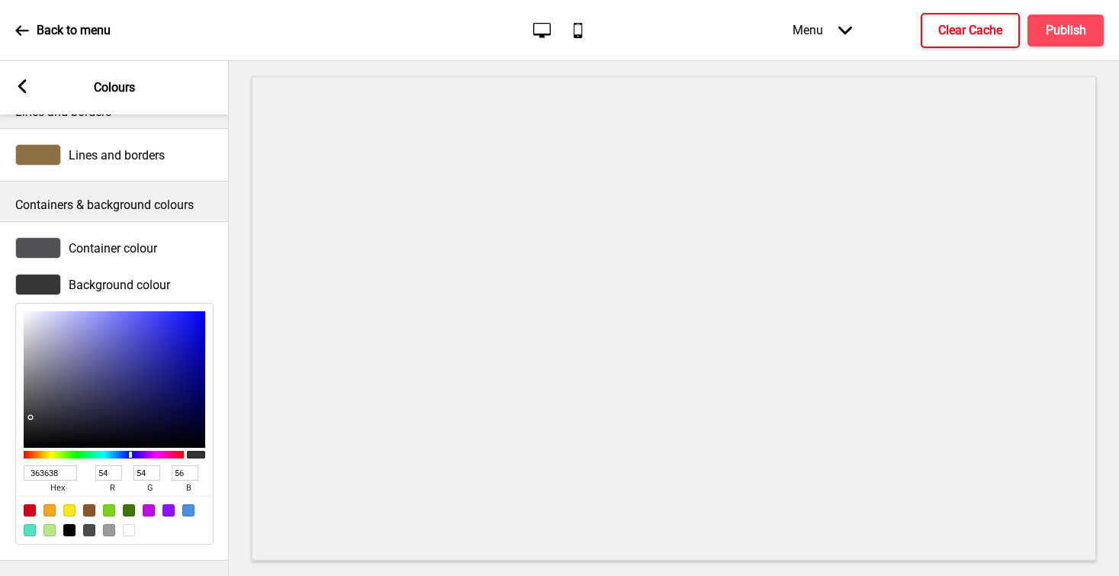
type input "232327"
type input "35"
type input "39"
click at [40, 416] on div at bounding box center [115, 379] width 182 height 137
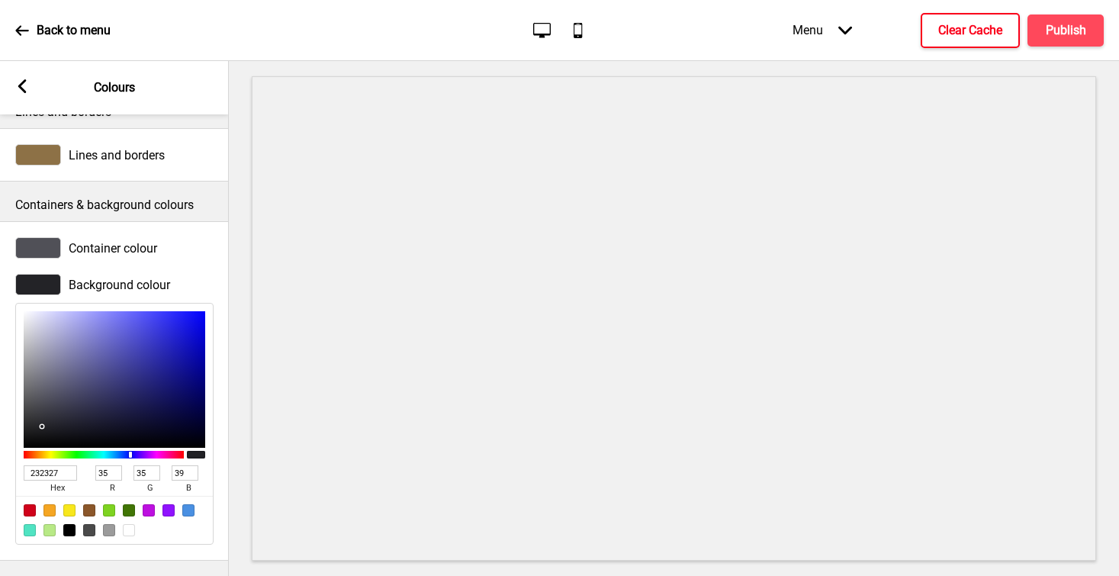
drag, startPoint x: 67, startPoint y: 461, endPoint x: 8, endPoint y: 457, distance: 58.9
click at [8, 457] on div "Background colour 232327 hex 35 r 35 g 39 b 100 a" at bounding box center [114, 409] width 229 height 286
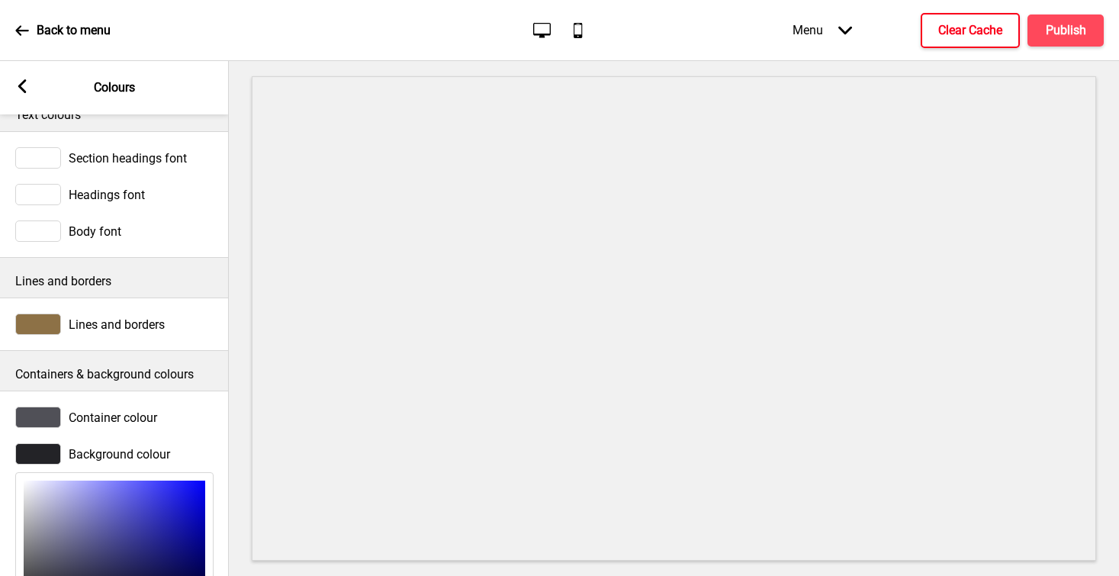
scroll to position [0, 0]
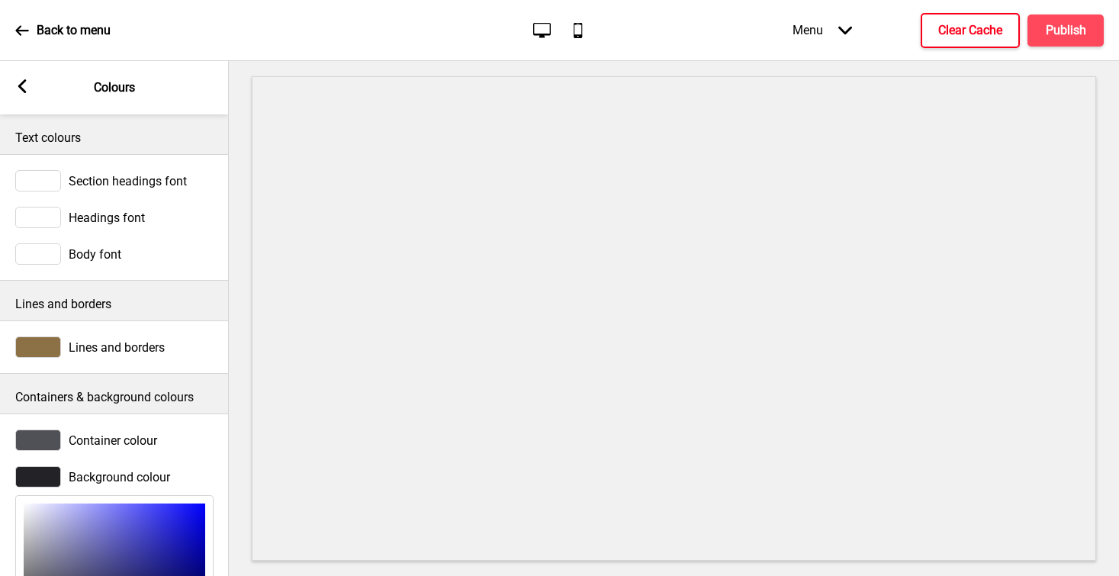
click at [21, 85] on icon at bounding box center [22, 86] width 8 height 14
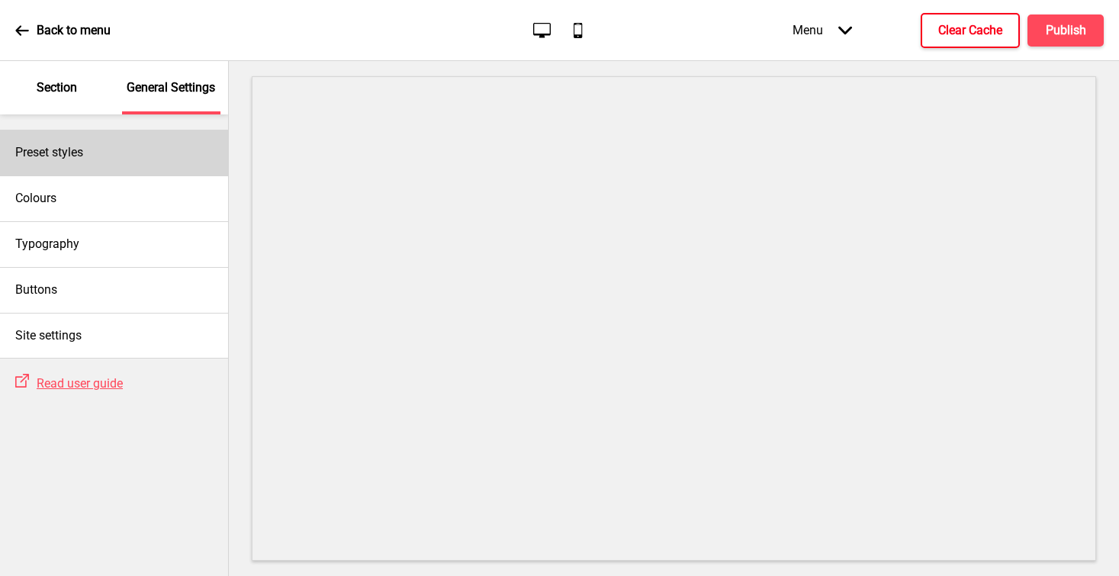
click at [91, 159] on div "Preset styles" at bounding box center [114, 153] width 228 height 46
select select "Custom"
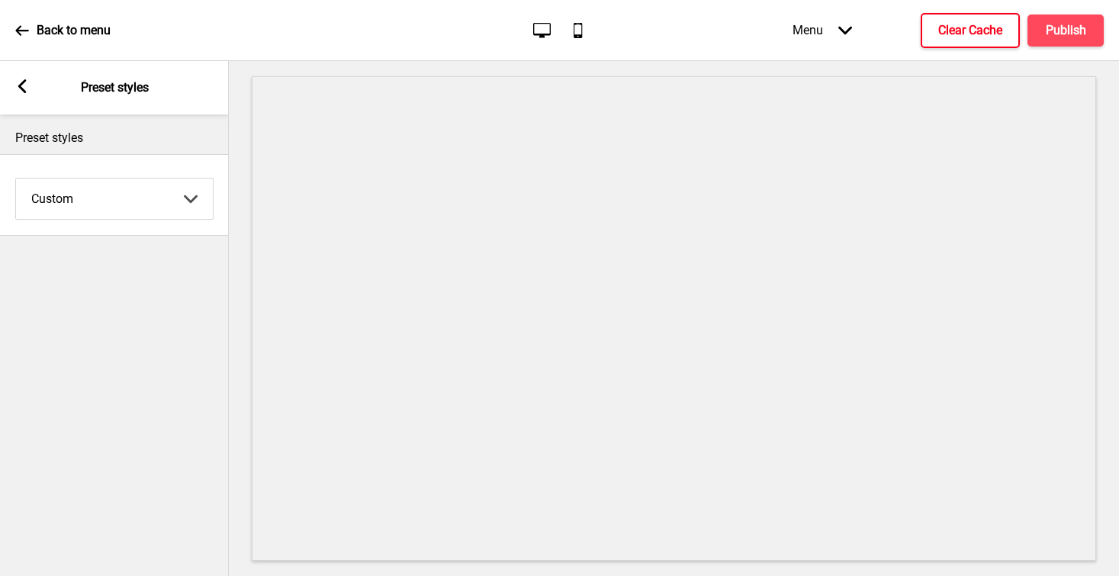
click at [15, 83] on rect at bounding box center [22, 86] width 14 height 14
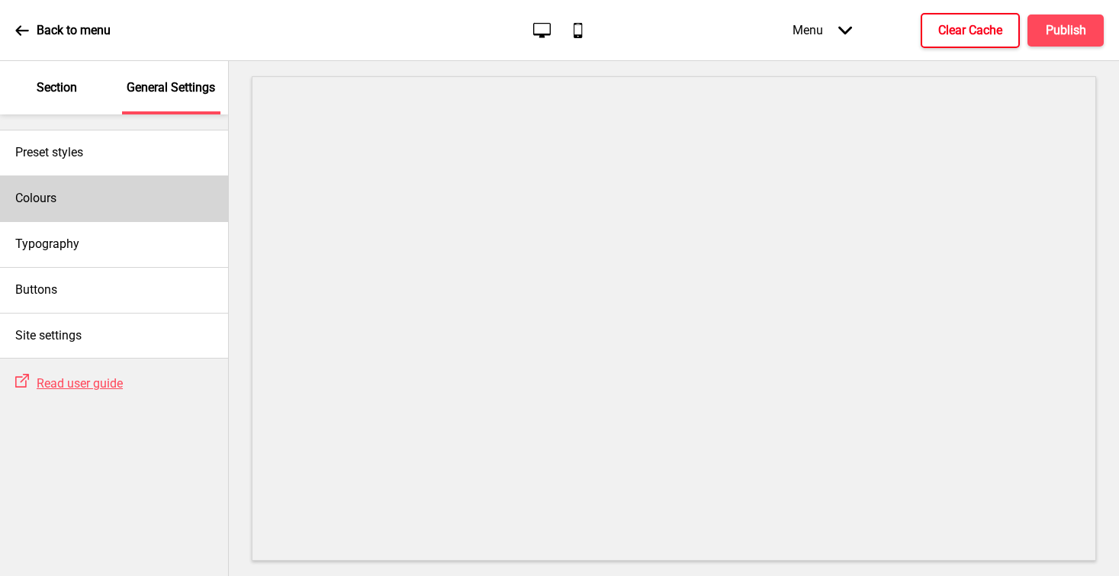
click at [71, 192] on div "Colours" at bounding box center [114, 198] width 228 height 46
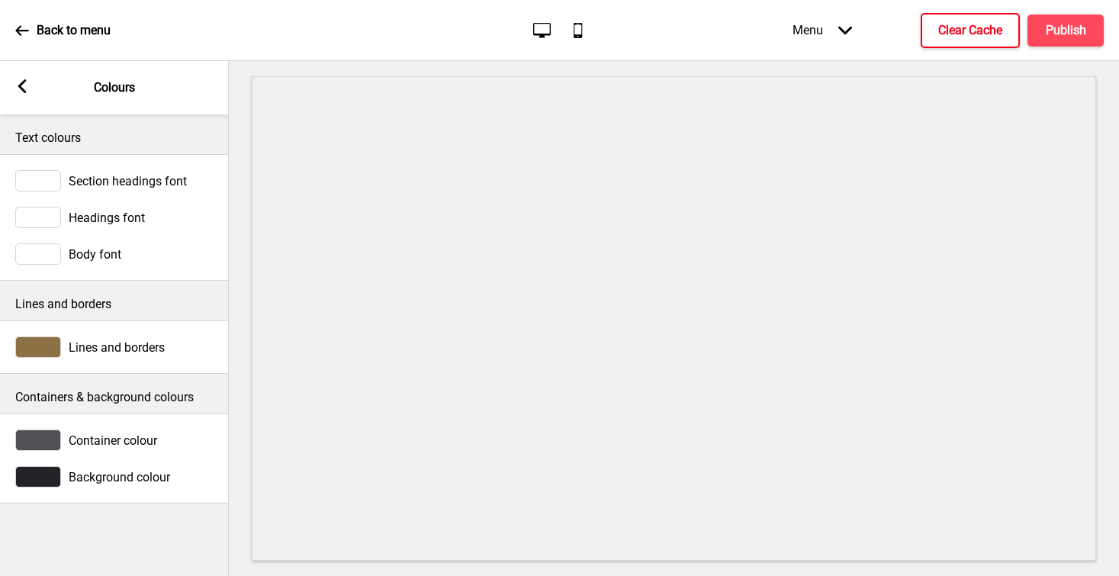
click at [40, 464] on div at bounding box center [38, 476] width 46 height 21
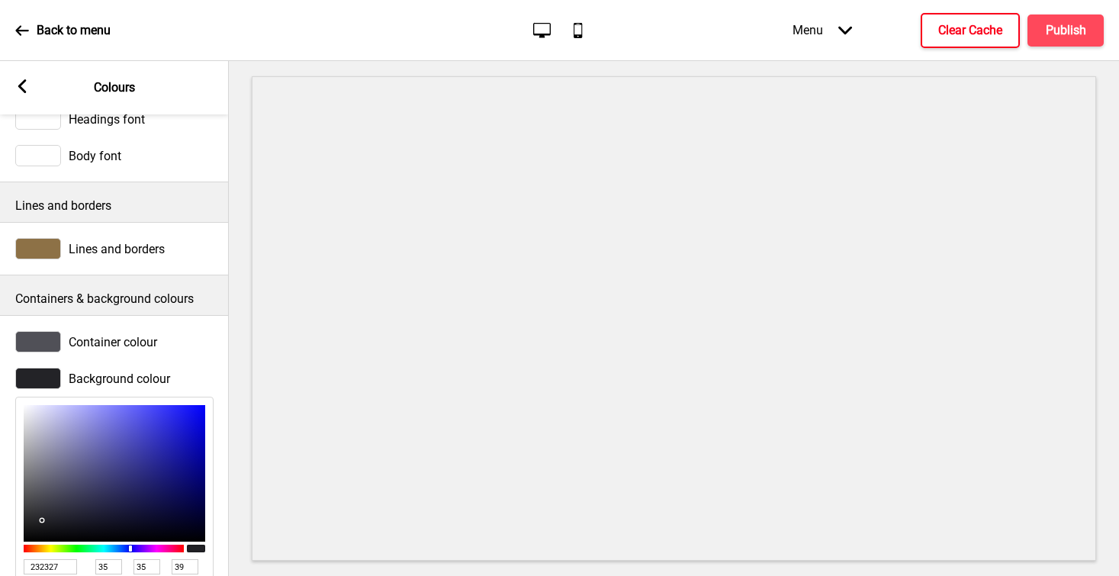
scroll to position [203, 0]
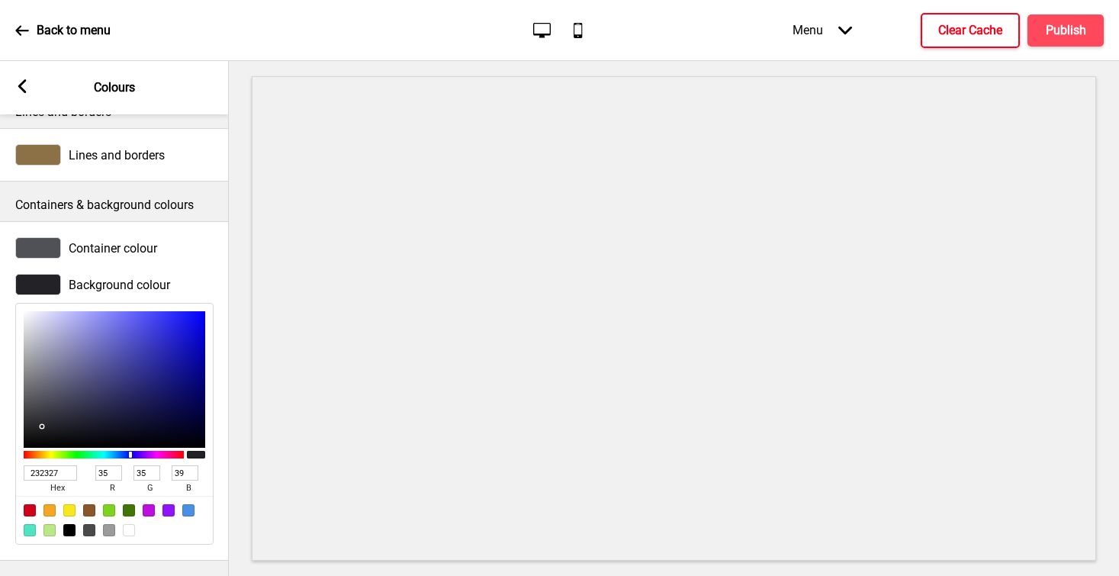
click at [25, 88] on rect at bounding box center [22, 86] width 14 height 14
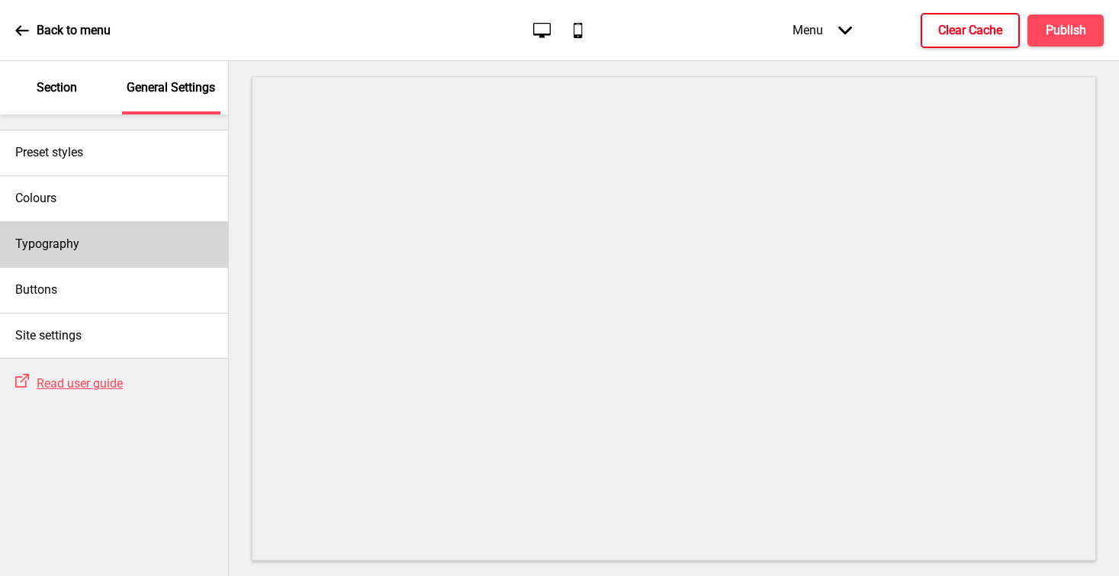
click at [81, 240] on div "Typography" at bounding box center [114, 244] width 228 height 46
select select "Lato"
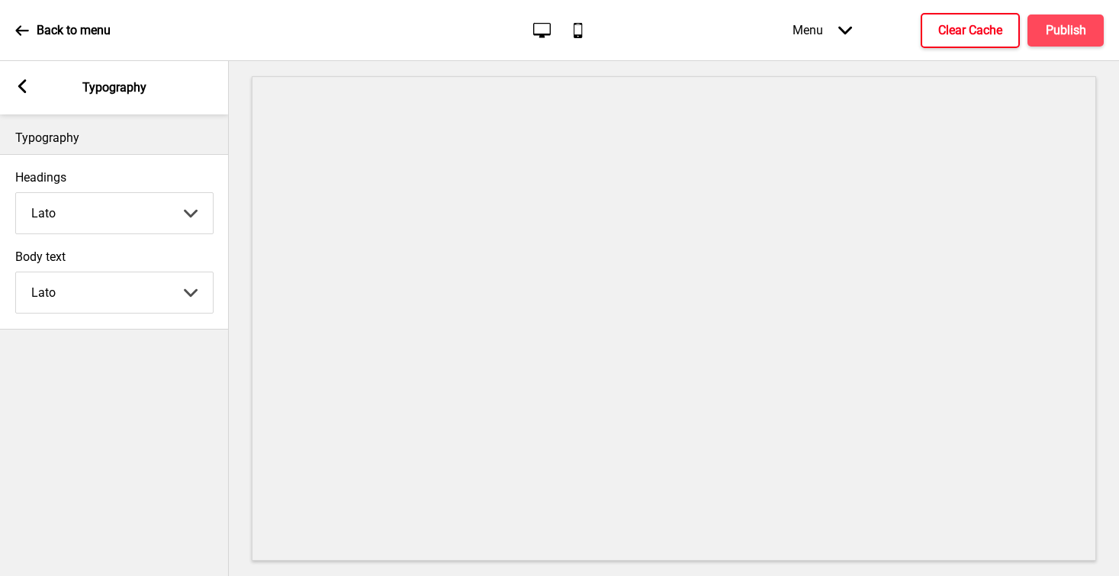
click at [22, 89] on icon at bounding box center [22, 86] width 8 height 14
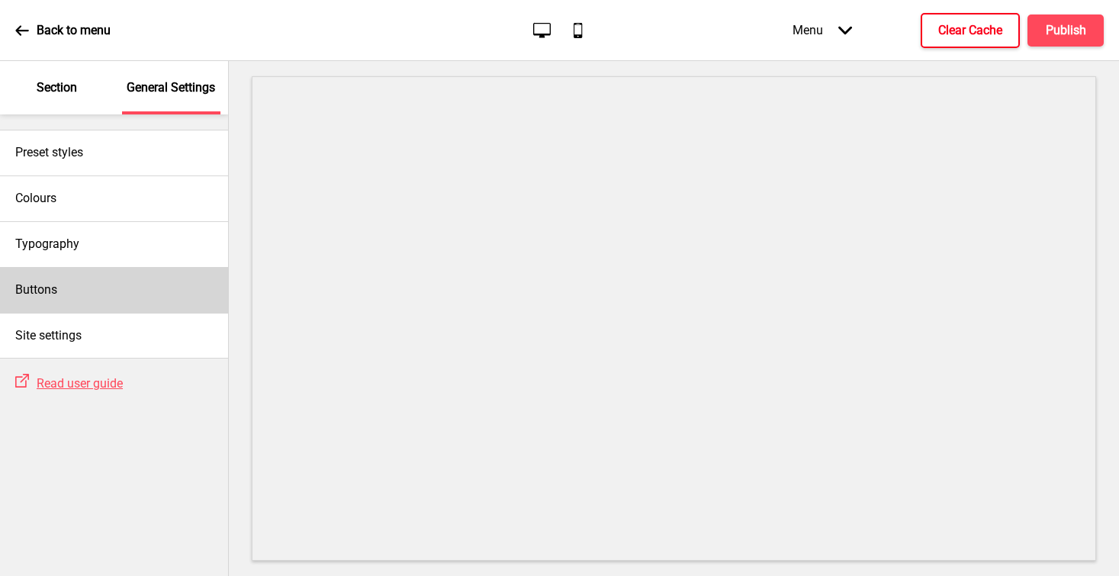
click at [74, 297] on div "Buttons" at bounding box center [114, 290] width 228 height 46
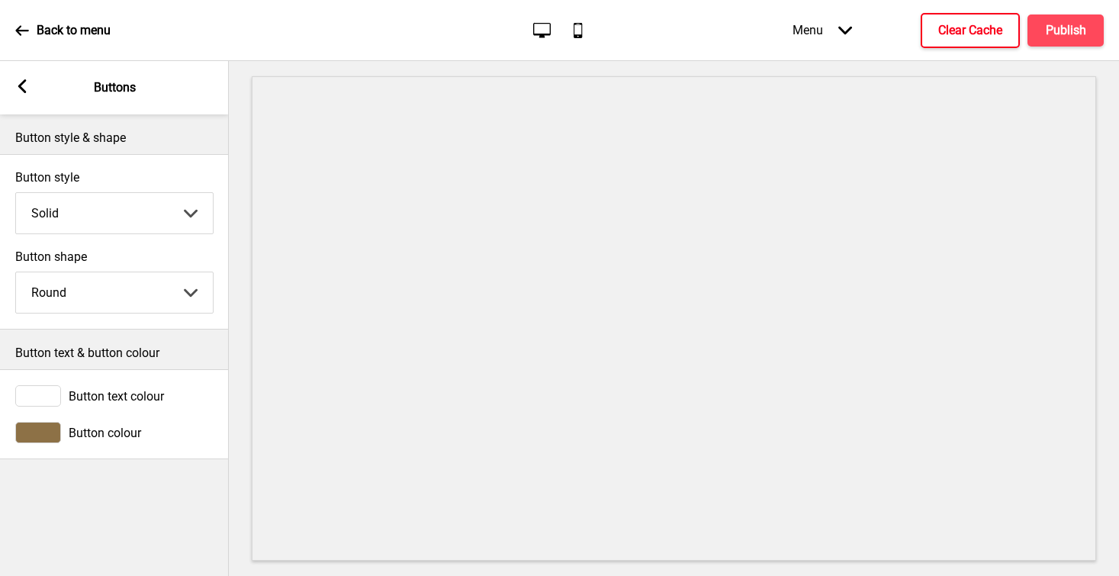
click at [21, 94] on div "Arrow left" at bounding box center [22, 87] width 14 height 17
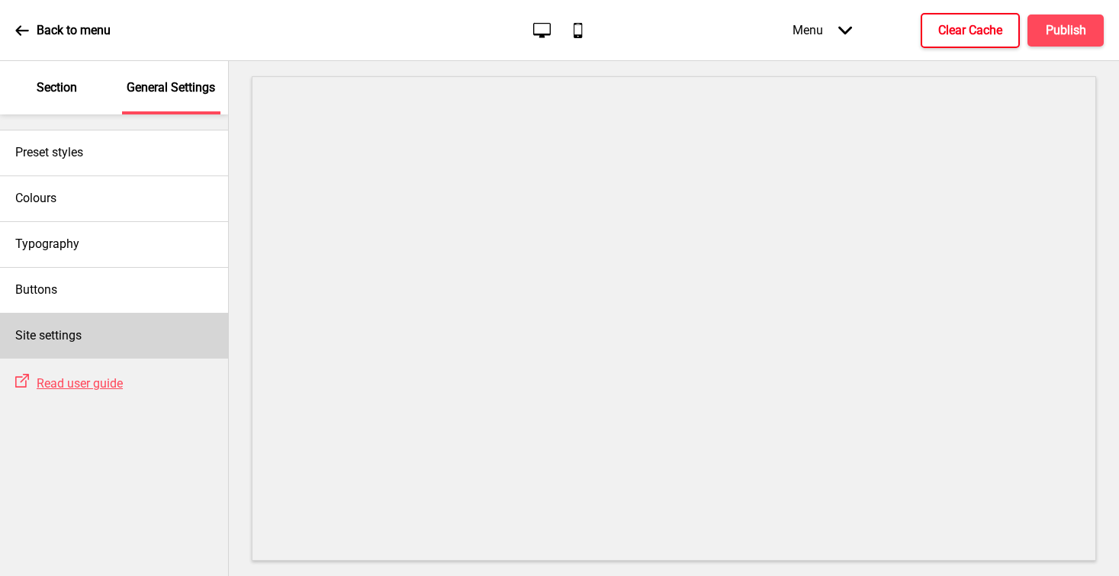
click at [105, 333] on div "Site settings" at bounding box center [114, 336] width 228 height 46
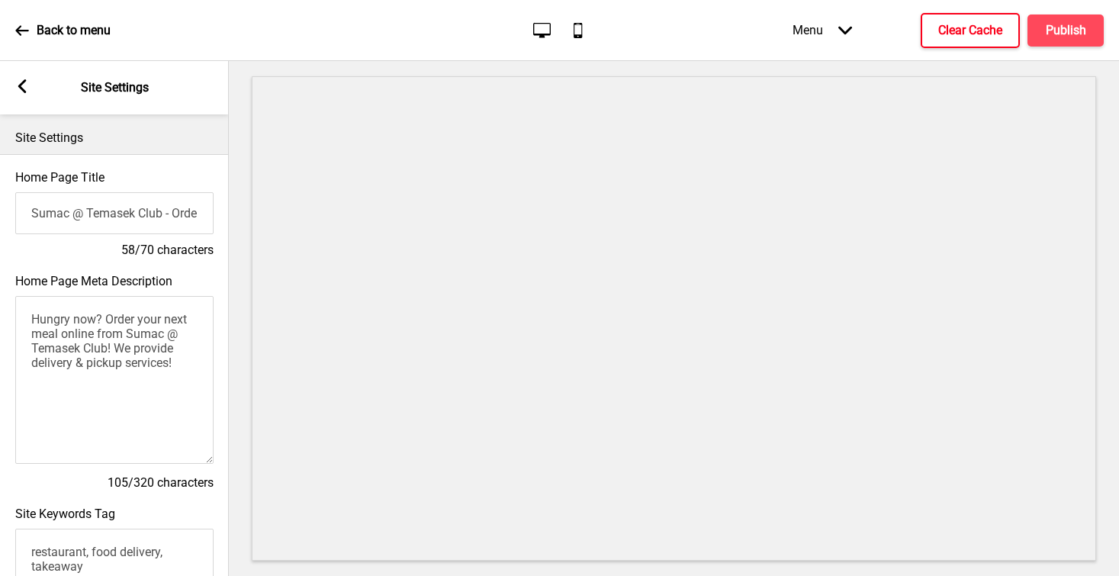
click at [21, 88] on icon at bounding box center [22, 86] width 8 height 14
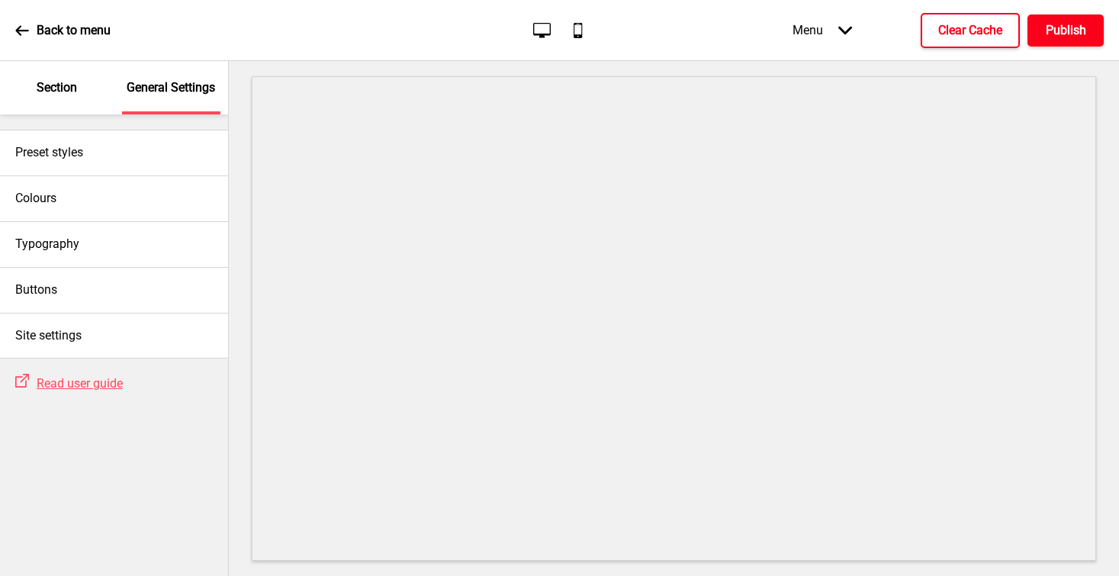
click at [845, 37] on h4 "Publish" at bounding box center [1066, 30] width 40 height 17
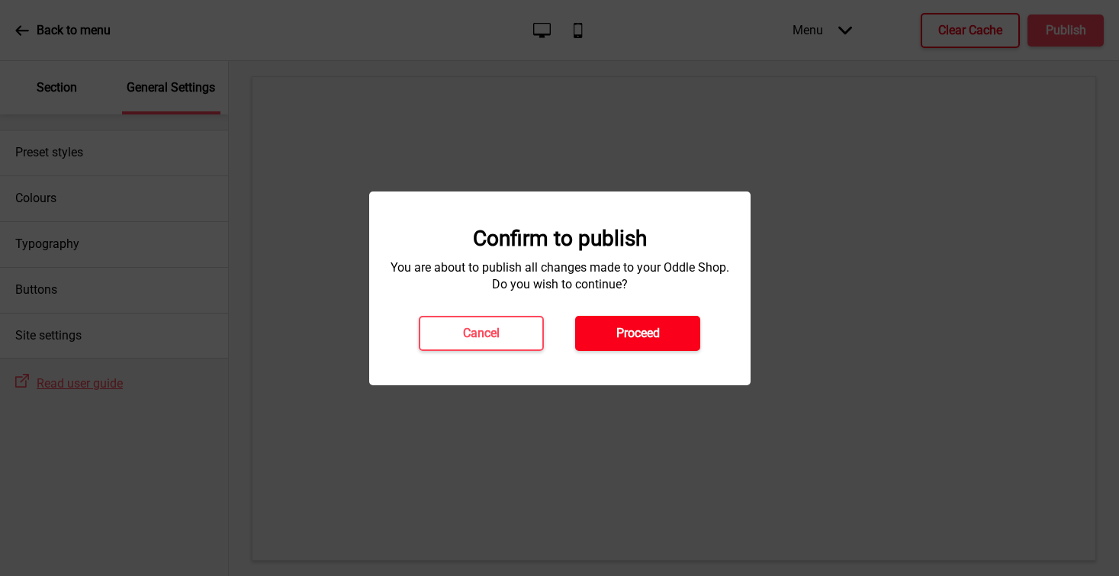
click at [672, 331] on button "Proceed" at bounding box center [637, 333] width 125 height 35
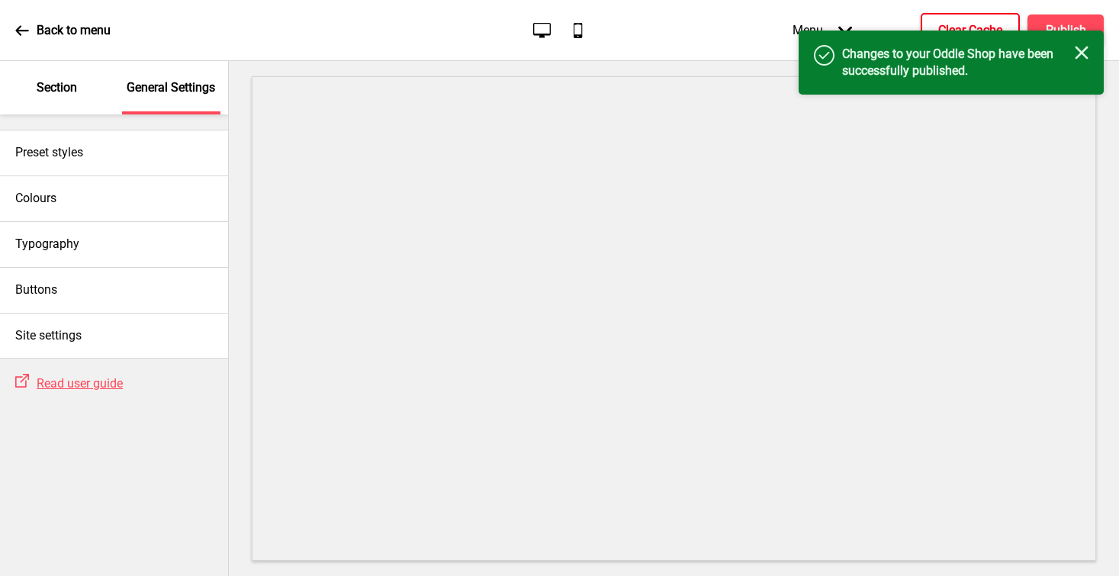
click at [845, 19] on button "Clear Cache" at bounding box center [970, 30] width 99 height 35
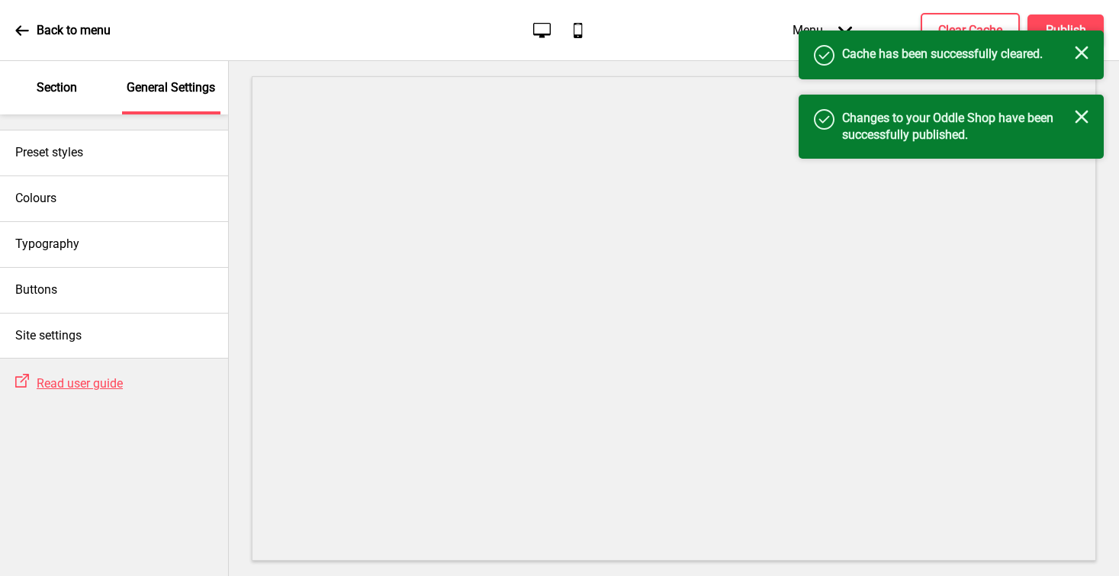
click at [845, 50] on rect at bounding box center [1082, 53] width 14 height 14
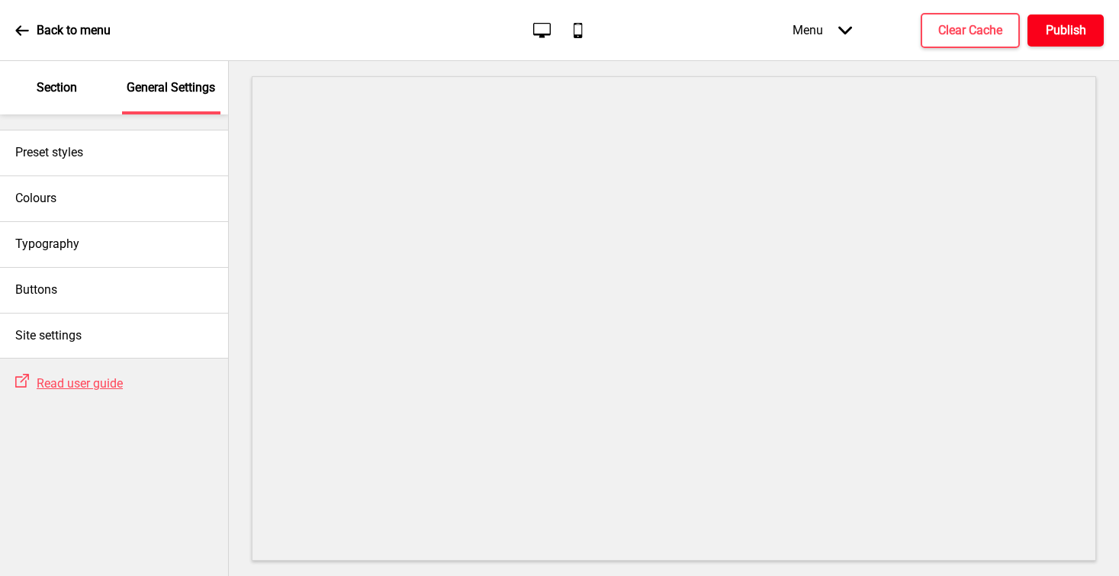
click at [845, 24] on h4 "Publish" at bounding box center [1066, 30] width 40 height 17
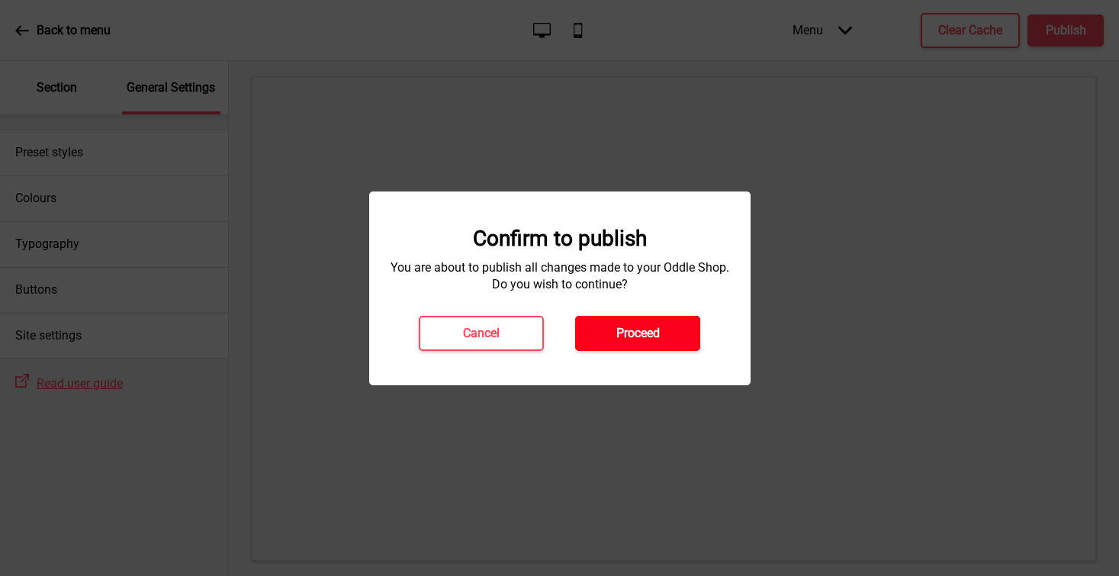
click at [634, 334] on h4 "Proceed" at bounding box center [637, 333] width 43 height 17
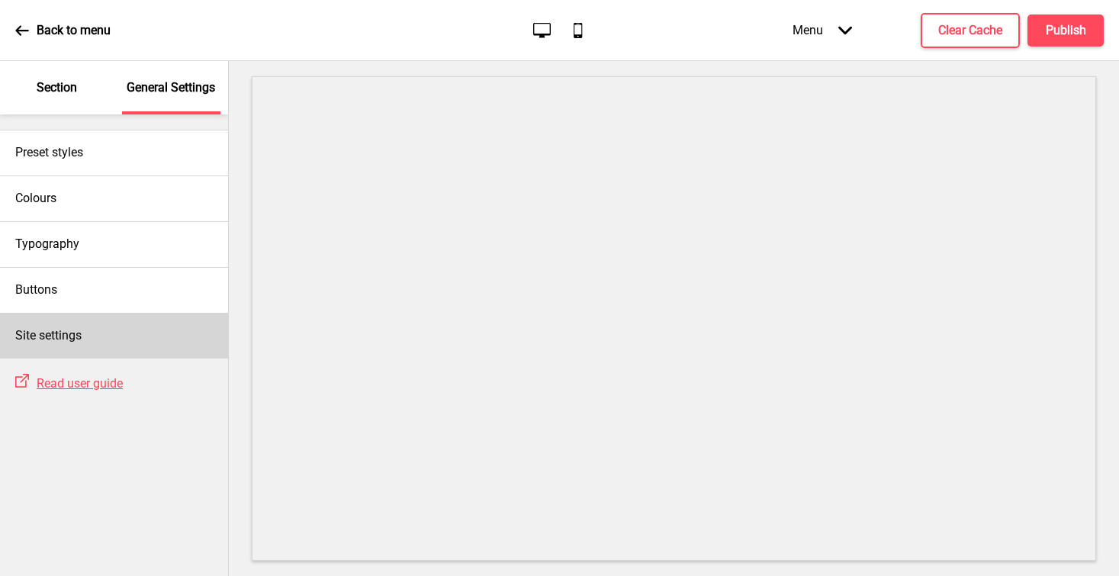
click at [90, 335] on div "Site settings" at bounding box center [114, 336] width 228 height 46
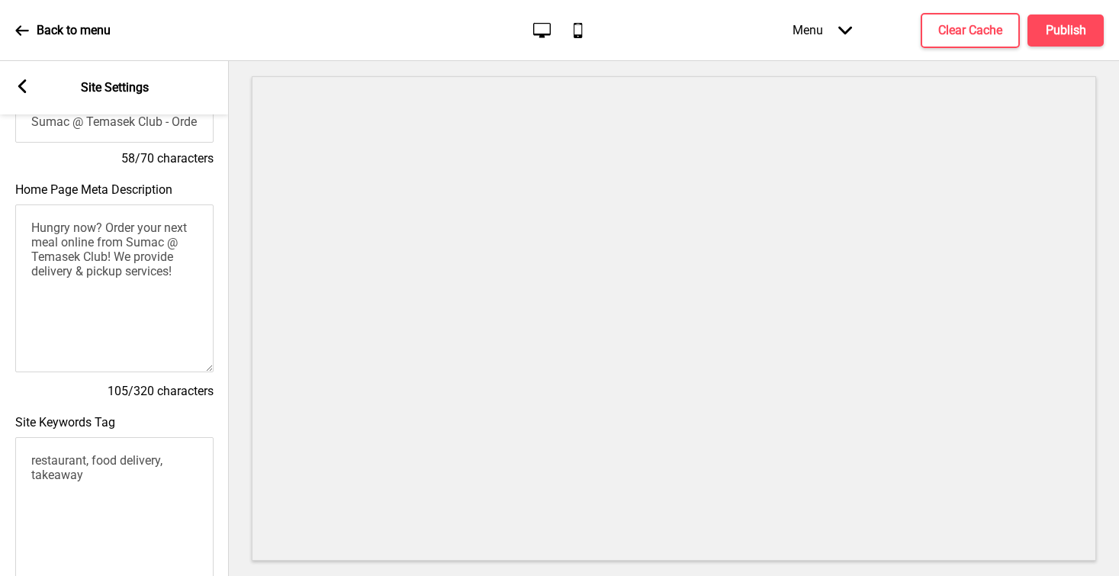
scroll to position [0, 0]
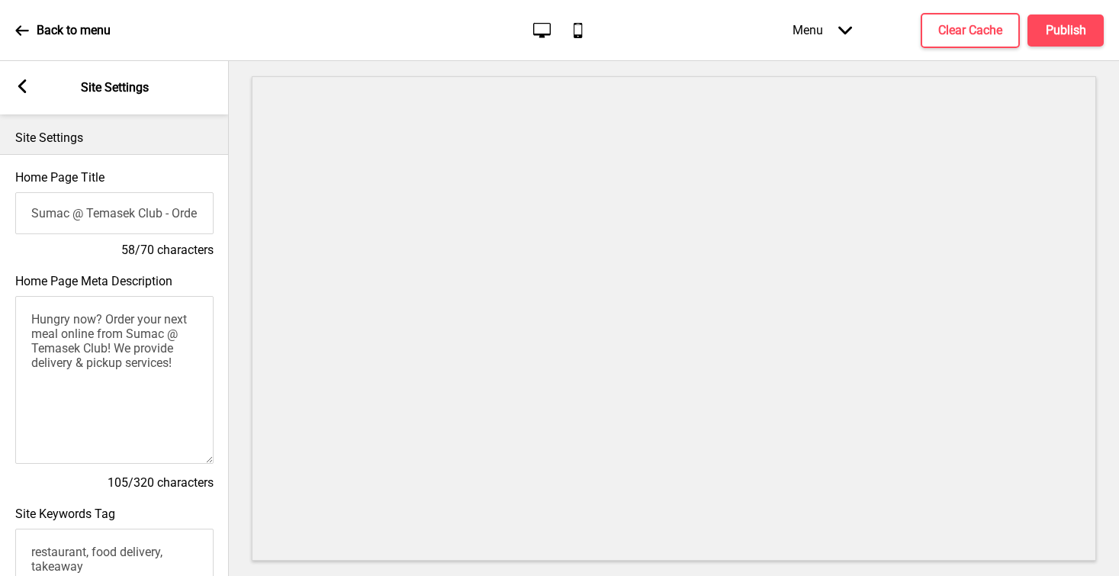
click at [25, 95] on div "Arrow left" at bounding box center [22, 87] width 14 height 17
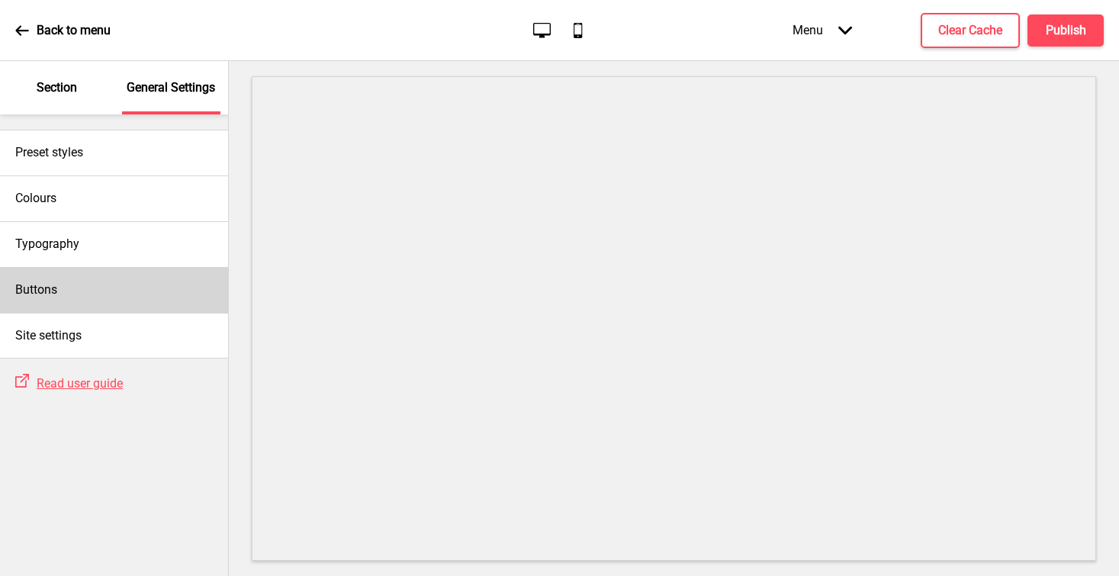
click at [88, 288] on div "Buttons" at bounding box center [114, 290] width 228 height 46
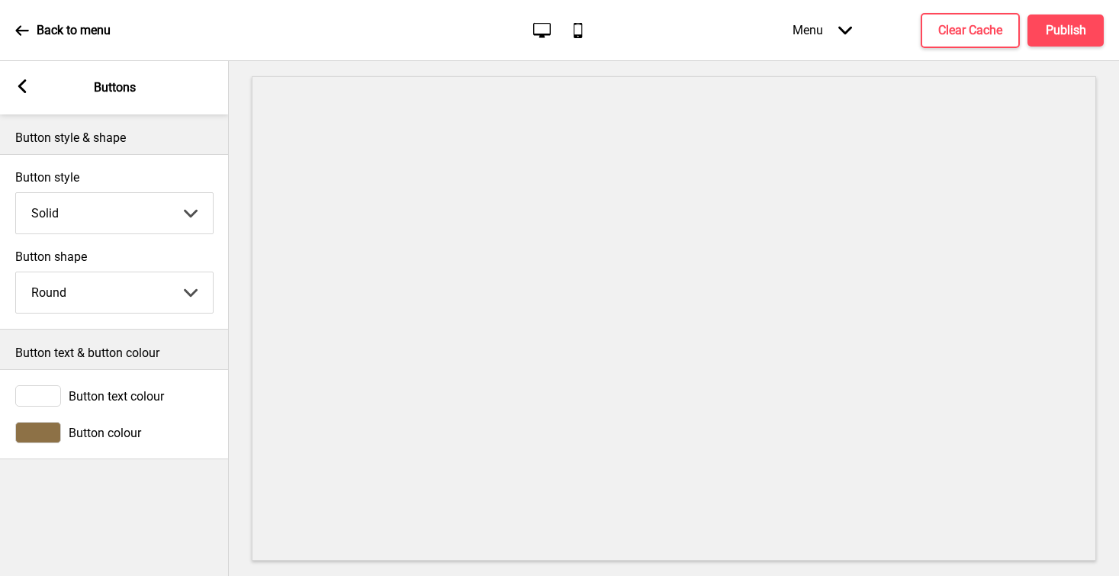
click at [19, 90] on rect at bounding box center [22, 86] width 14 height 14
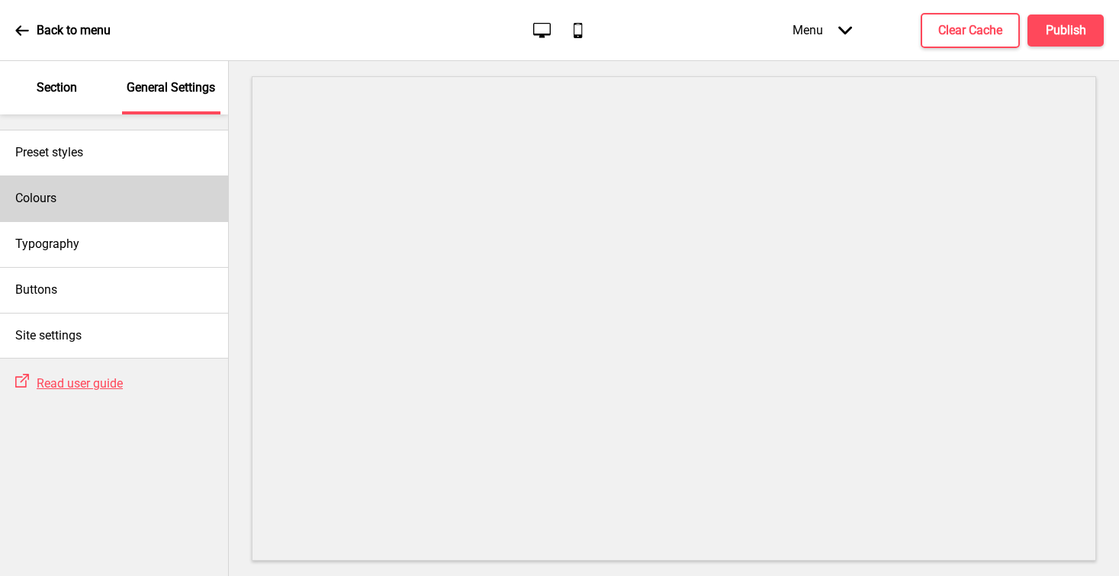
click at [87, 195] on div "Colours" at bounding box center [114, 198] width 228 height 46
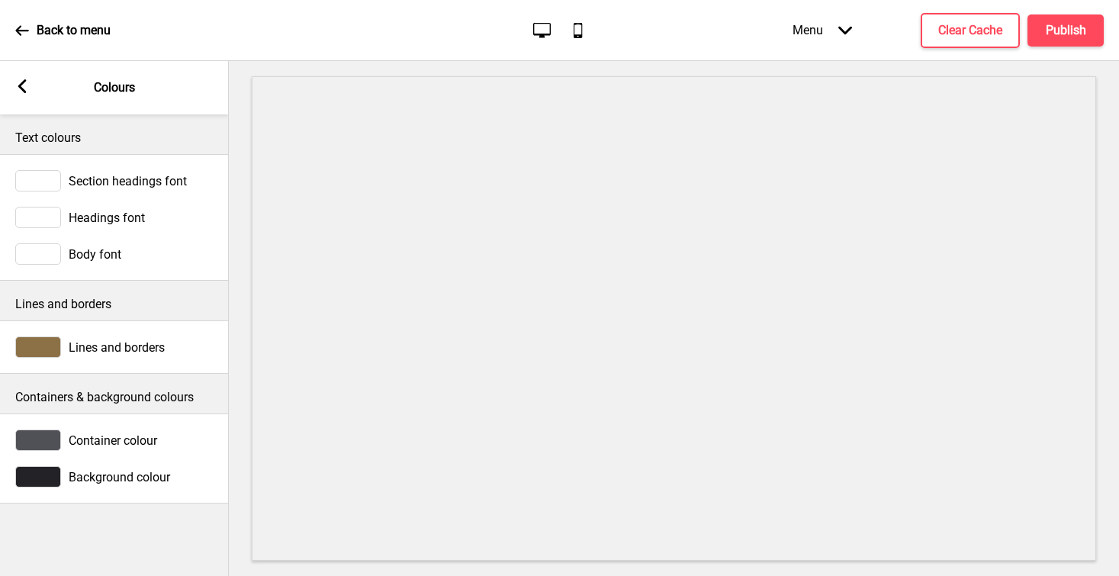
click at [22, 90] on icon at bounding box center [22, 86] width 8 height 14
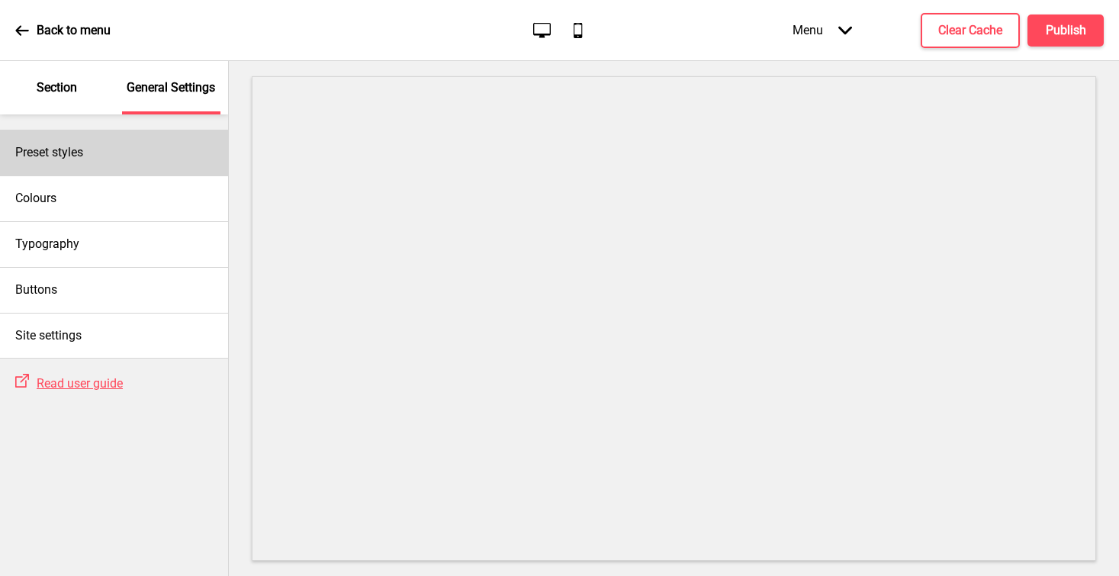
click at [87, 155] on div "Preset styles" at bounding box center [114, 153] width 228 height 46
select select "Custom"
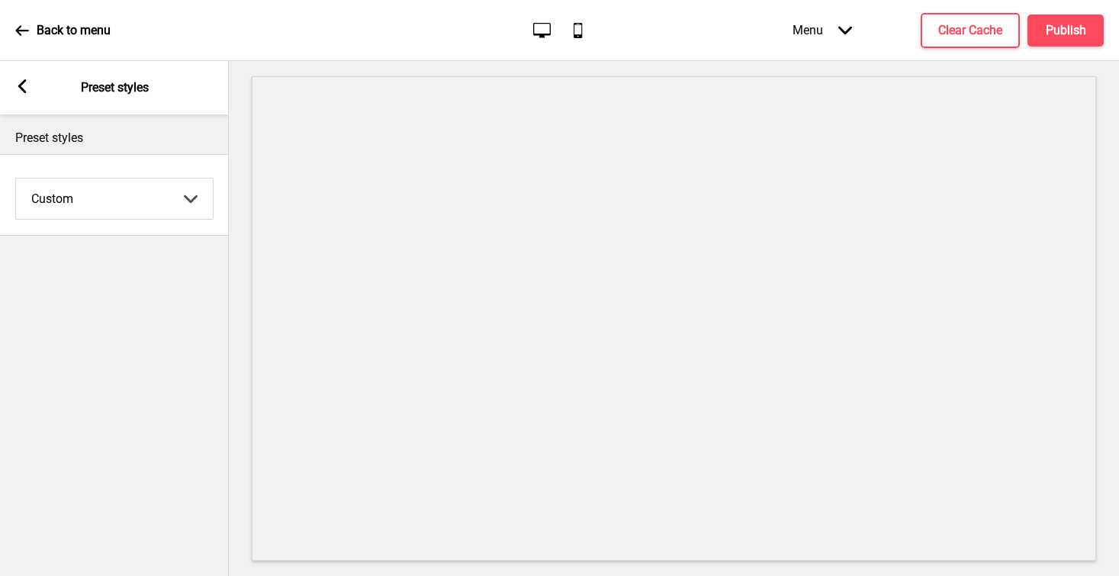
click at [94, 184] on select "Coffee Contrast Dark Earth Marine Minimalist Modern Oddle Pastel Yellow Fruits …" at bounding box center [114, 198] width 197 height 40
click at [26, 85] on rect at bounding box center [22, 86] width 14 height 14
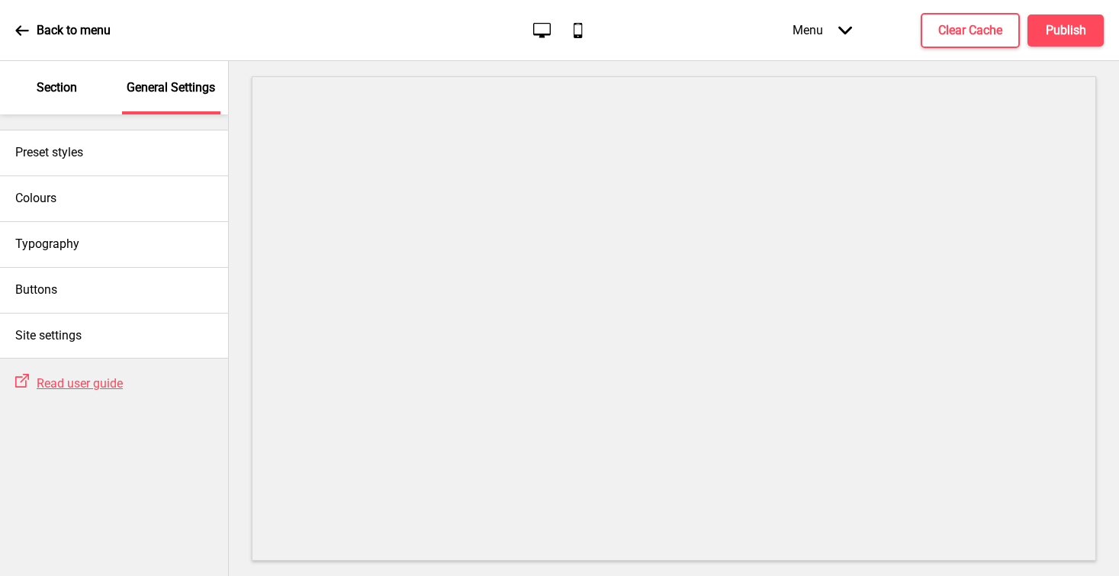
click at [50, 85] on p "Section" at bounding box center [57, 87] width 40 height 17
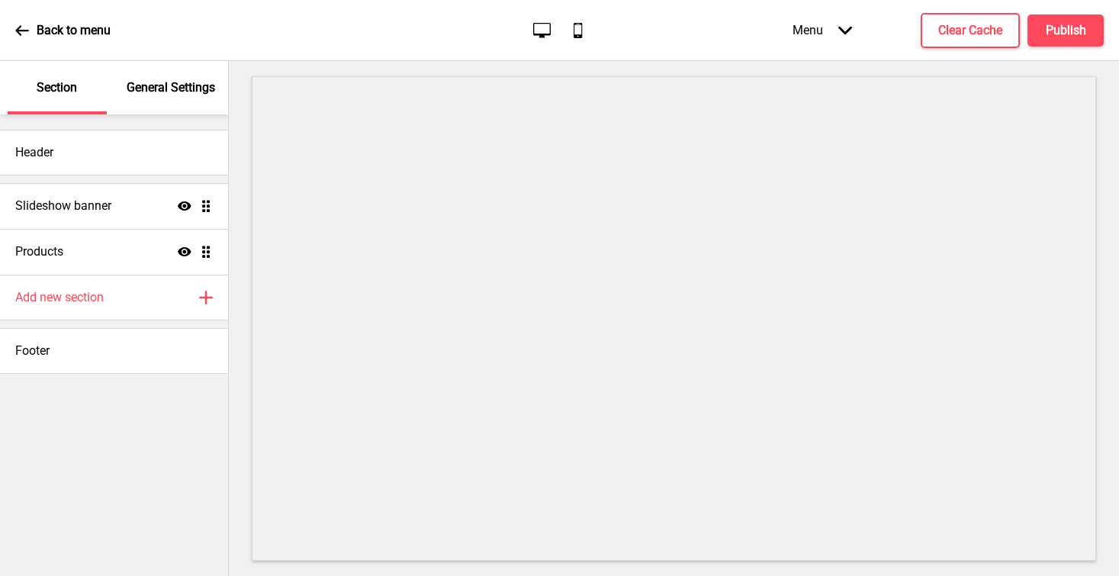
click at [158, 95] on p "General Settings" at bounding box center [171, 87] width 88 height 17
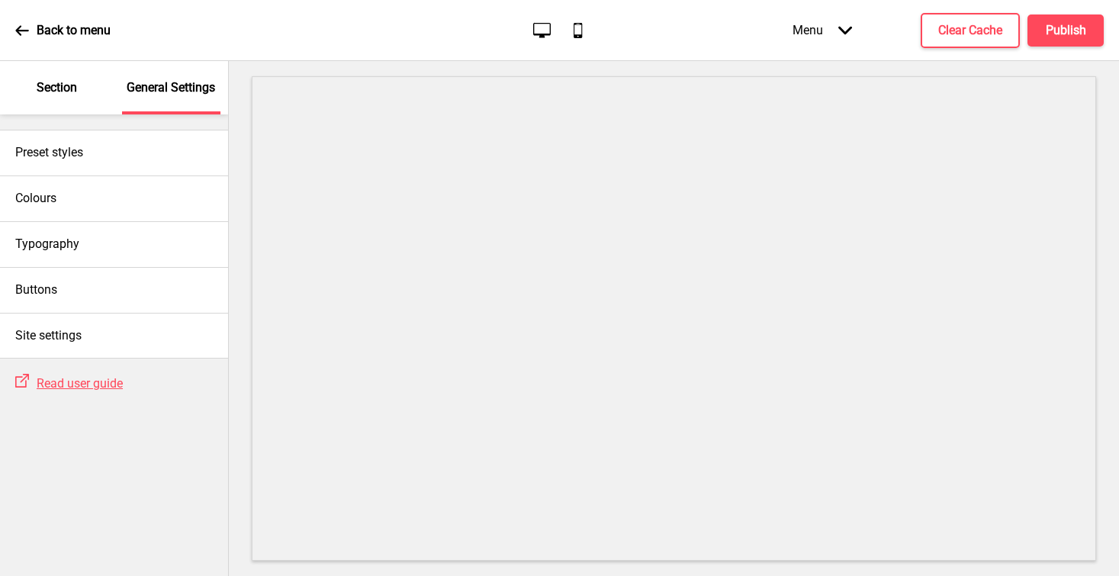
click at [832, 33] on div "Menu Arrow down" at bounding box center [822, 30] width 90 height 45
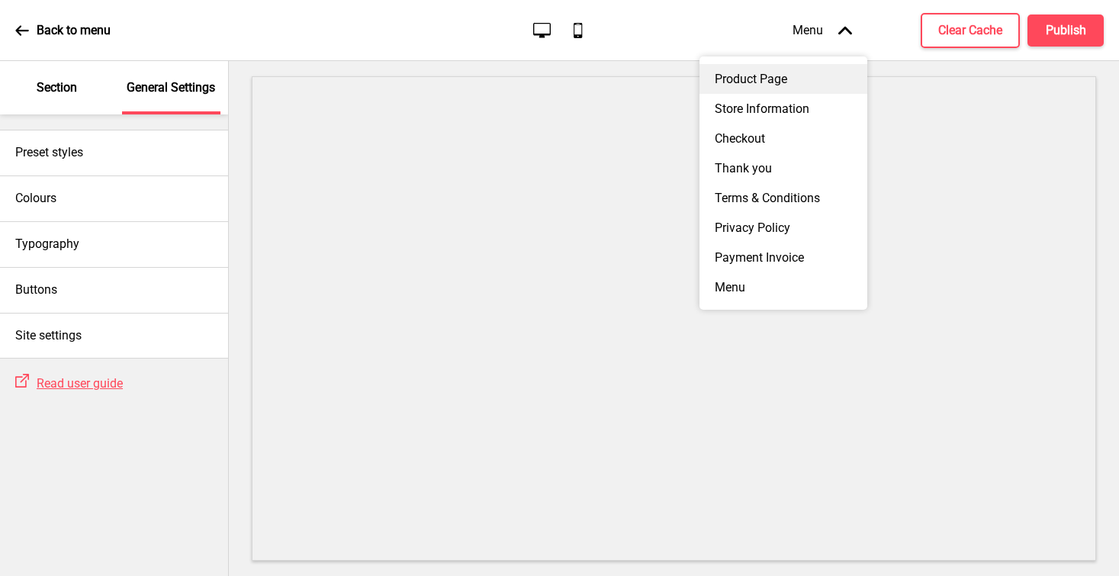
click at [797, 81] on div "Product Page" at bounding box center [783, 79] width 168 height 30
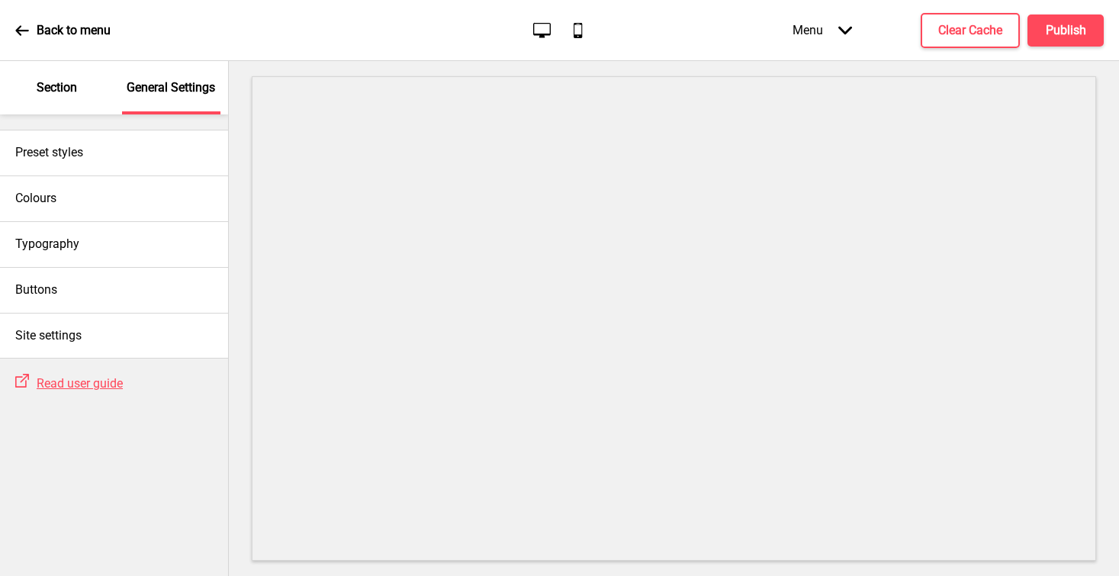
click at [52, 98] on div "Section" at bounding box center [57, 87] width 99 height 53
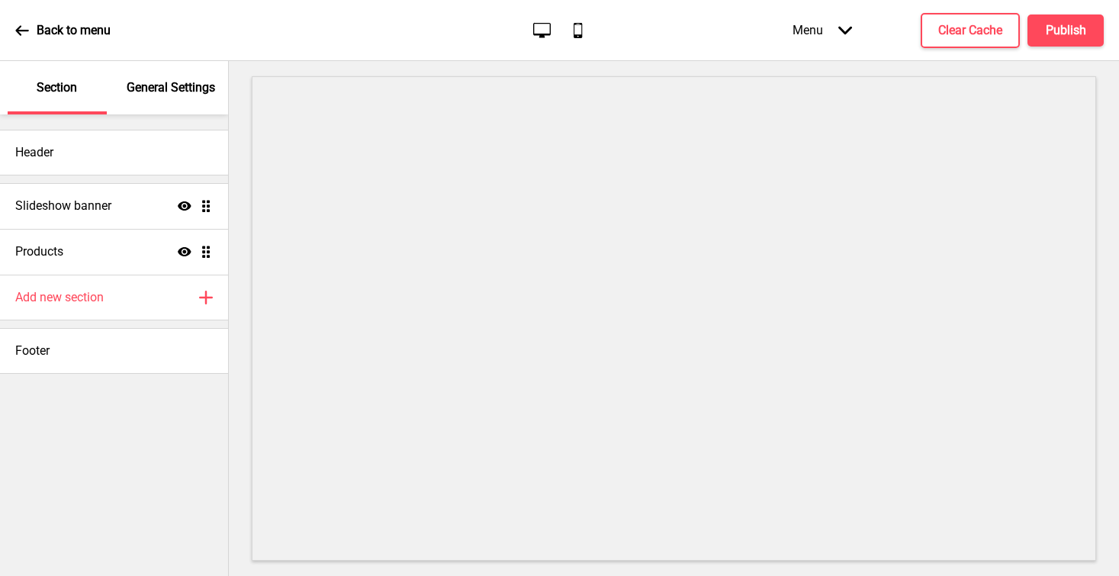
click at [162, 97] on div "General Settings" at bounding box center [171, 87] width 99 height 53
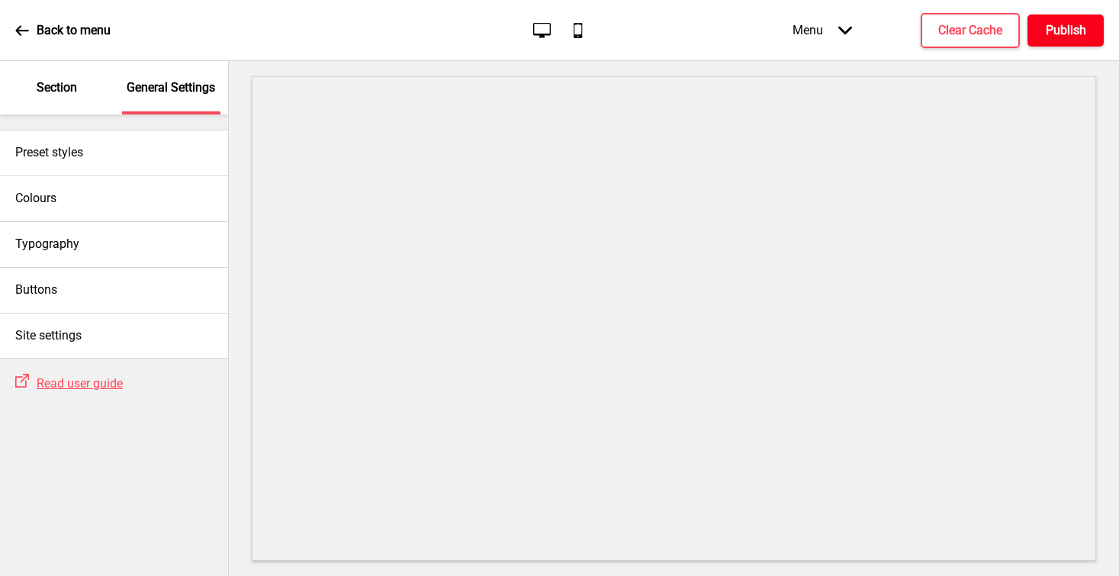
click at [845, 33] on h4 "Publish" at bounding box center [1066, 30] width 40 height 17
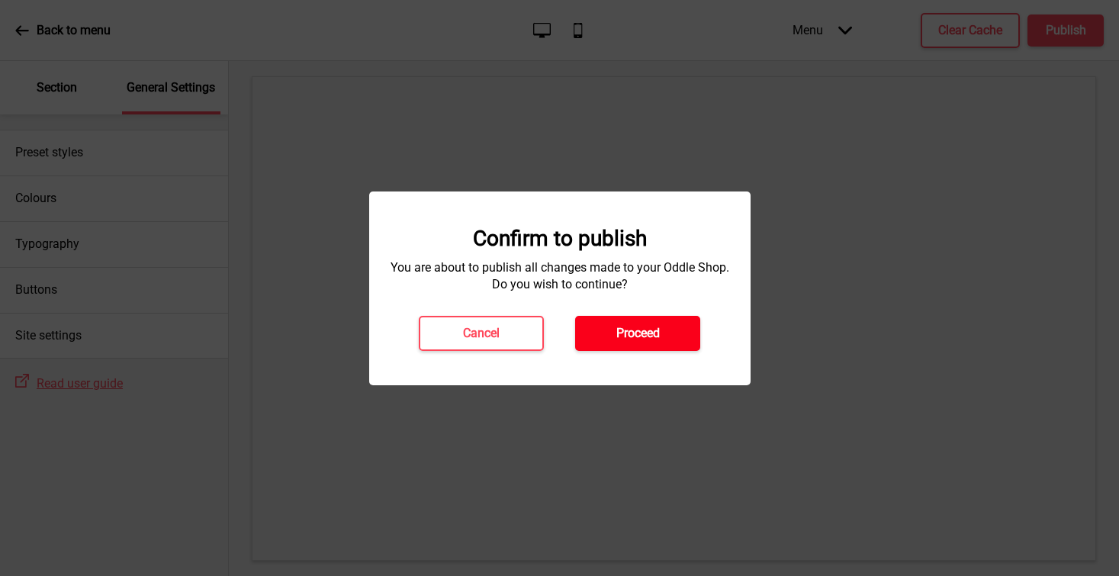
click at [675, 334] on button "Proceed" at bounding box center [637, 333] width 125 height 35
